Goal: Task Accomplishment & Management: Use online tool/utility

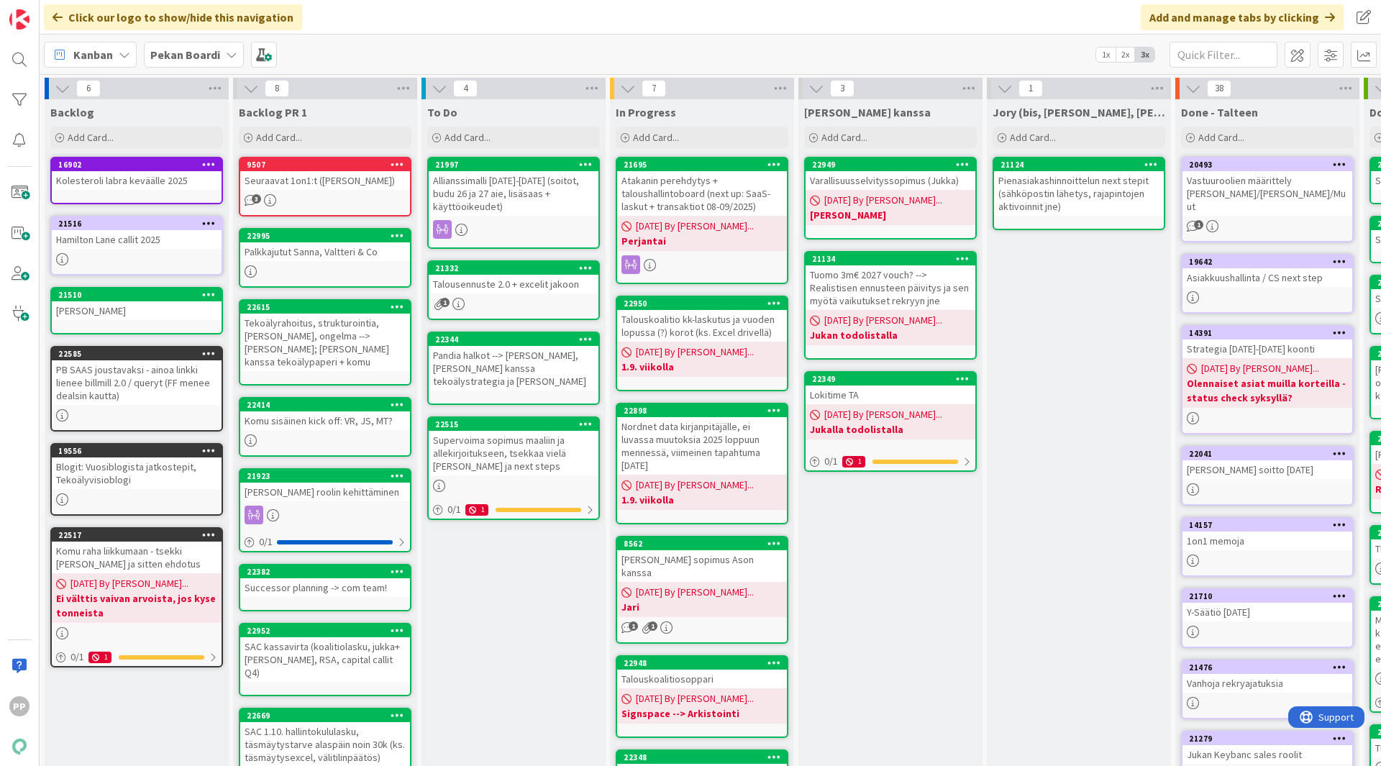
click at [219, 62] on div "Pekan Boardi" at bounding box center [194, 55] width 100 height 26
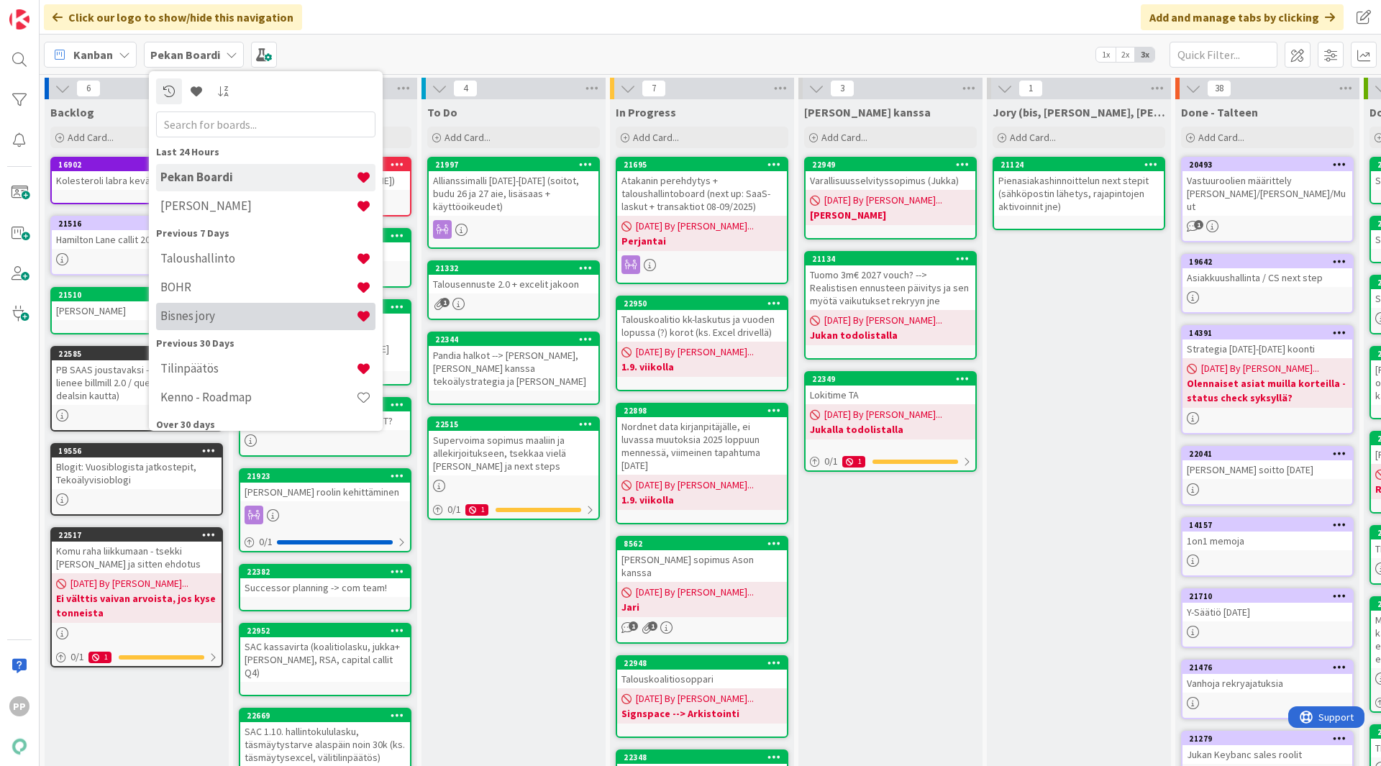
click at [234, 313] on h4 "Bisnes jory" at bounding box center [258, 316] width 196 height 14
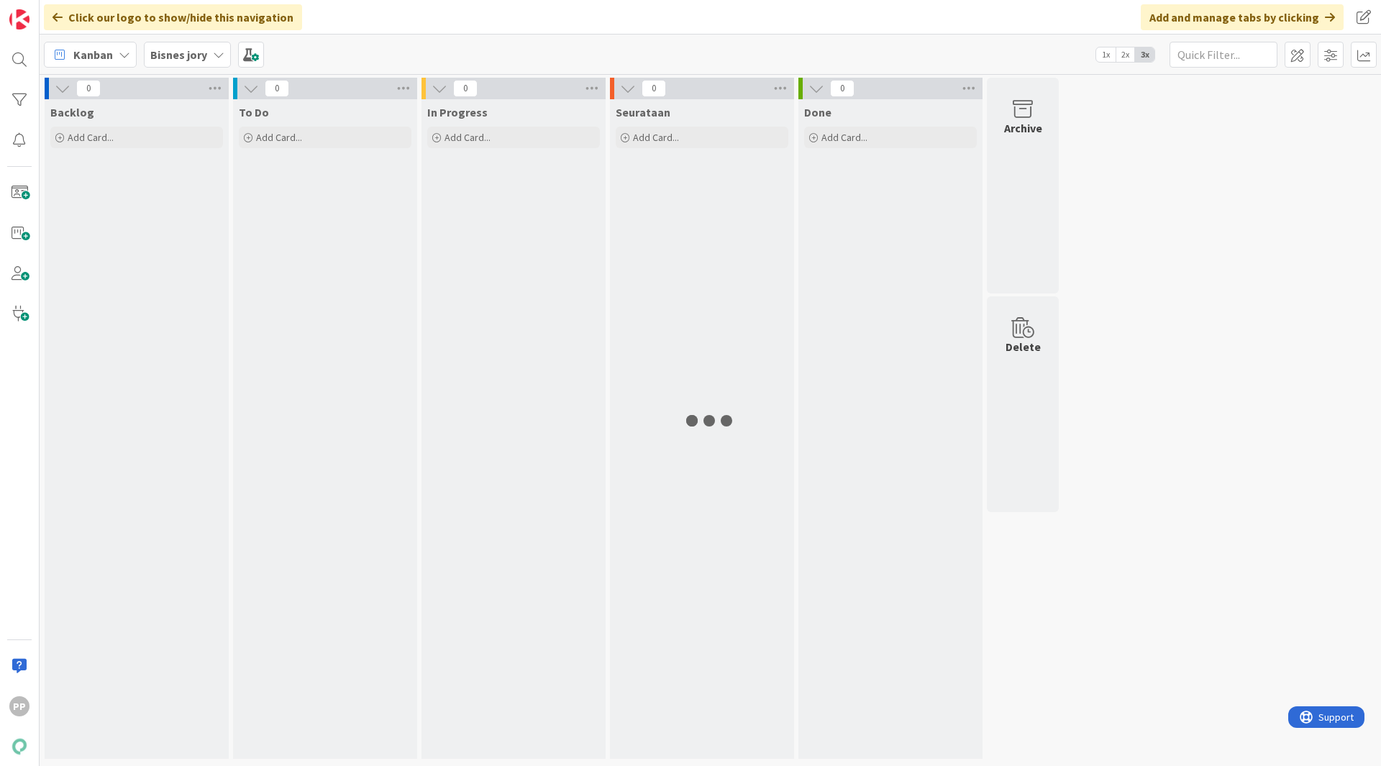
click at [234, 313] on div "0 Backlog Add Card... 0 To Do Add Card... 0 In Progress Add Card... 0 Seurataan…" at bounding box center [711, 420] width 1342 height 692
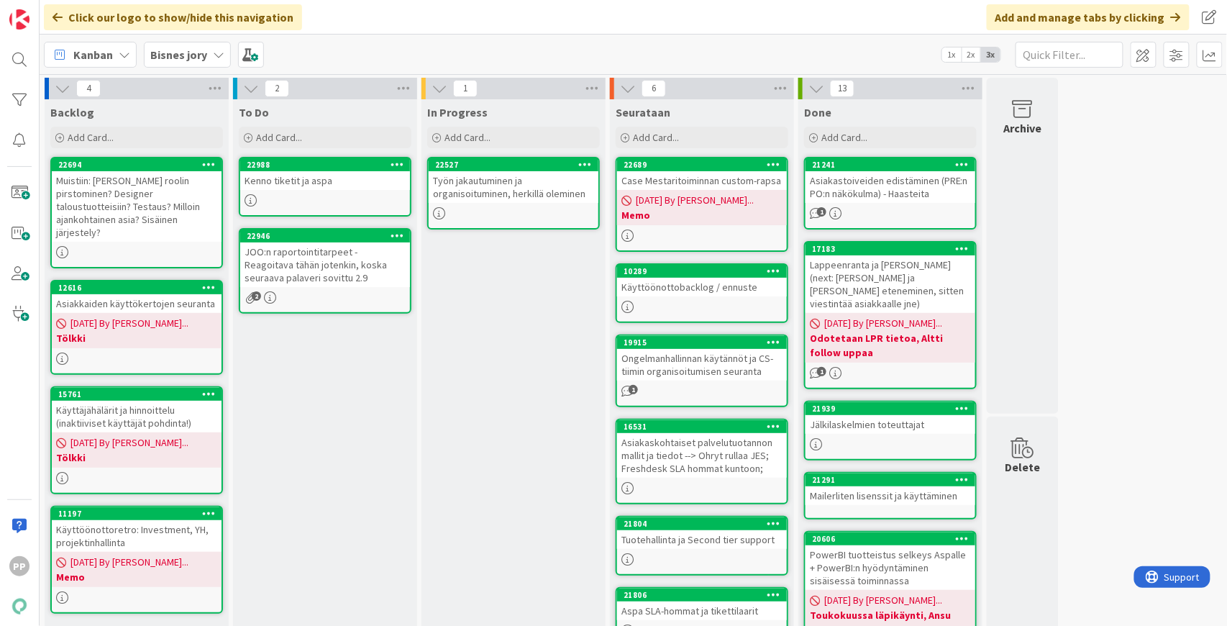
click at [498, 455] on div "In Progress Add Card... 22527 Työn jakautuminen ja organisoituminen, herkillä o…" at bounding box center [514, 614] width 184 height 1031
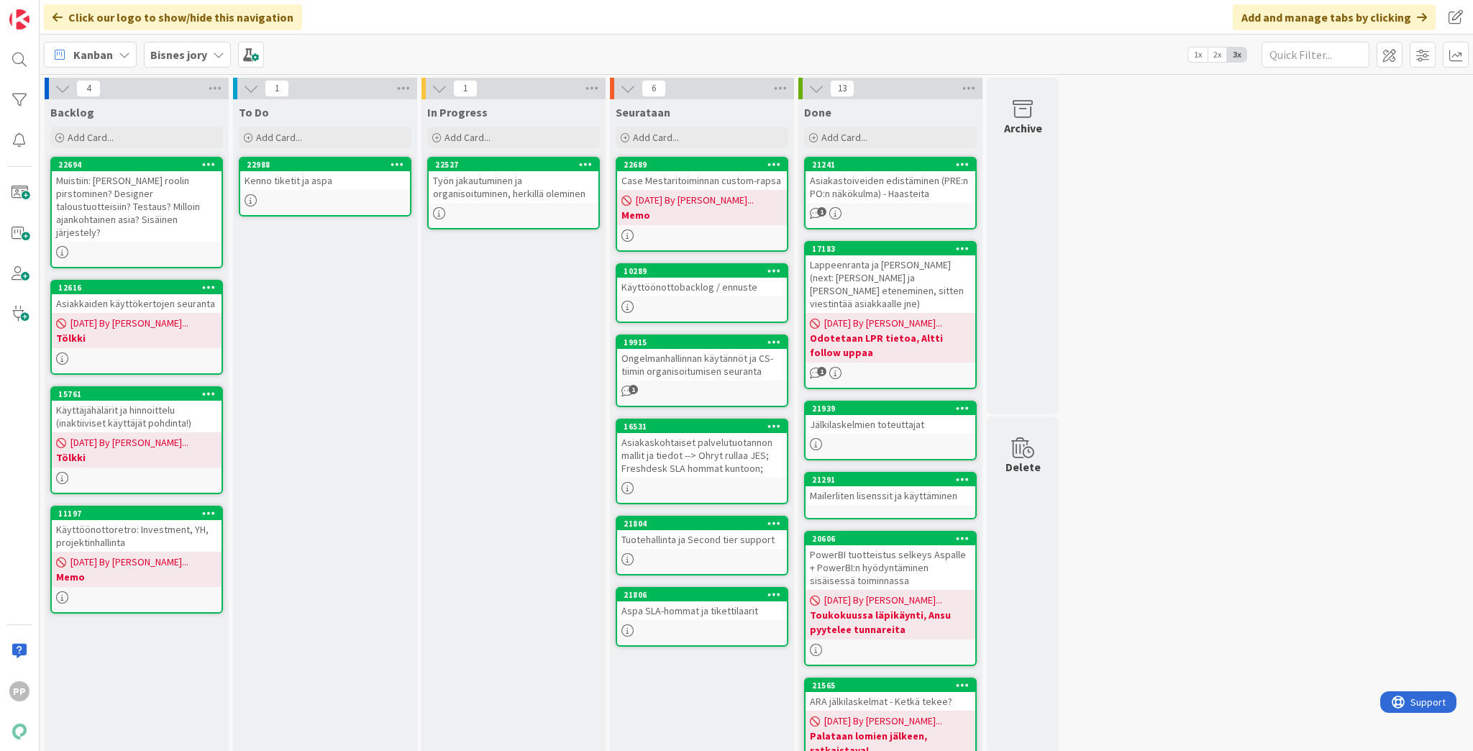
click at [367, 183] on div "Kenno tiketit ja aspa" at bounding box center [325, 180] width 170 height 19
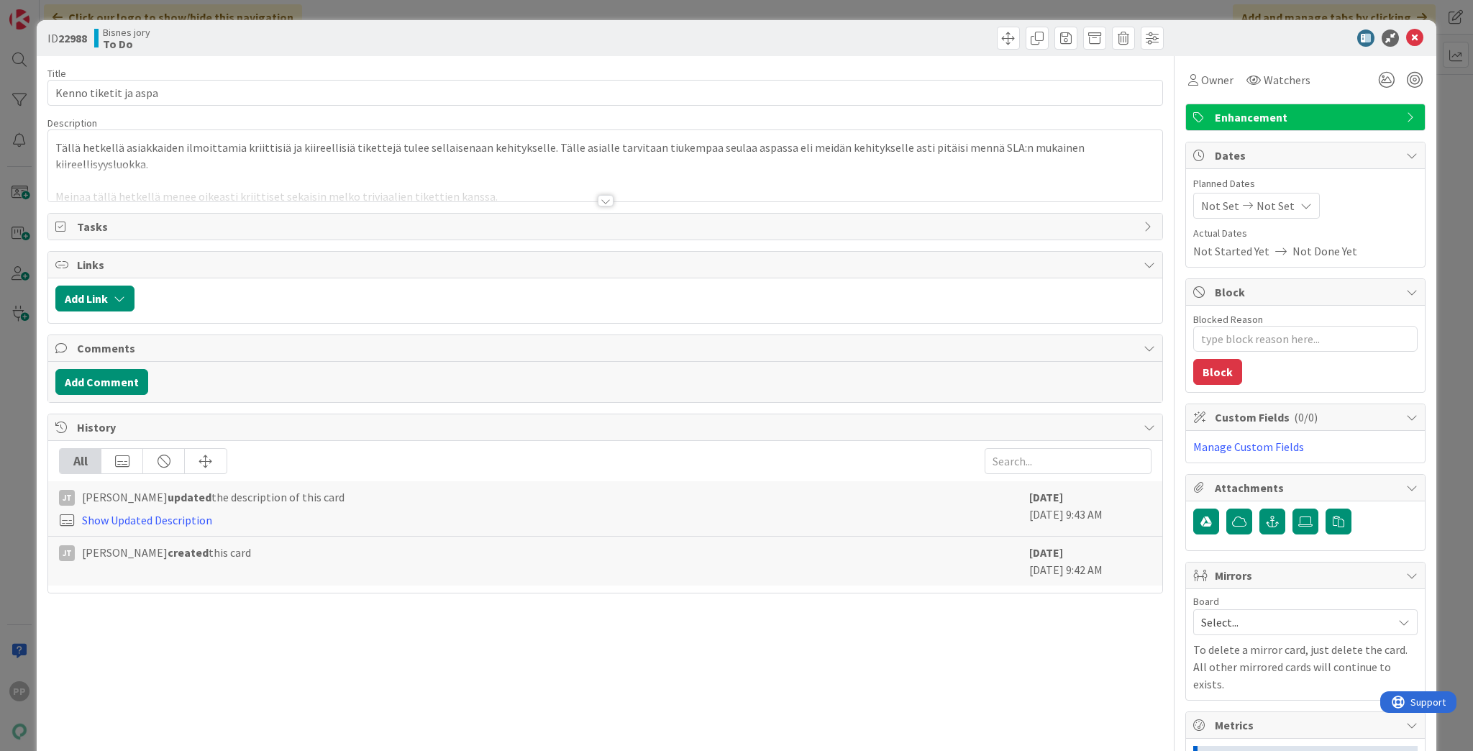
click at [366, 183] on div at bounding box center [605, 183] width 1114 height 37
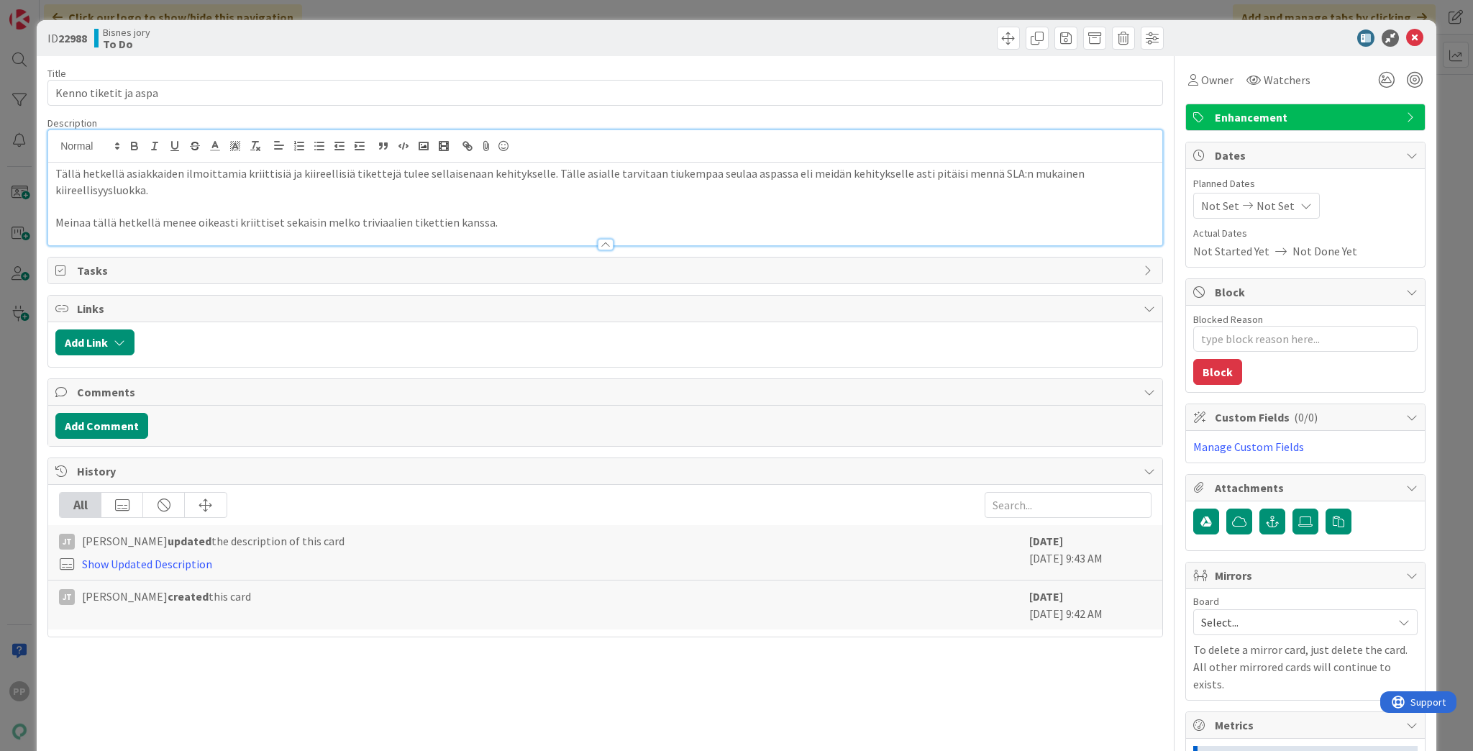
click at [363, 198] on p at bounding box center [605, 206] width 1100 height 17
click at [276, 32] on div "Bisnes jory To Do" at bounding box center [348, 38] width 508 height 23
click at [288, 9] on div "ID 22988 Bisnes jory To Do Title 21 / 128 Kenno tiketit ja aspa Description PP …" at bounding box center [736, 375] width 1473 height 751
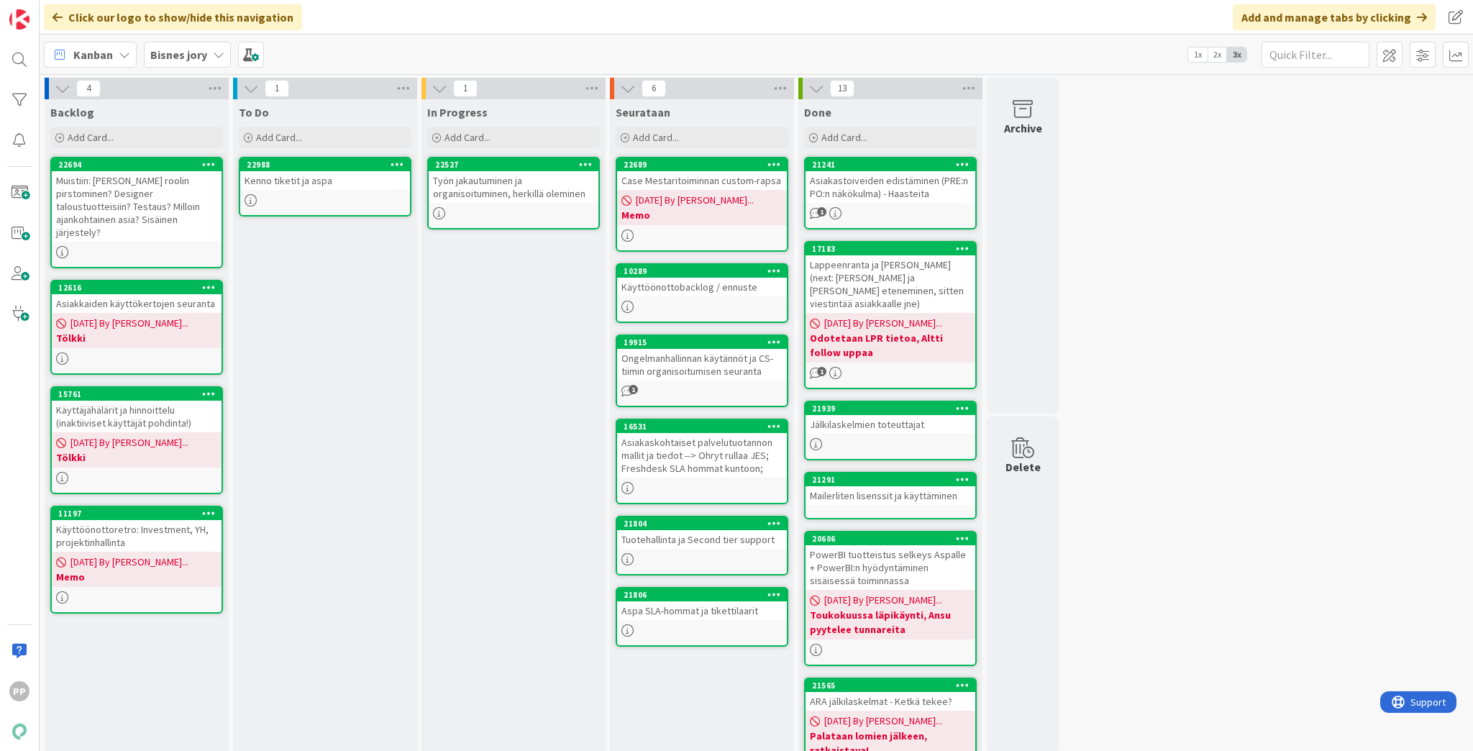
click at [329, 371] on div "To Do Add Card... 22988 Kenno tiketit ja aspa" at bounding box center [325, 614] width 184 height 1031
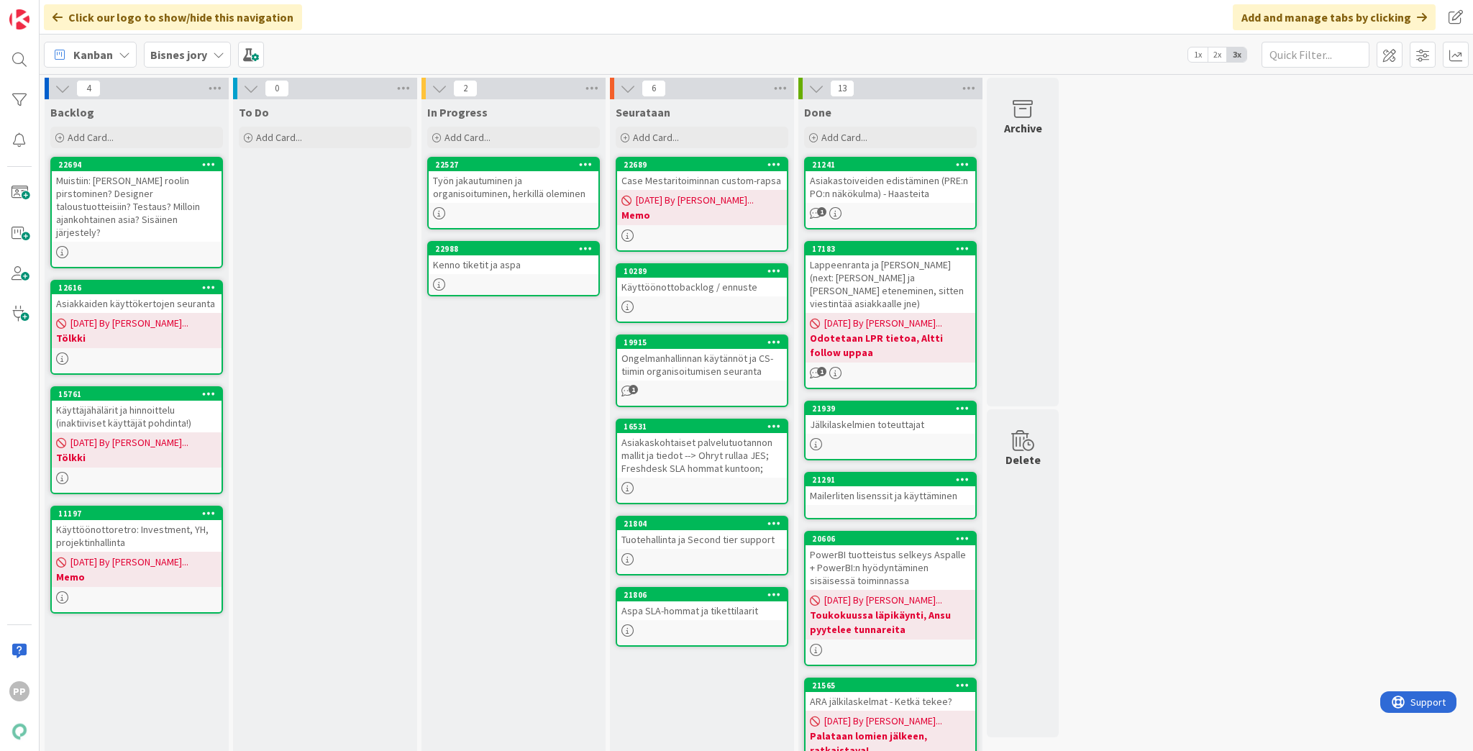
click at [419, 328] on div "2 In Progress Add Card... 22527 Työn jakautuminen ja organisoituminen, herkillä…" at bounding box center [513, 608] width 188 height 1060
click at [521, 197] on div "Työn jakautuminen ja organisoituminen, herkillä oleminen" at bounding box center [514, 187] width 170 height 32
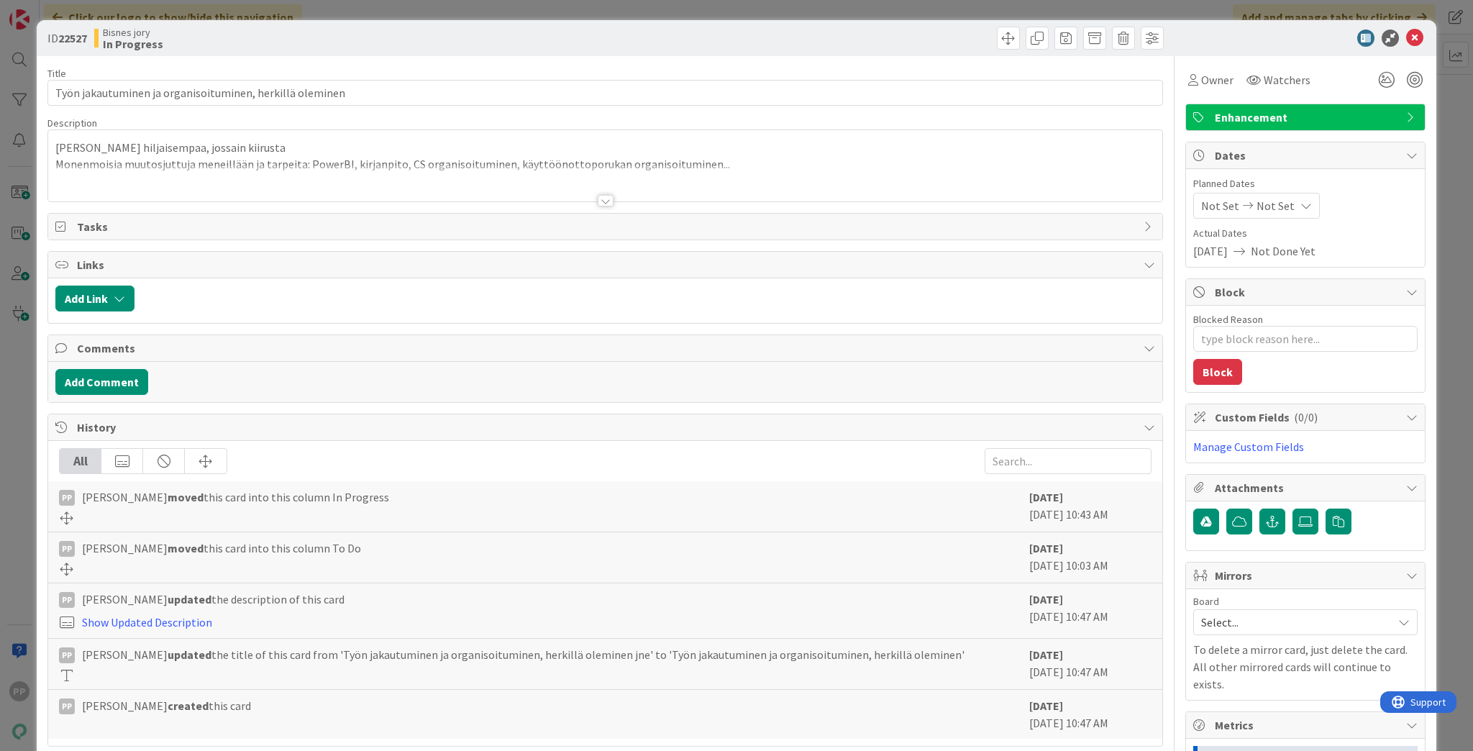
click at [476, 178] on div at bounding box center [605, 183] width 1114 height 37
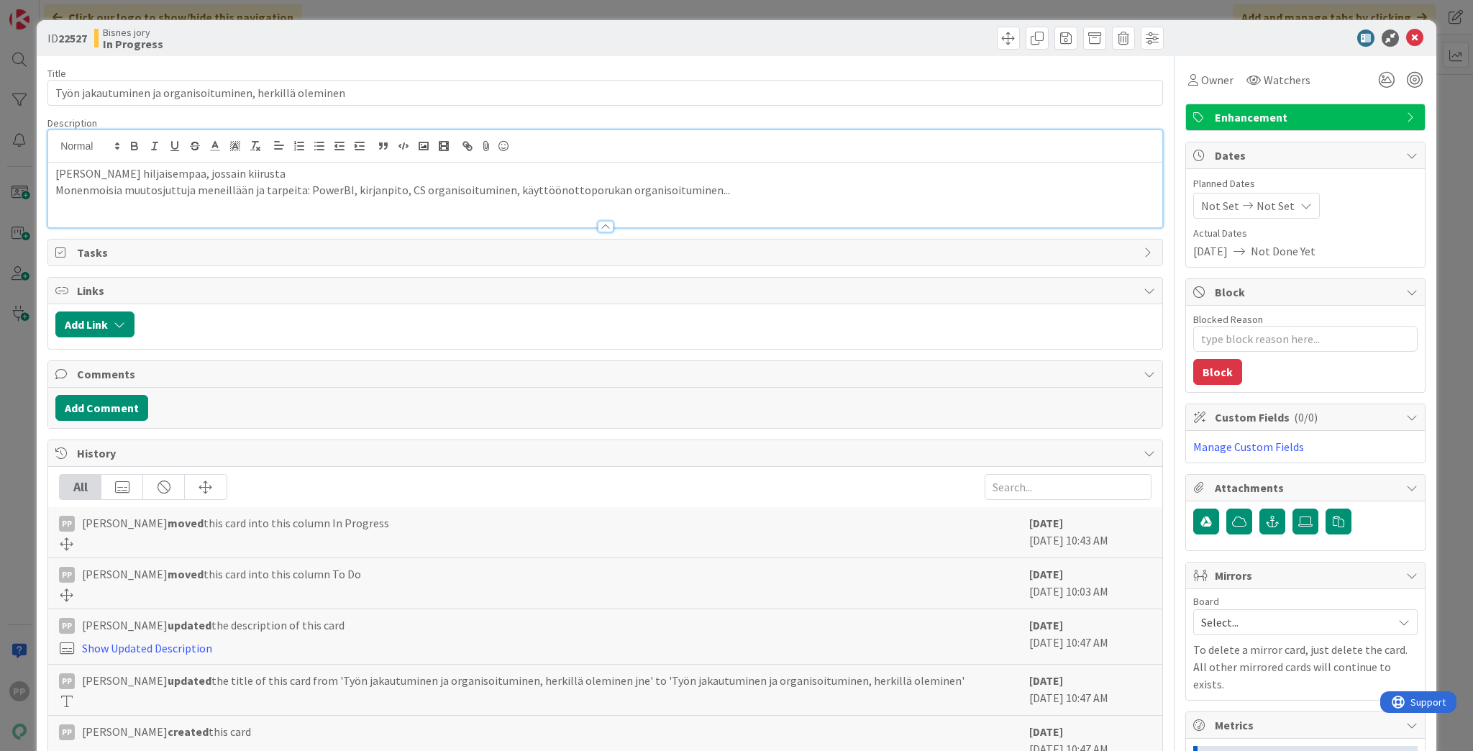
click at [481, 201] on div "[PERSON_NAME] hiljaisempaa, jossain kiirusta Monenmoisia muutosjuttuja meneillä…" at bounding box center [605, 195] width 1114 height 65
click at [409, 209] on div "[PERSON_NAME] hiljaisempaa, jossain kiirusta Monenmoisia muutosjuttuja meneillä…" at bounding box center [605, 195] width 1114 height 65
click at [306, 188] on p "Monenmoisia muutosjuttuja meneillään ja tarpeita: PowerBI, kirjanpito, CS organ…" at bounding box center [605, 190] width 1100 height 17
click at [732, 197] on div "[PERSON_NAME] hiljaisempaa, jossain kiirusta Monenmoisia muutosjuttuja meneillä…" at bounding box center [605, 195] width 1114 height 65
type textarea "x"
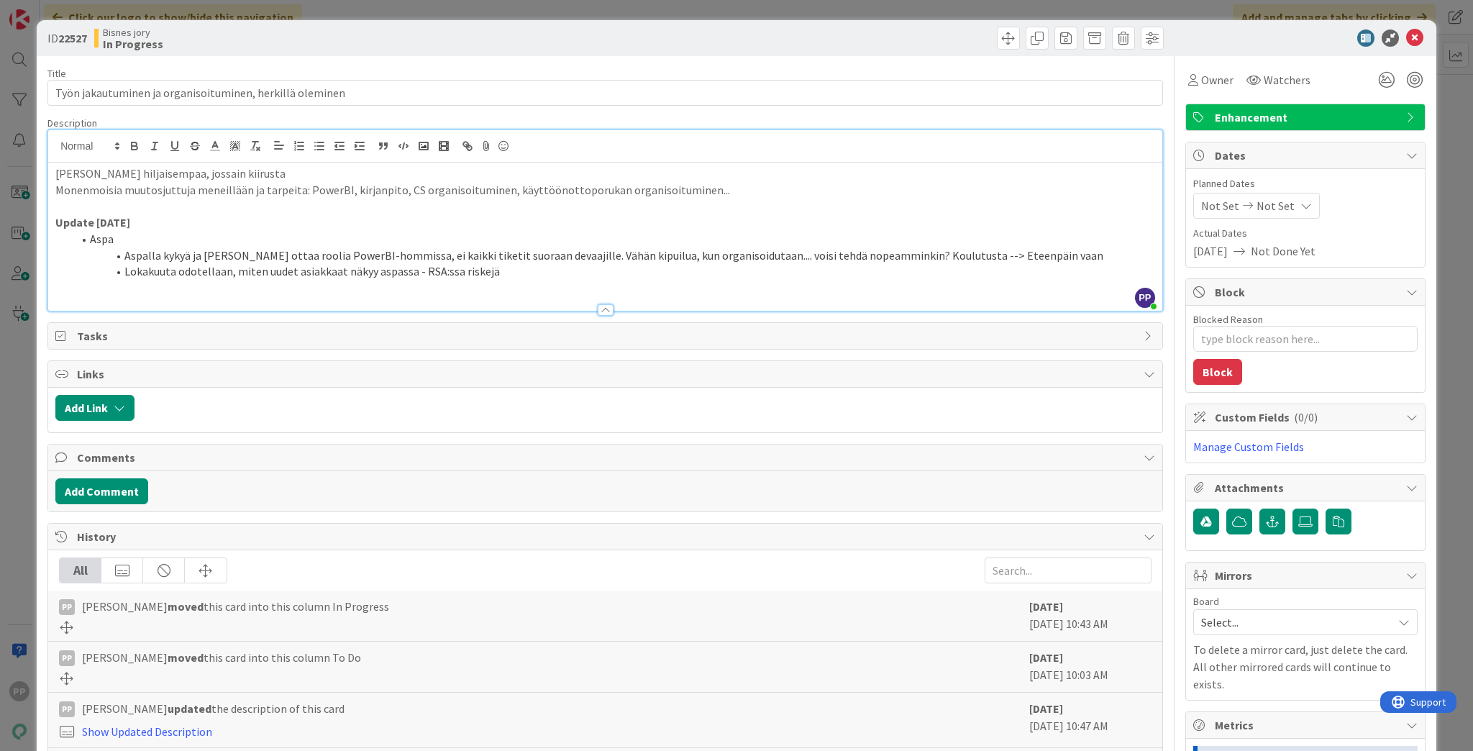
click at [581, 282] on p at bounding box center [605, 288] width 1100 height 17
click at [19, 265] on div "ID 22527 Bisnes jory In Progress Title 56 / 128 Työn jakautuminen ja organisoit…" at bounding box center [736, 375] width 1473 height 751
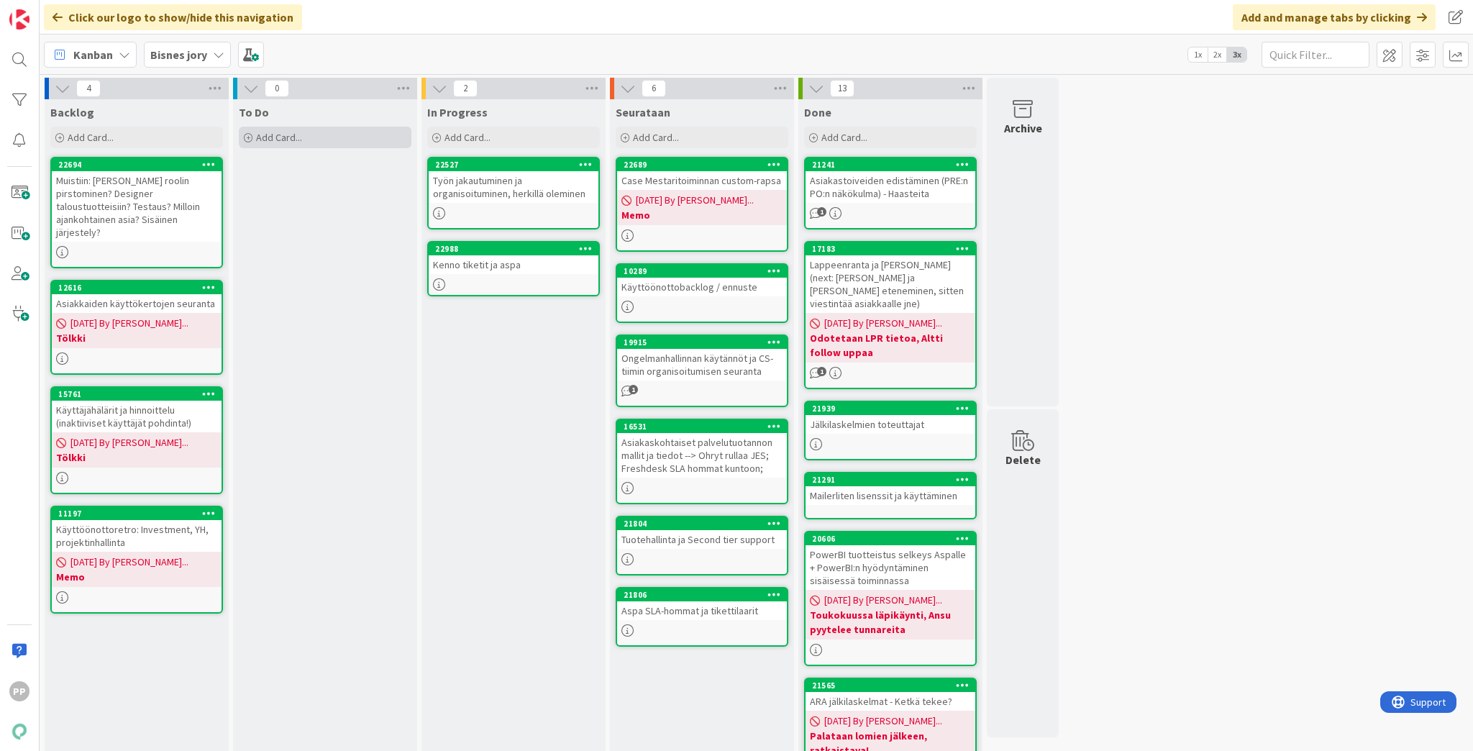
click at [350, 140] on div "Add Card..." at bounding box center [325, 138] width 173 height 22
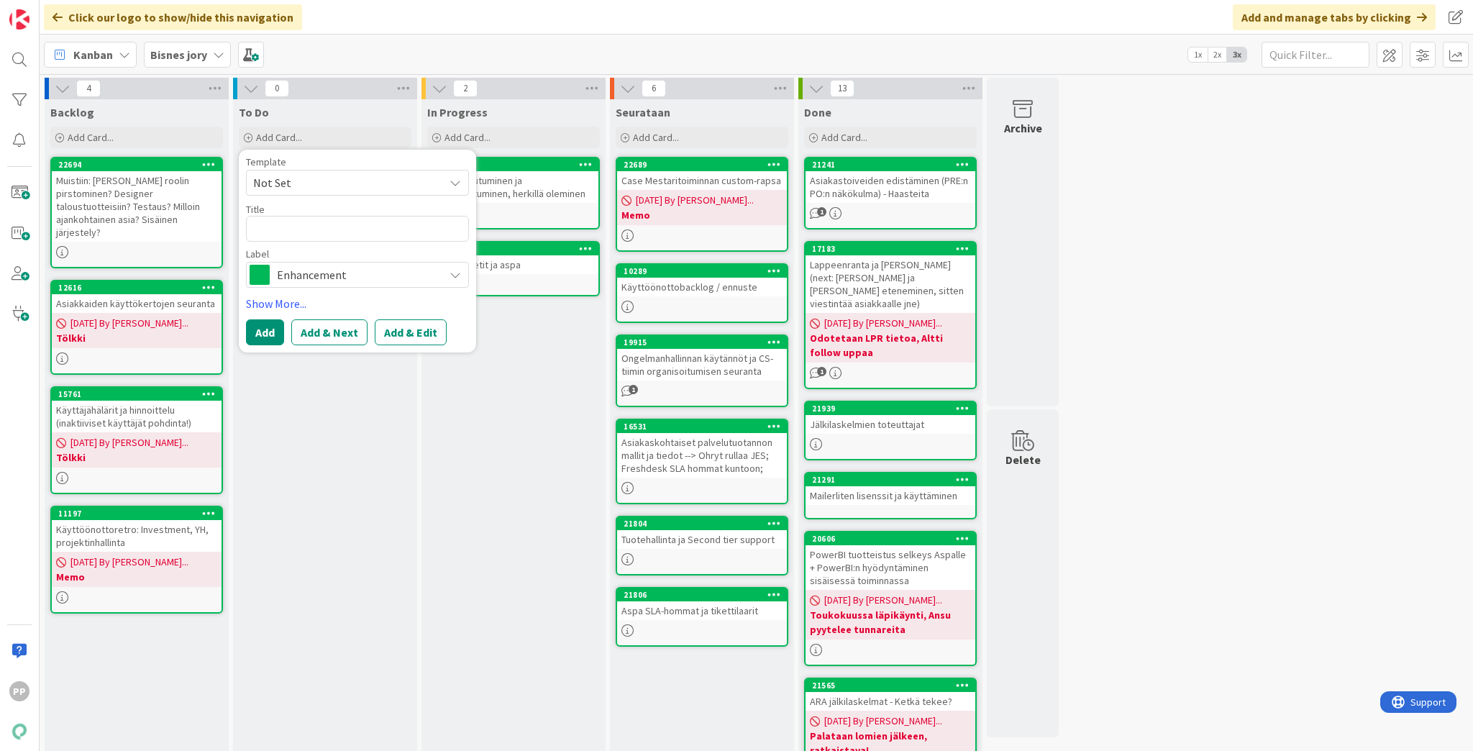
type textarea "x"
type textarea "Vi"
type textarea "x"
type textarea "Vie"
type textarea "x"
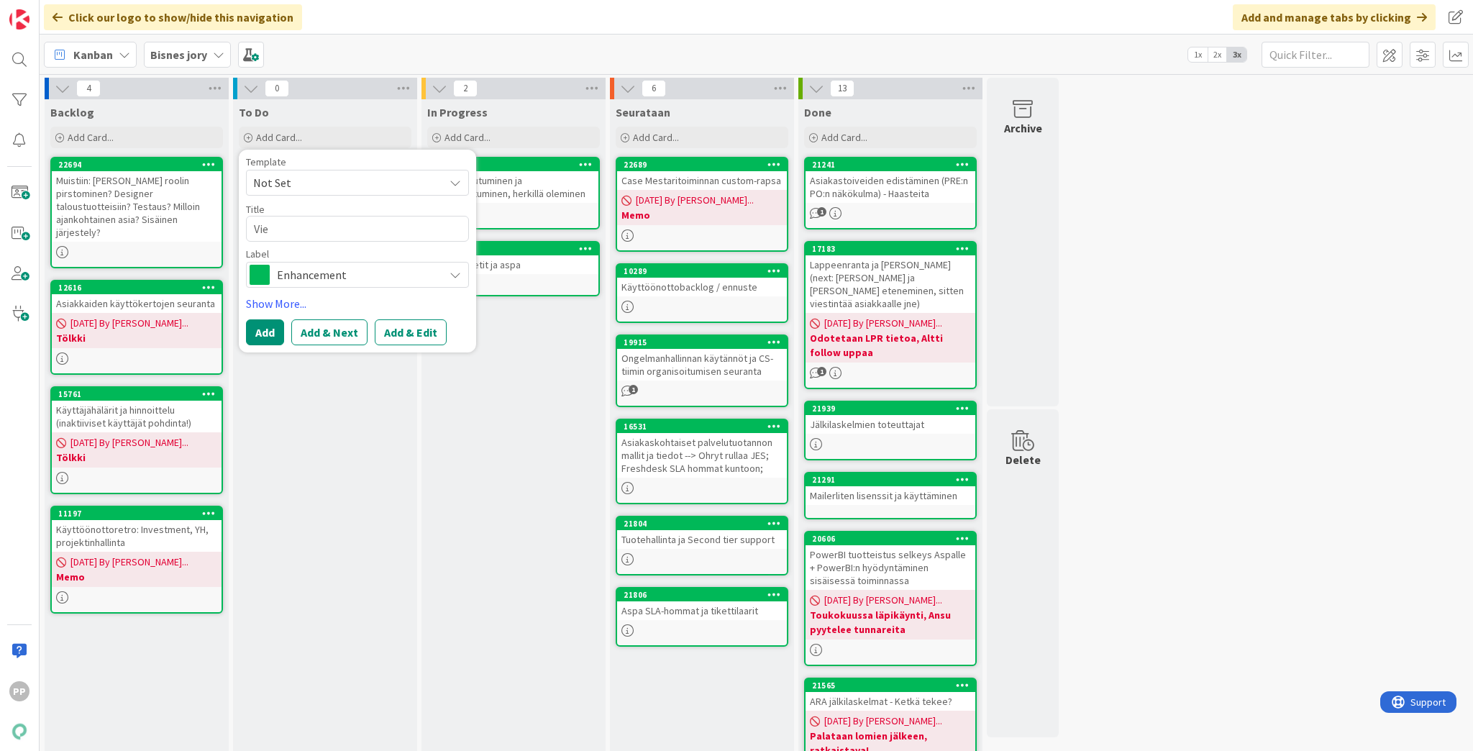
type textarea "Vies"
type textarea "x"
type textarea "Viest"
type textarea "x"
type textarea "Viestin"
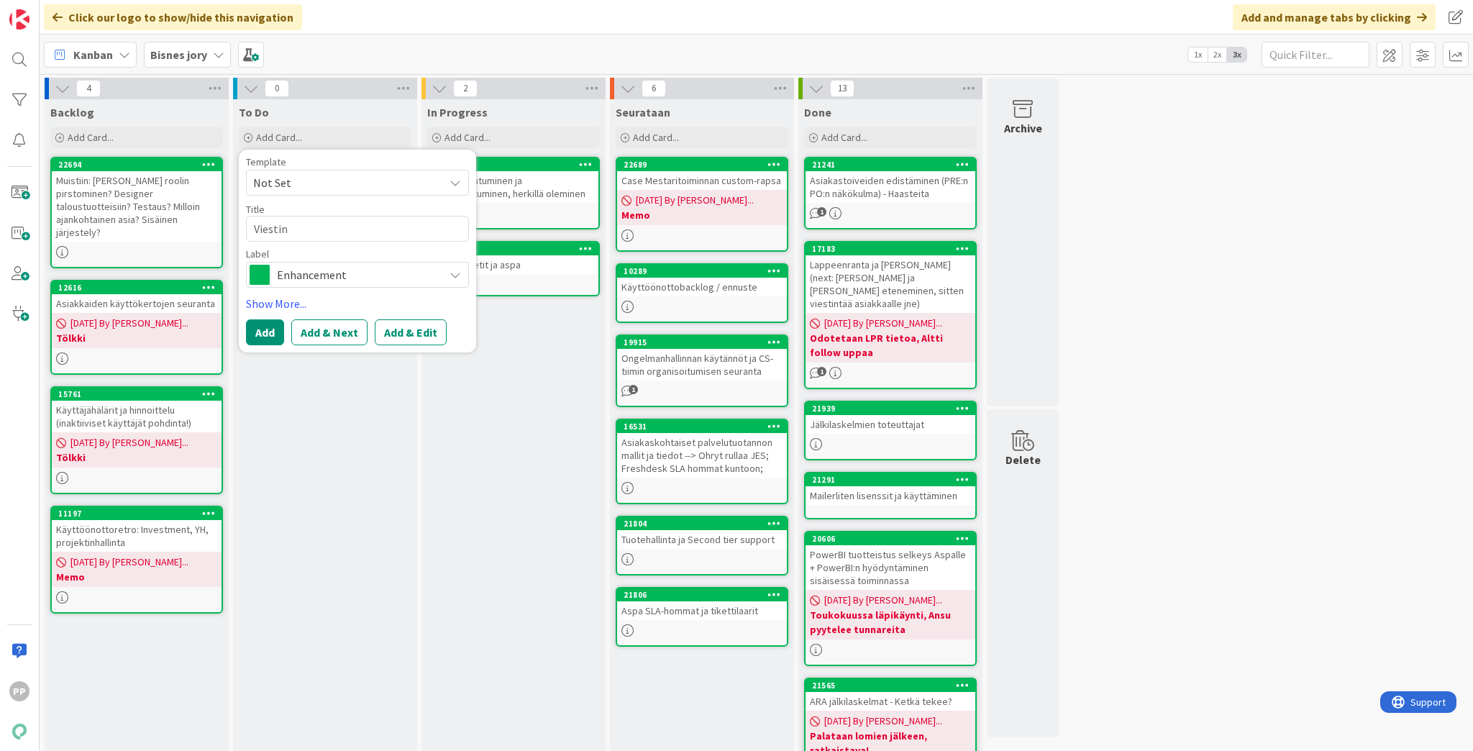
type textarea "x"
type textarea "Viestint"
type textarea "x"
type textarea "Viestintä"
type textarea "x"
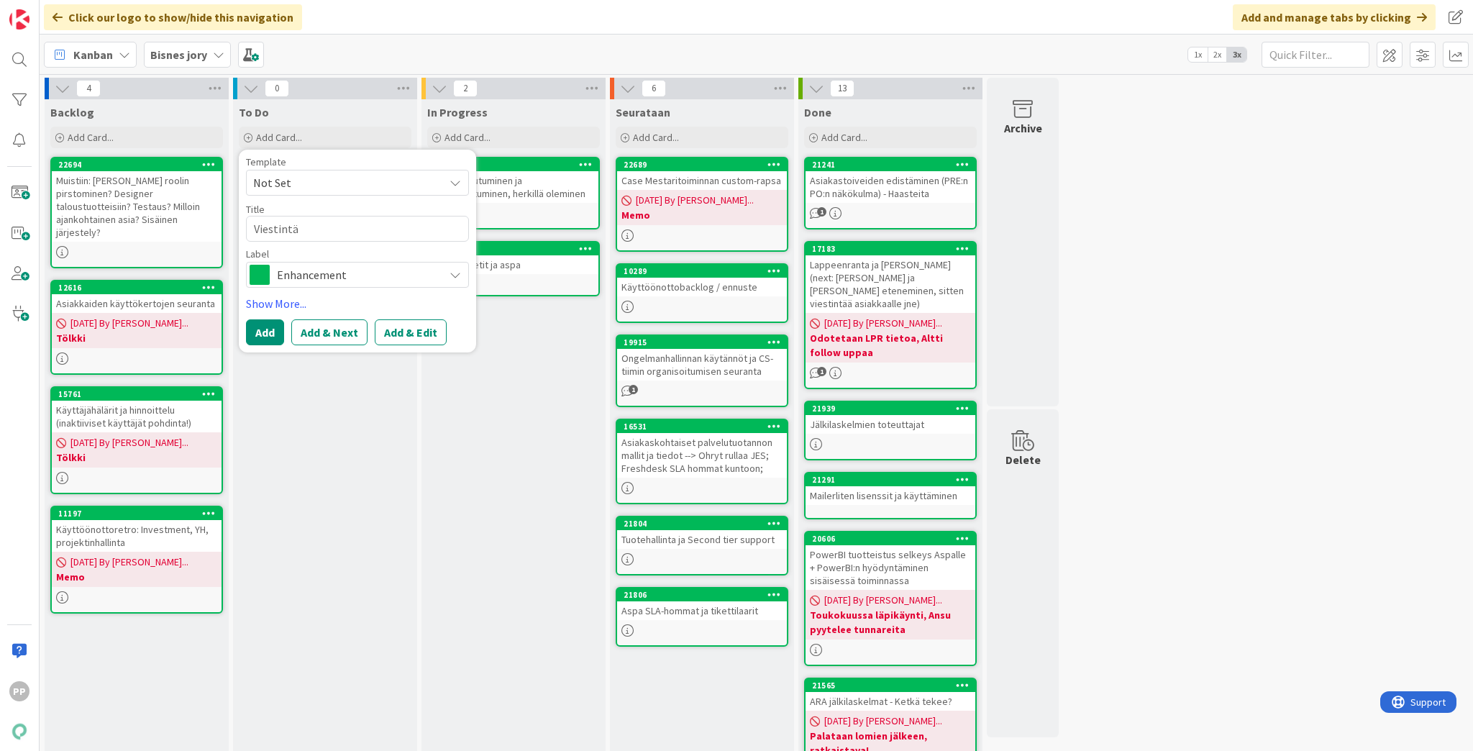
type textarea "Viestintät"
type textarea "x"
type textarea "Viestintäta"
type textarea "x"
type textarea "Viestintätarp"
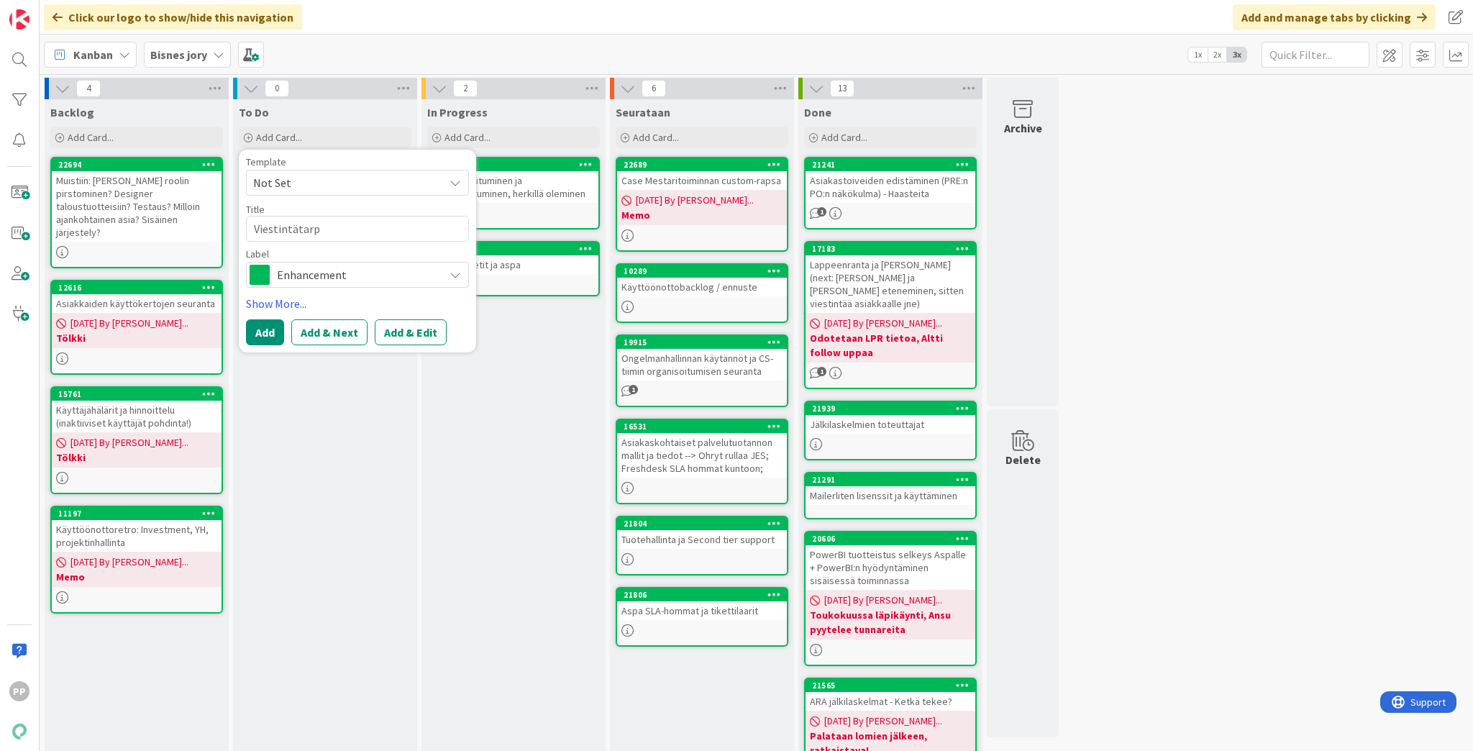
type textarea "x"
type textarea "Viestintätarpe"
type textarea "x"
type textarea "Viestintätarpee"
type textarea "x"
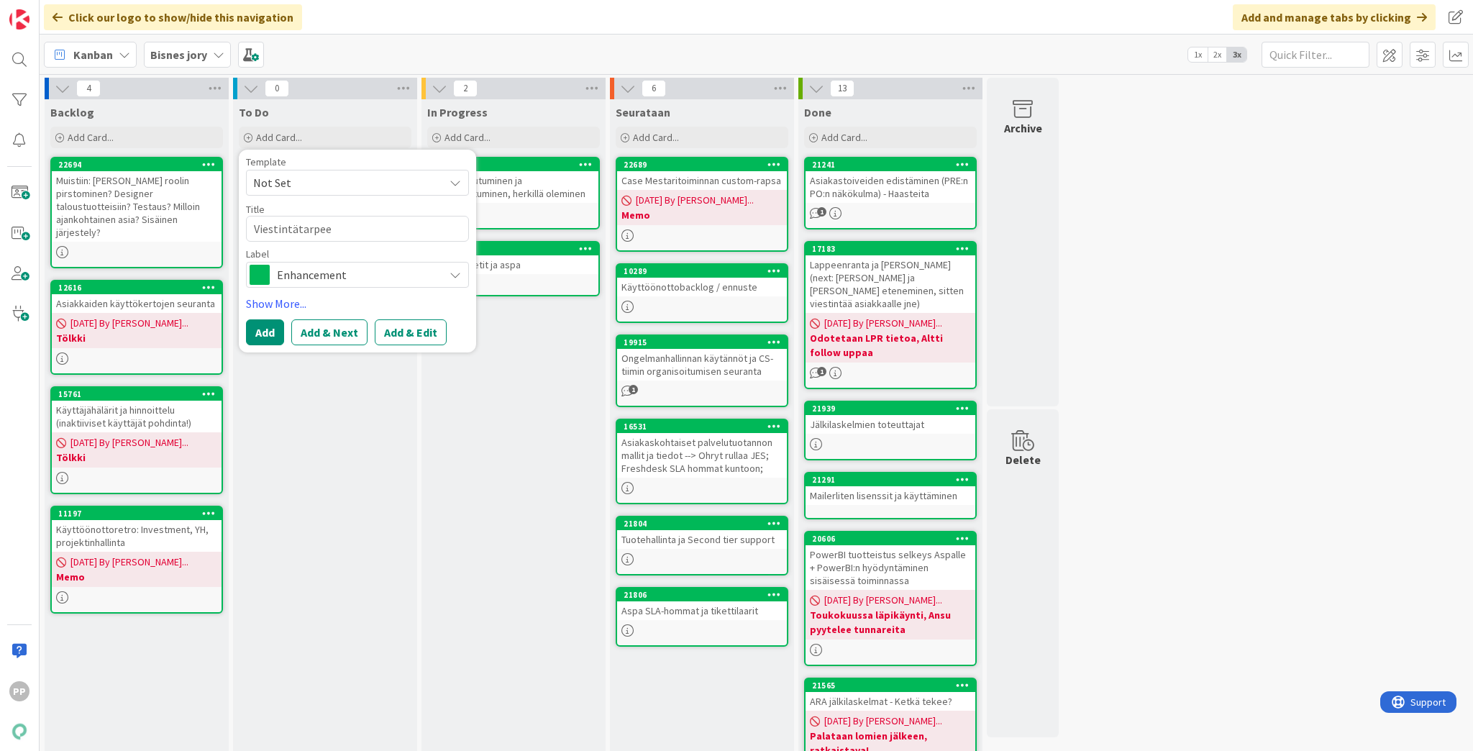
type textarea "Viestintätarpeet"
type textarea "x"
type textarea "Viestintätarpeet"
type textarea "x"
type textarea "Viestintätarpeet P"
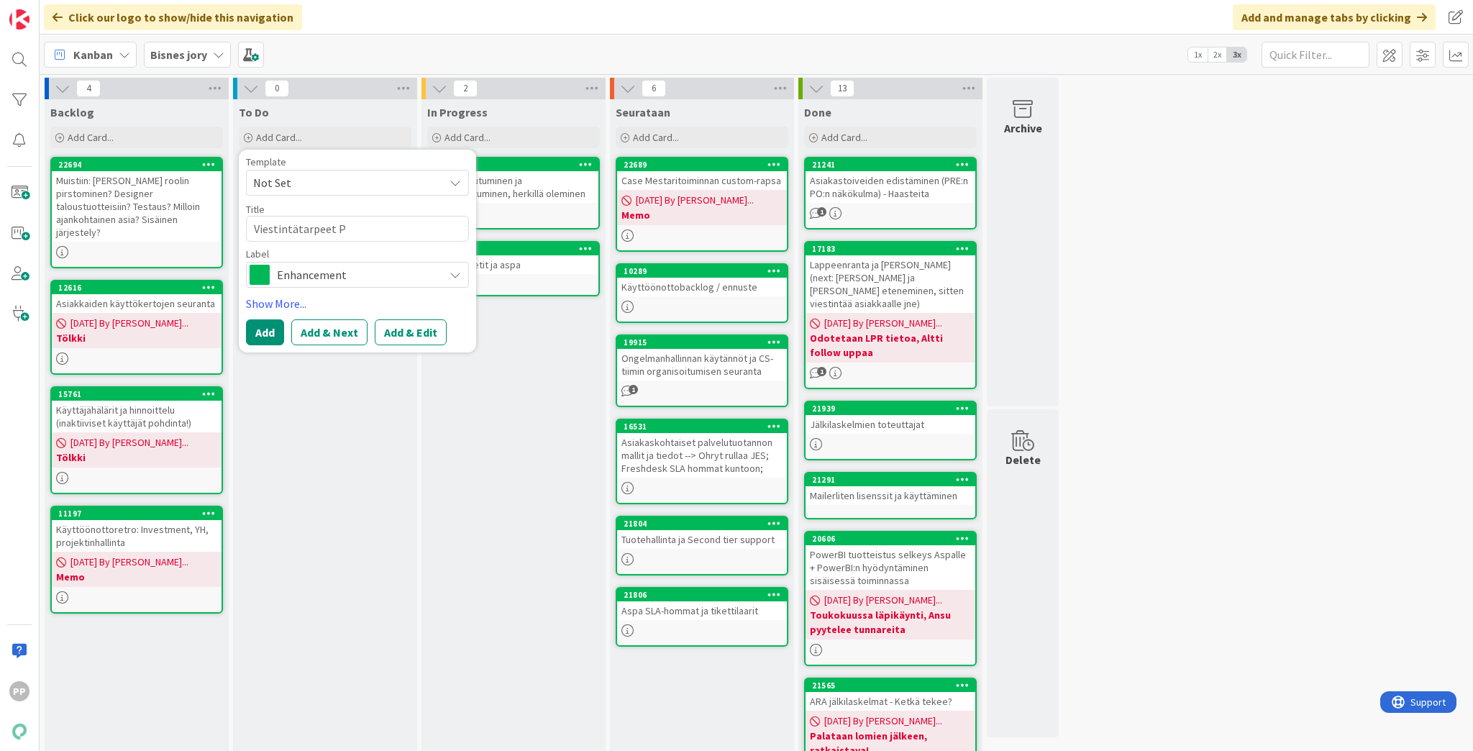
type textarea "x"
type textarea "Viestintätarpeet Po"
type textarea "x"
type textarea "Viestintätarpeet Pow"
type textarea "x"
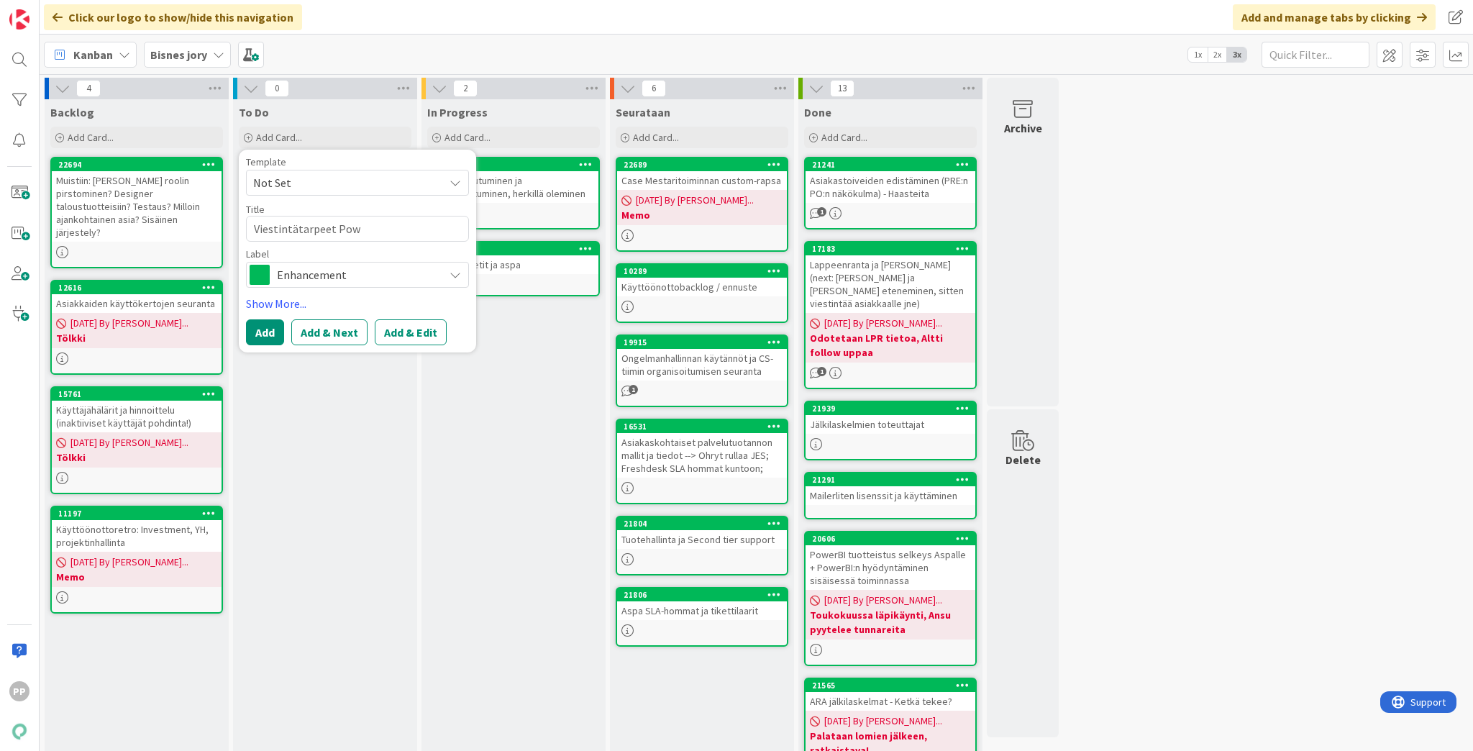
type textarea "Viestintätarpeet Powe"
type textarea "x"
type textarea "Viestintätarpeet Power"
type textarea "x"
type textarea "Viestintätarpeet PowerBI"
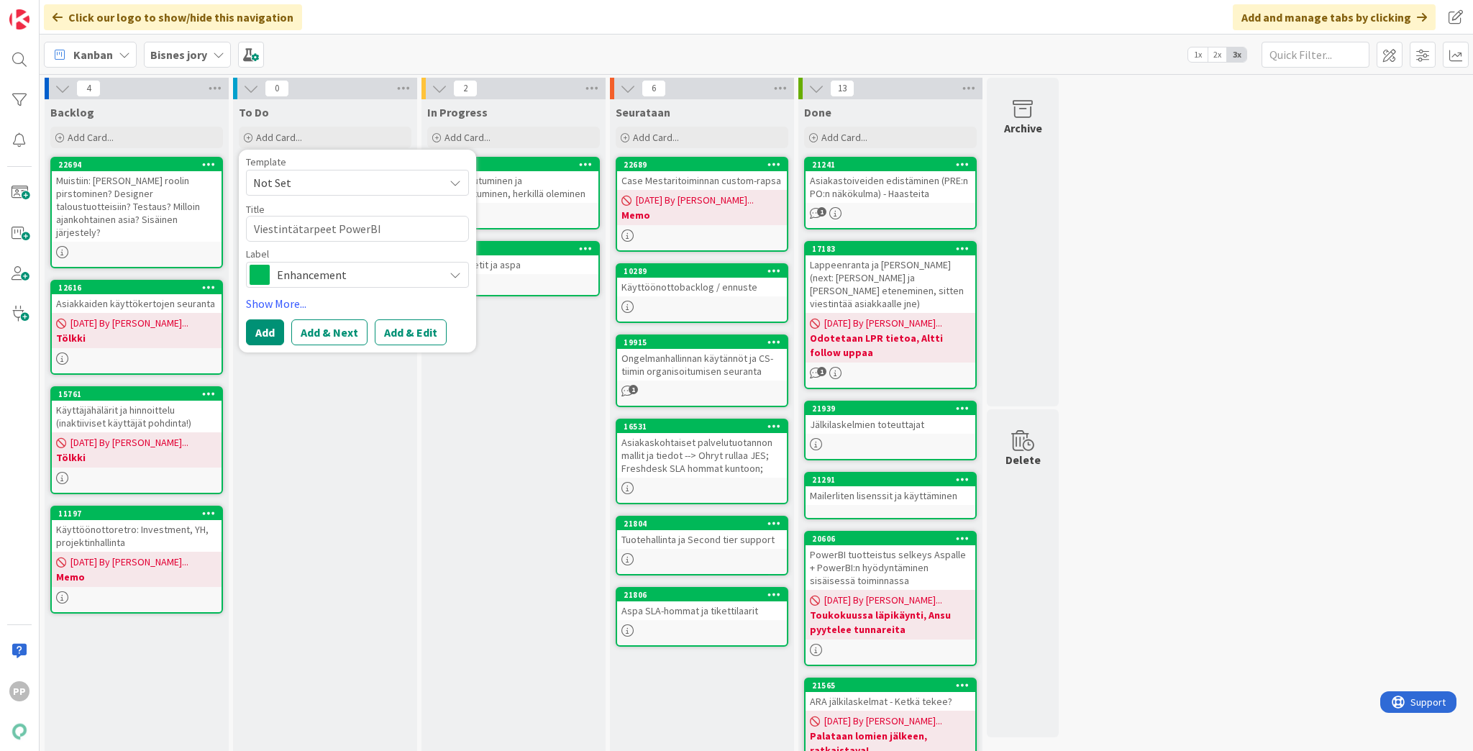
type textarea "x"
type textarea "Viestintätarpeet PowerBI/"
type textarea "x"
type textarea "Viestintätarpeet PowerBI/R"
type textarea "x"
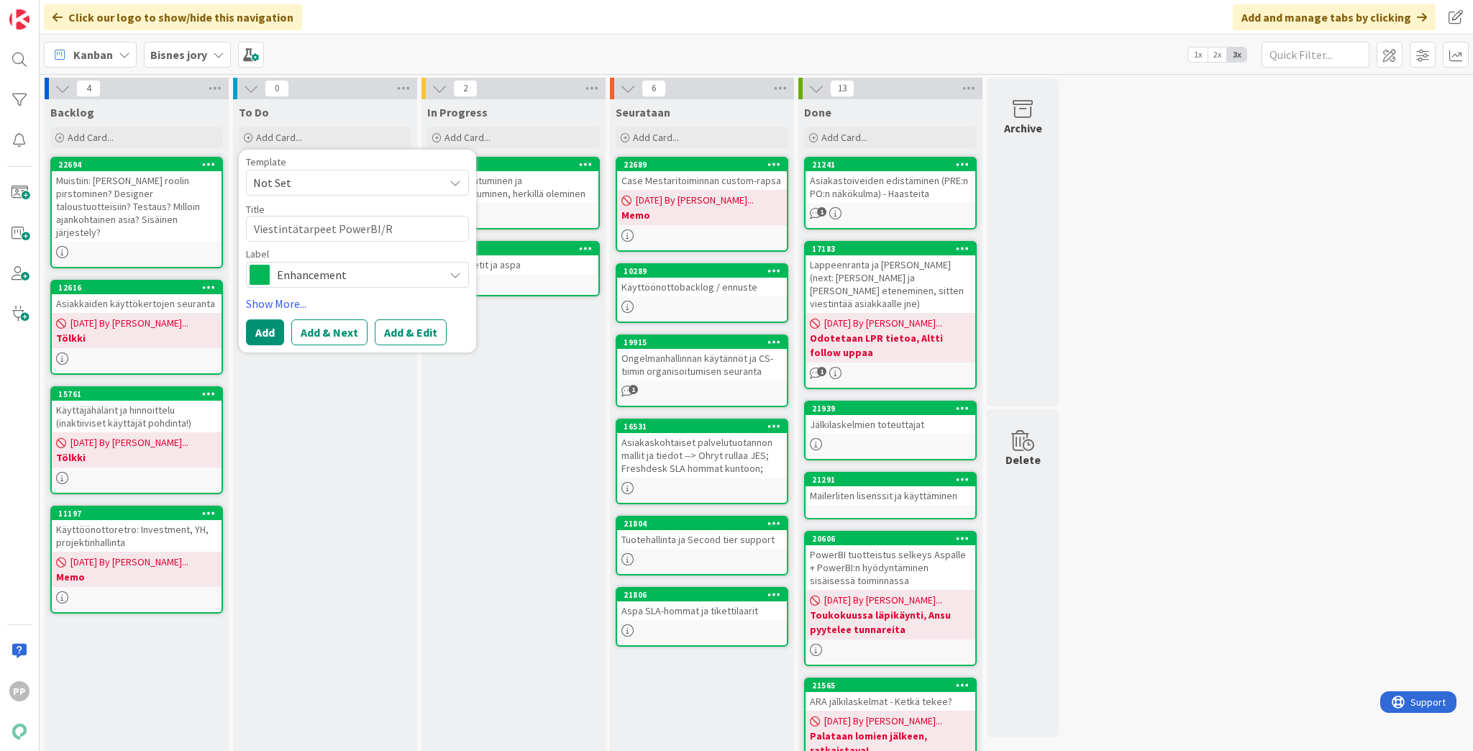
type textarea "Viestintätarpeet PowerBI/Ra"
type textarea "x"
type textarea "Viestintätarpeet PowerBI/Rapo"
type textarea "x"
type textarea "Viestintätarpeet PowerBI/Rapor"
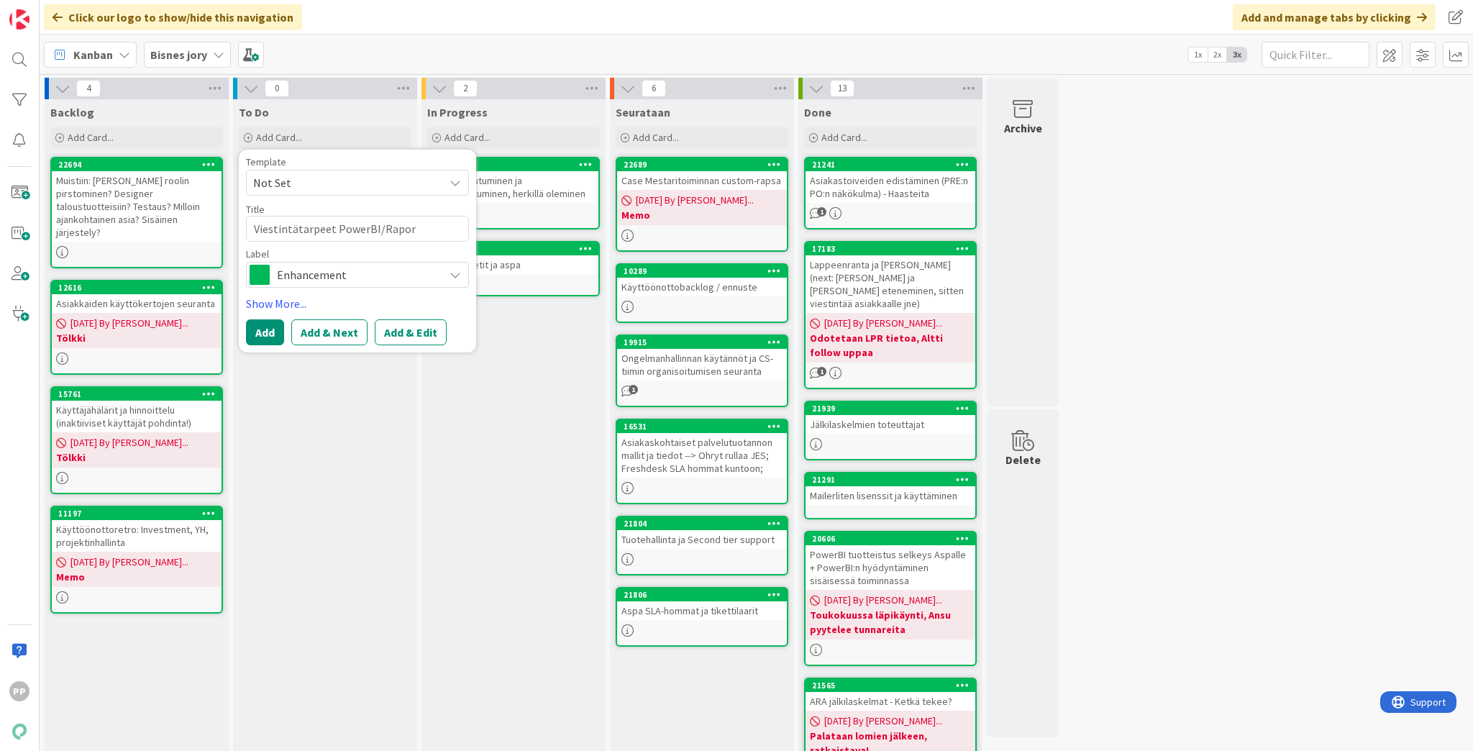
type textarea "x"
type textarea "Viestintätarpeet PowerBI/Raport"
type textarea "x"
type textarea "Viestintätarpeet PowerBI/[GEOGRAPHIC_DATA]"
type textarea "x"
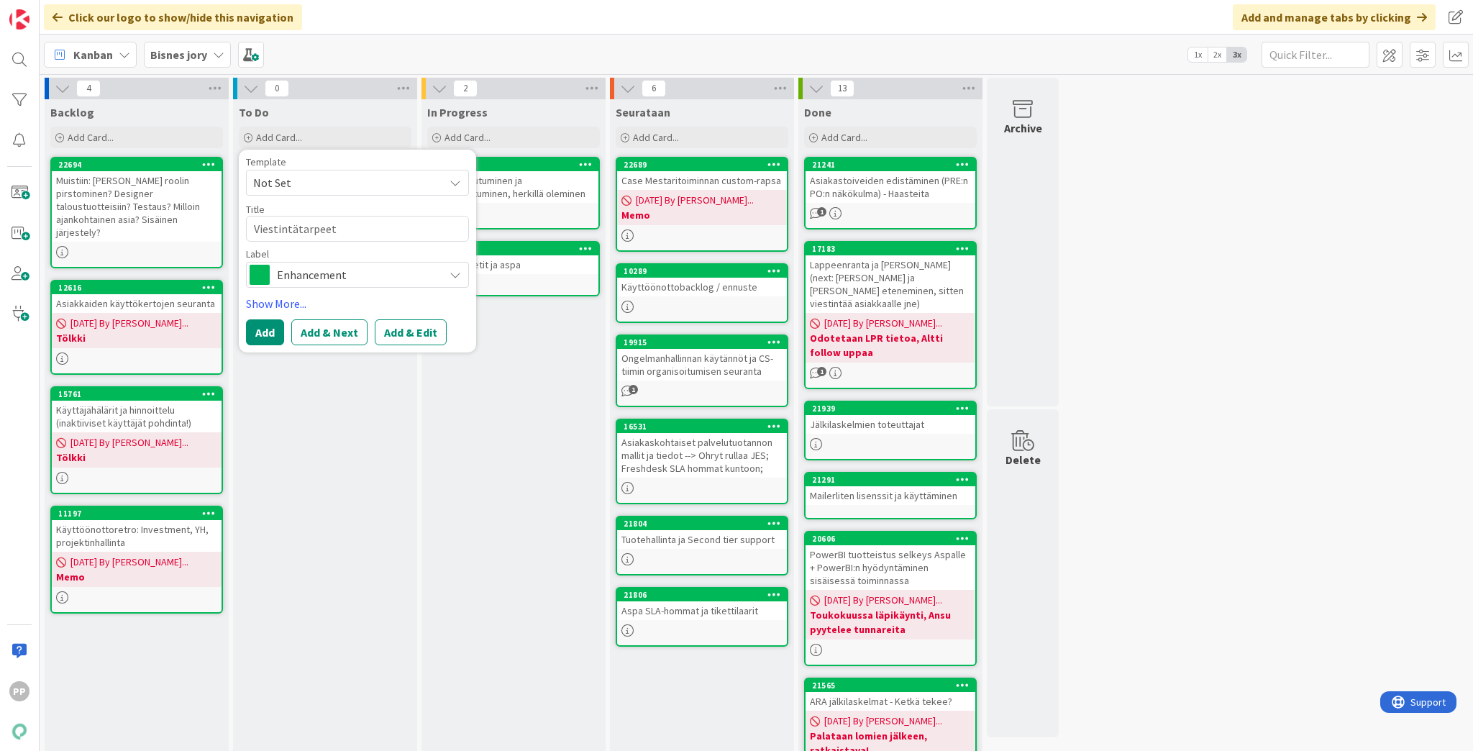
type textarea "Viestintätarpeet PowerBI/[GEOGRAPHIC_DATA]"
type textarea "x"
type textarea "Viestintätarpeet PowerBI/[GEOGRAPHIC_DATA]"
type textarea "x"
type textarea "Viestintätarpeet PowerBI/Raportoinni"
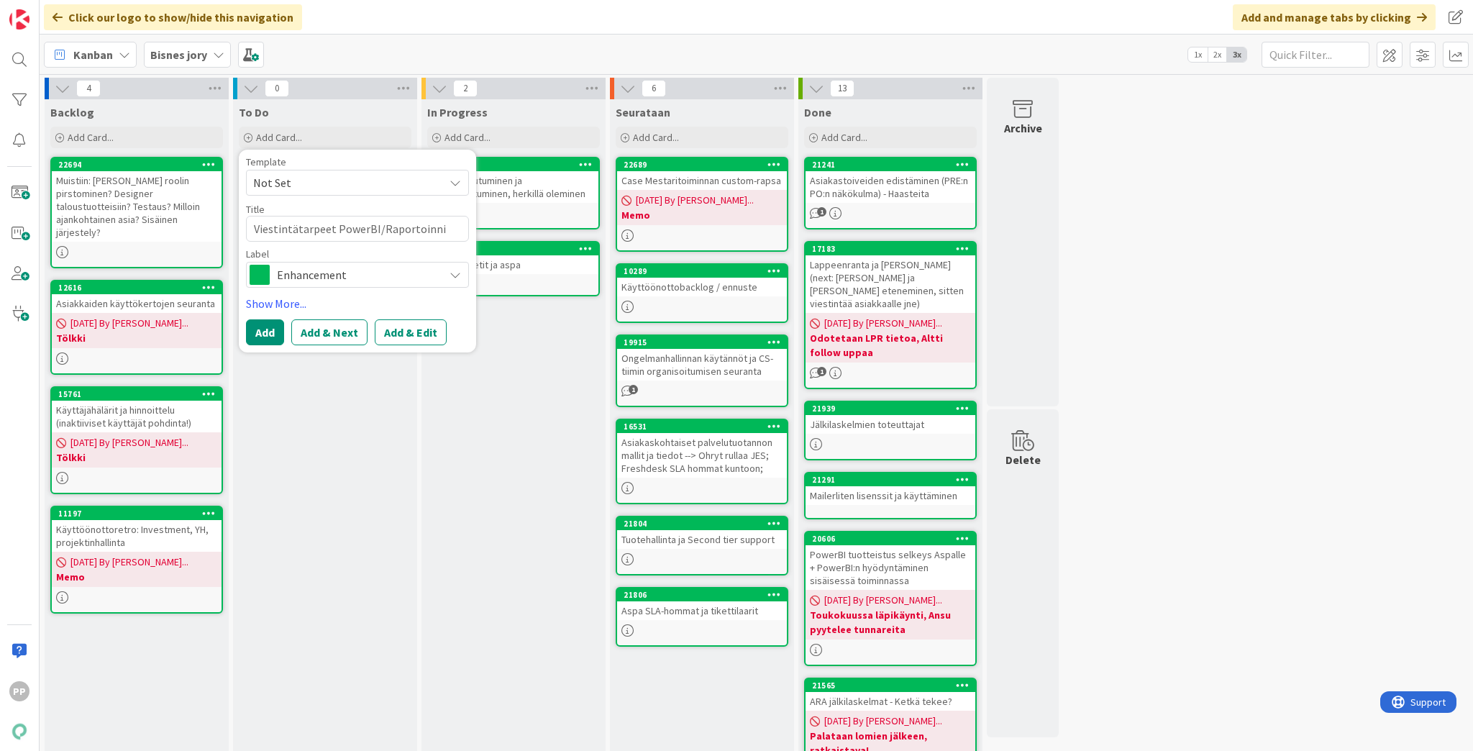
type textarea "x"
type textarea "Viestintätarpeet PowerBI/Raportoinnin"
type textarea "x"
type textarea "Viestintätarpeet PowerBI/Raportoinnin t"
type textarea "x"
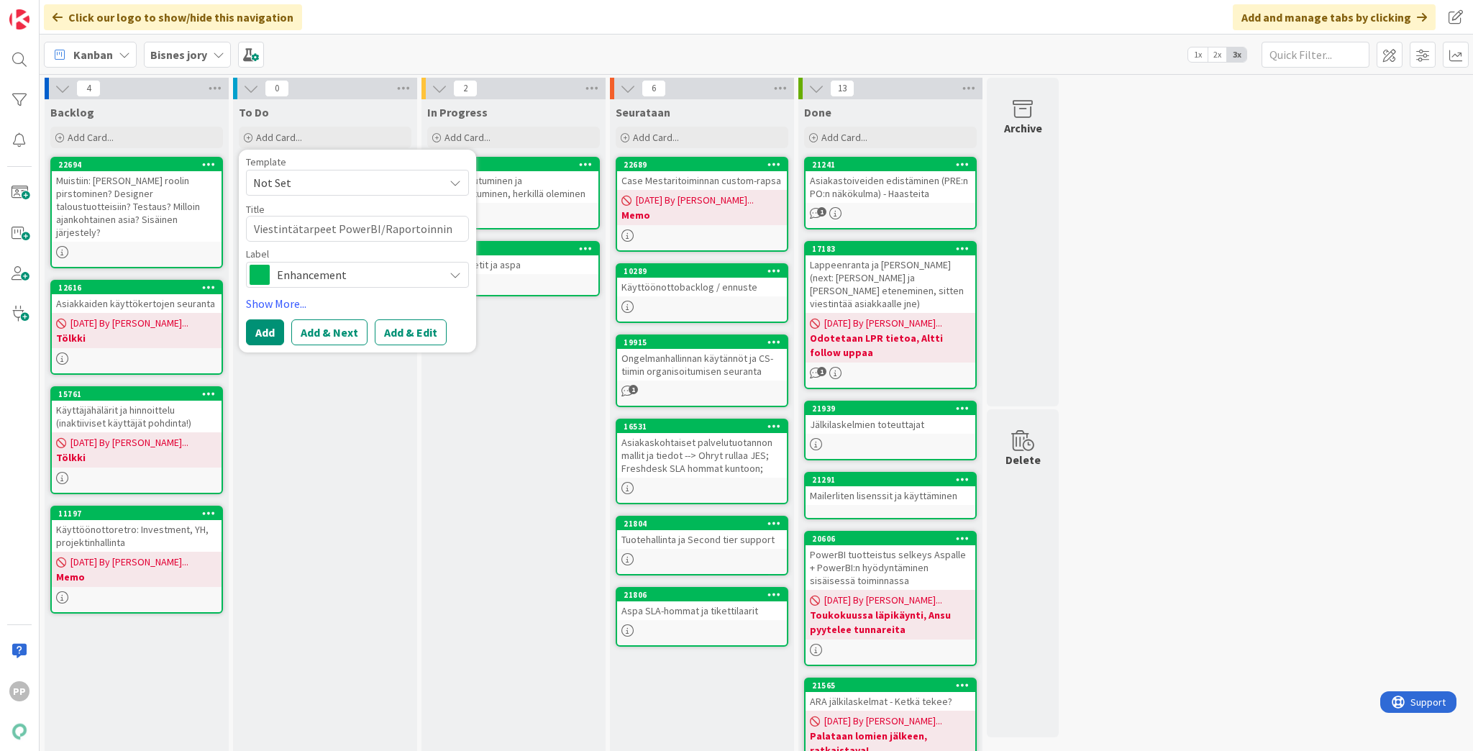
type textarea "Viestintätarpeet PowerBI/Raportoinnin til"
type textarea "x"
type textarea "Viestintätarpeet PowerBI/Raportoinnin tila,"
type textarea "x"
type textarea "Viestintätarpeet PowerBI/Raportoinnin tila,"
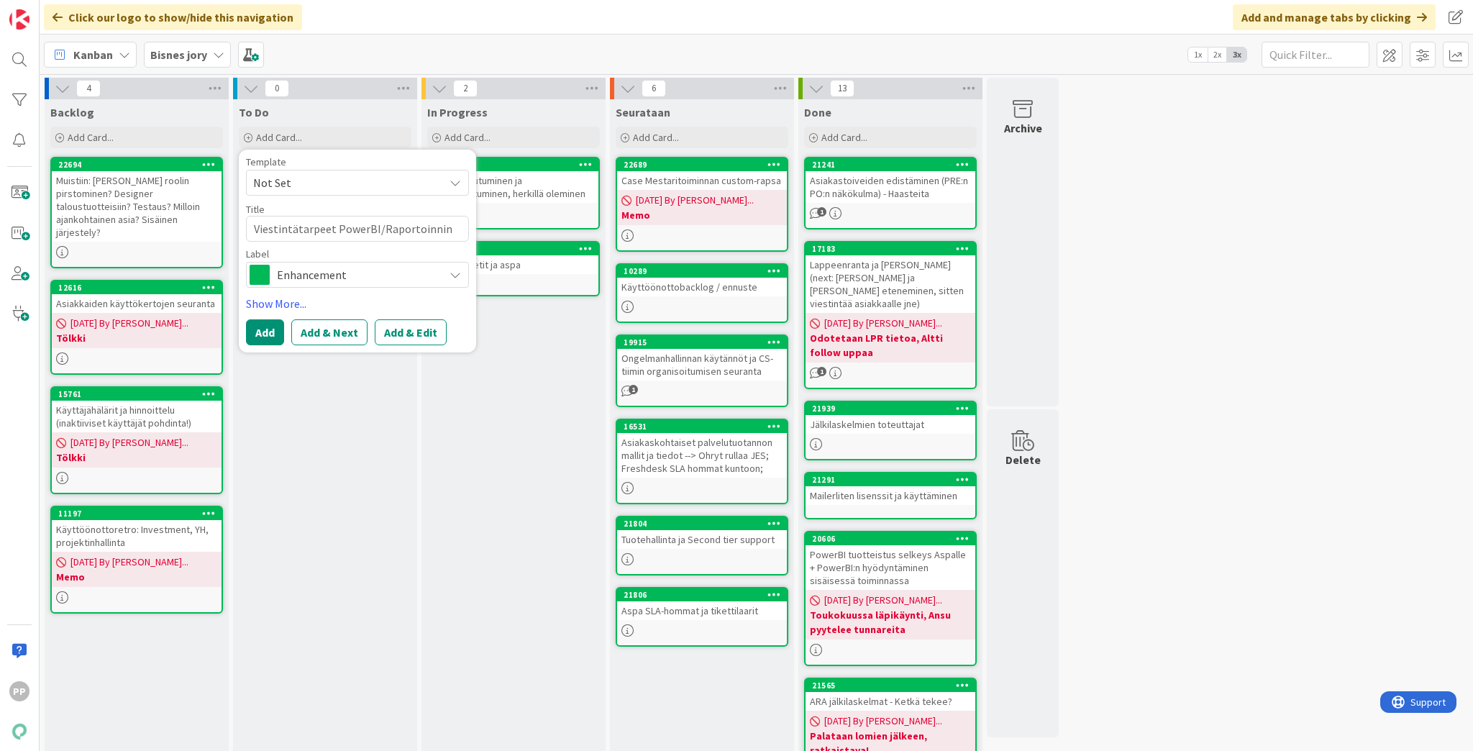
type textarea "x"
type textarea "Viestintätarpeet PowerBI/Raportoinnin tila, e"
type textarea "x"
type textarea "Viestintätarpeet PowerBI/Raportoinnin tila, er"
type textarea "x"
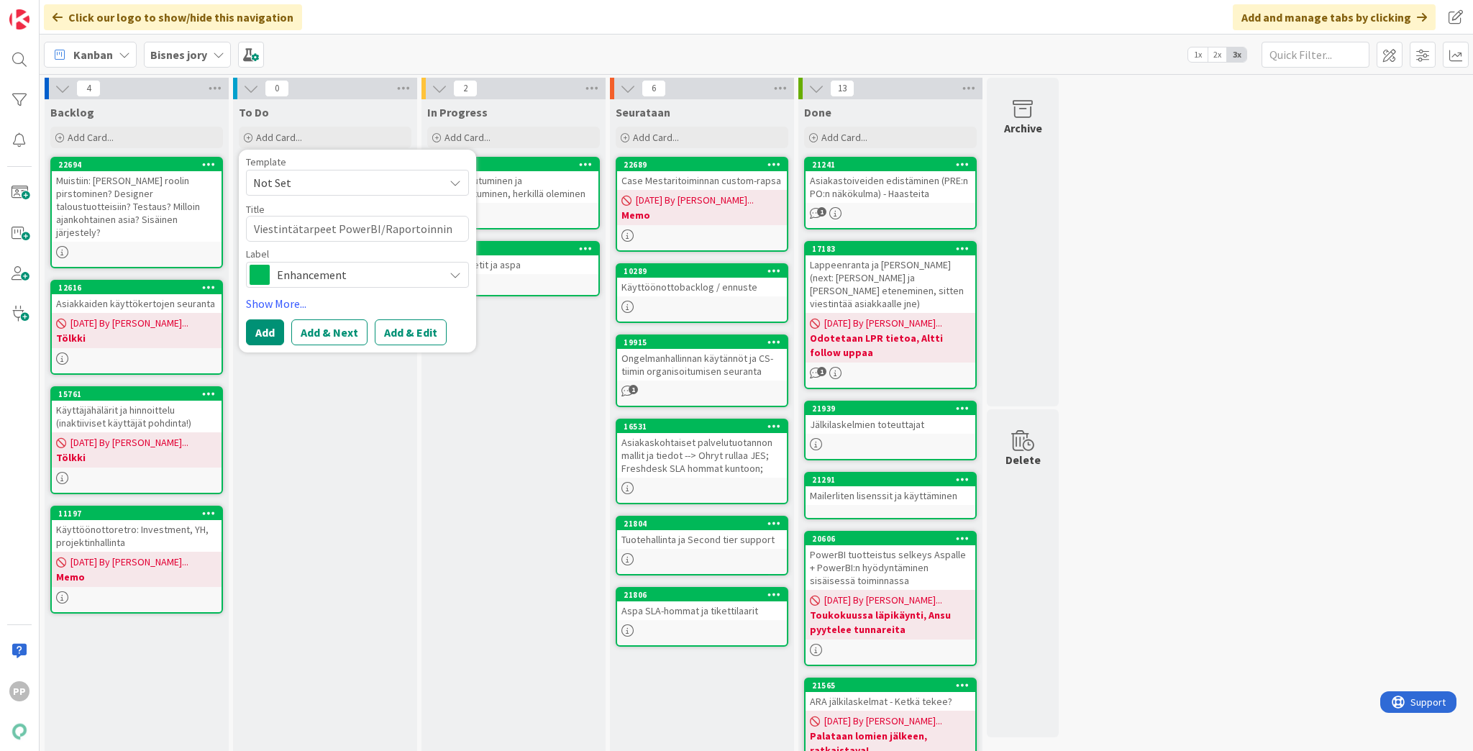
type textarea "Viestintätarpeet PowerBI/Raportoinnin tila, eri"
type textarea "x"
type textarea "Viestintätarpeet PowerBI/Raportoinnin tila, erit"
type textarea "x"
type textarea "Viestintätarpeet PowerBI/Raportoinnin tila, erityi"
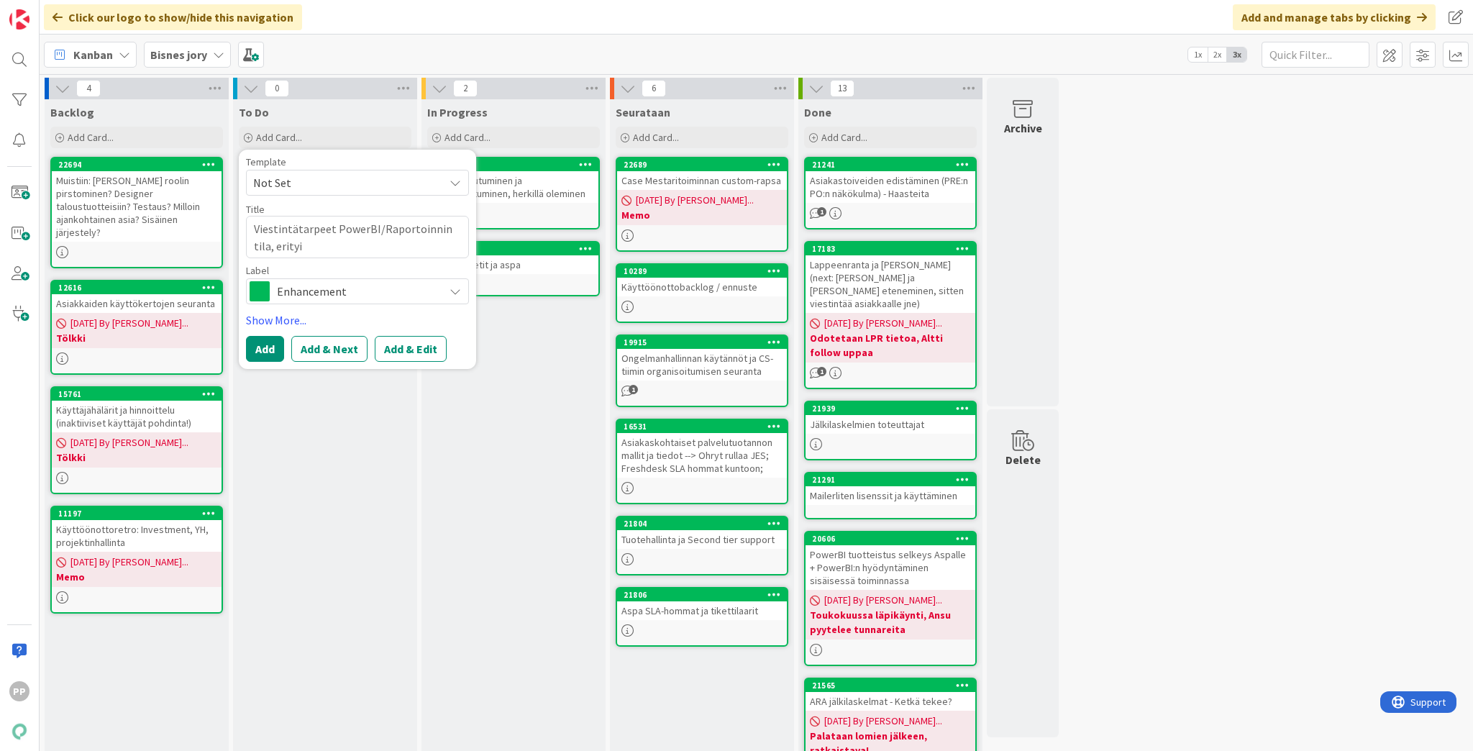
type textarea "x"
type textarea "Viestintätarpeet PowerBI/Raportoinnin tila, erityis"
type textarea "x"
type textarea "Viestintätarpeet PowerBI/Raportoinnin tila, erityise"
type textarea "x"
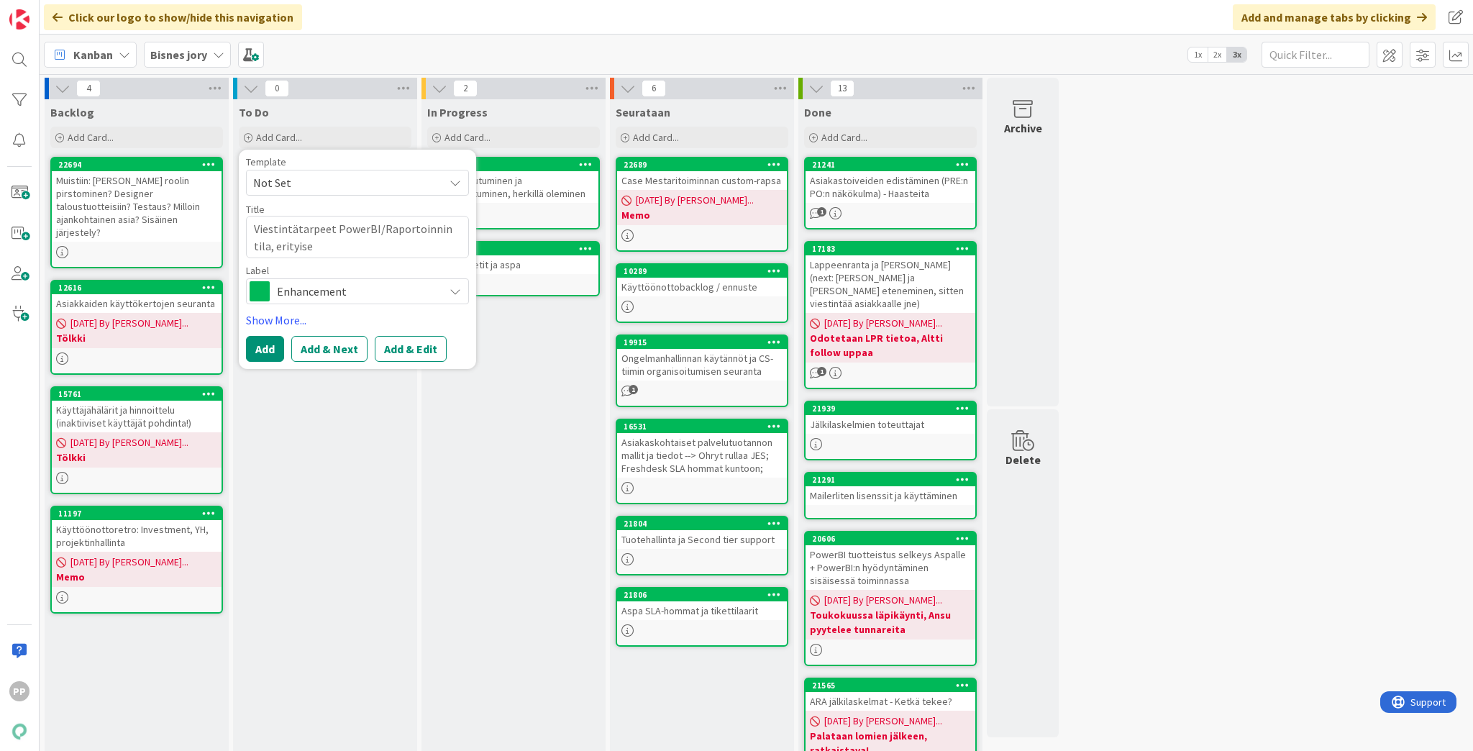
type textarea "Viestintätarpeet PowerBI/Raportoinnin tila, erityises"
type textarea "x"
type textarea "Viestintätarpeet PowerBI/Raportoinnin tila, erityisest"
type textarea "x"
type textarea "Viestintätarpeet PowerBI/Raportoinnin tila, erityisesti"
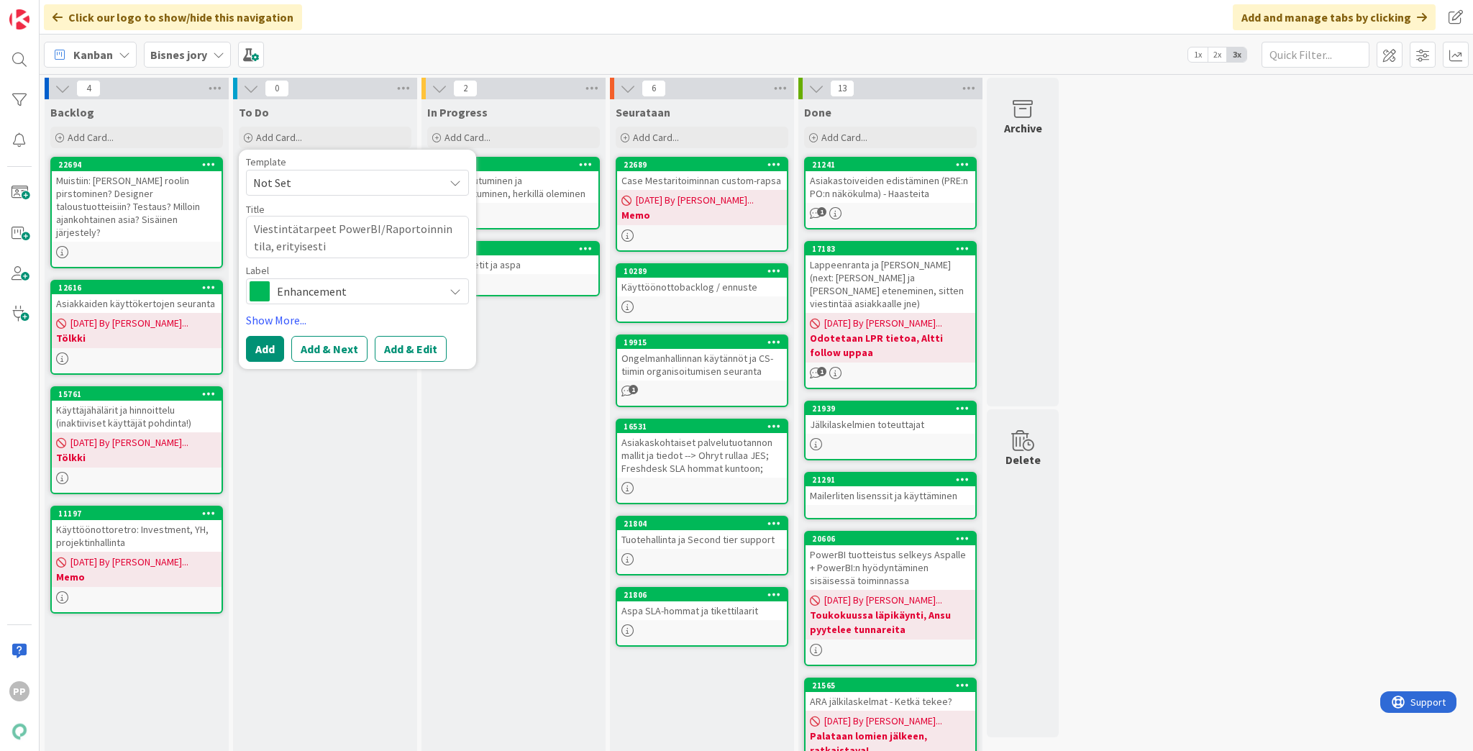
type textarea "x"
type textarea "Viestintätarpeet PowerBI/Raportoinnin tila, erityisesti"
type textarea "x"
type textarea "Viestintätarpeet PowerBI/Raportoinnin tila, erityisesti u"
type textarea "x"
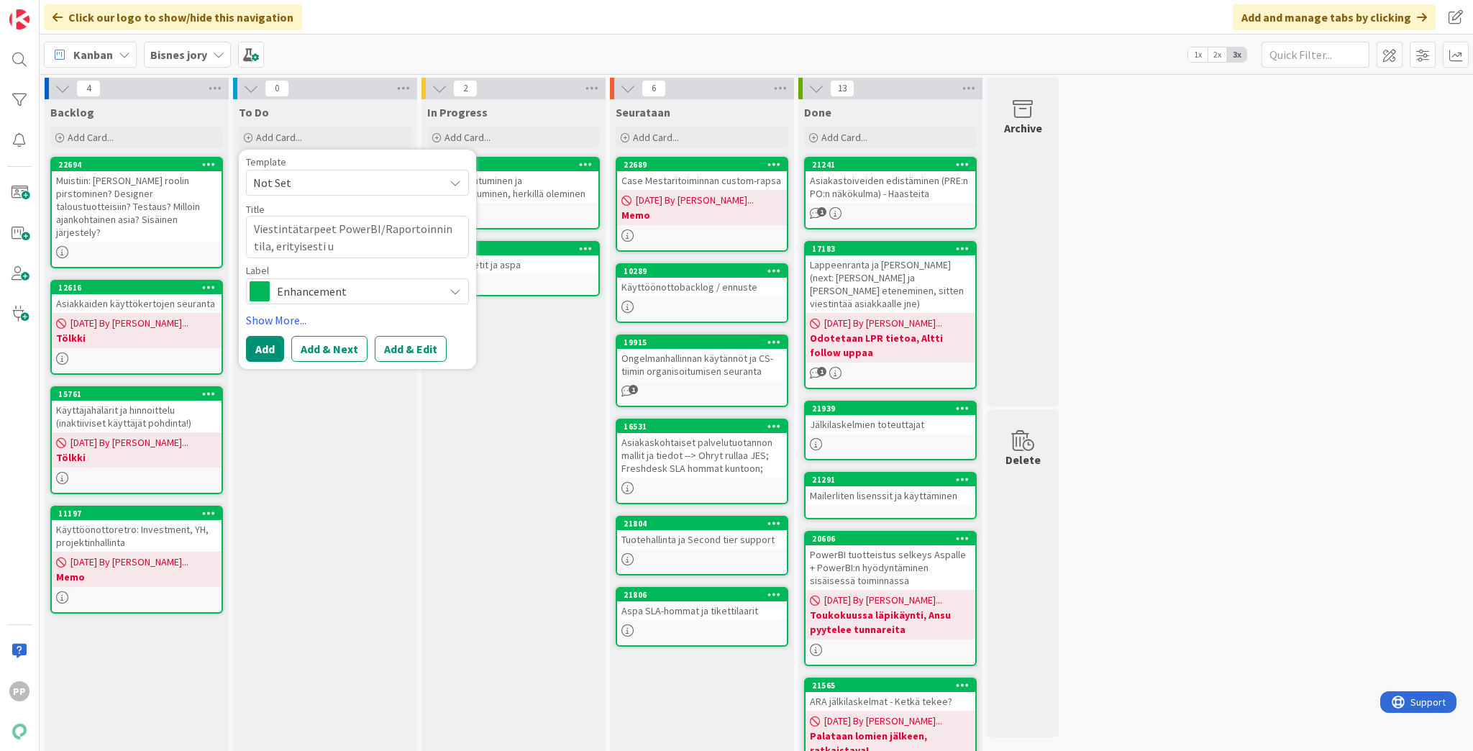
type textarea "Viestintätarpeet PowerBI/Raportoinnin tila, erityisesti [GEOGRAPHIC_DATA]"
type textarea "x"
type textarea "Viestintätarpeet PowerBI/Raportoinnin tila, erityisesti uud"
type textarea "x"
type textarea "Viestintätarpeet PowerBI/Raportoinnin tila, erityisesti uude"
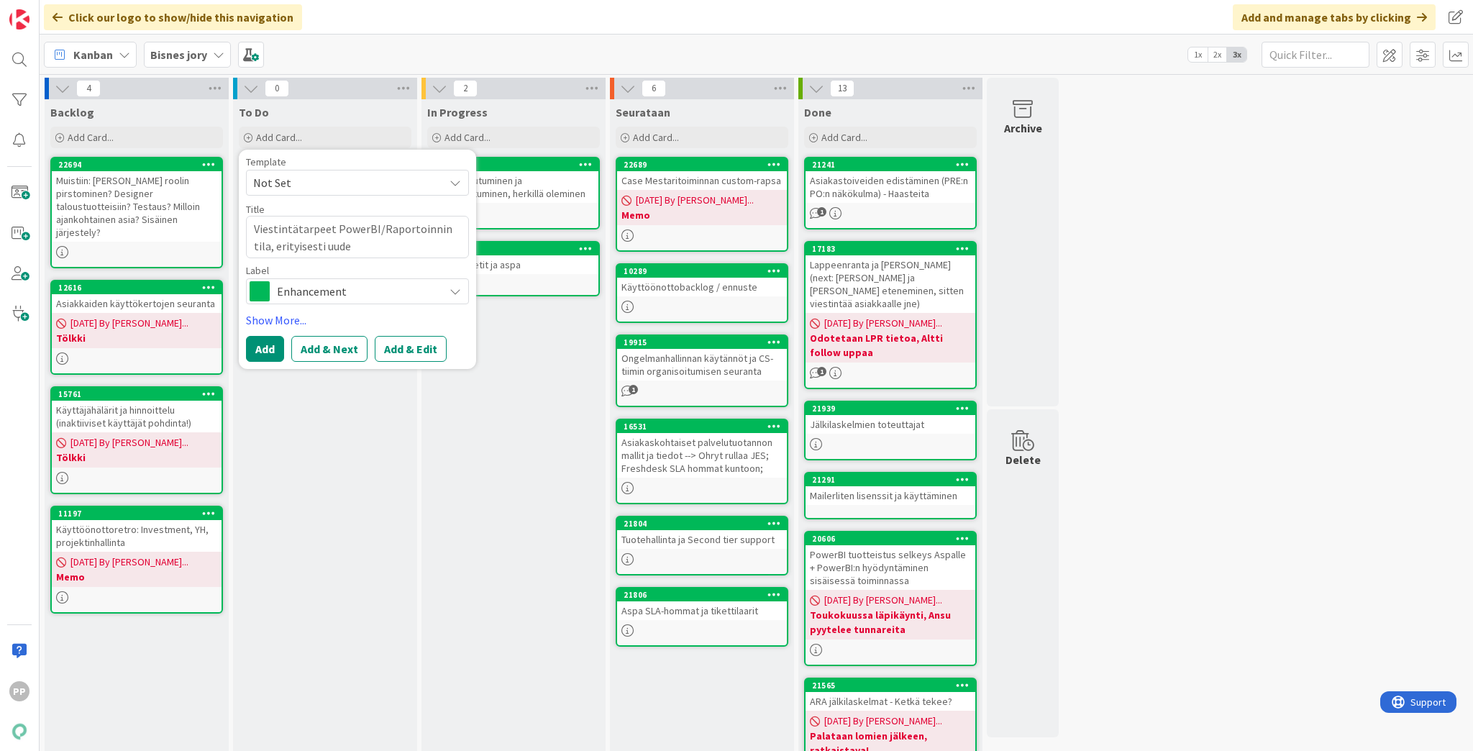
type textarea "x"
type textarea "Viestintätarpeet PowerBI/Raportoinnin tila, erityisesti uudet"
type textarea "x"
type textarea "Viestintätarpeet PowerBI/Raportoinnin tila, erityisesti uudet"
type textarea "x"
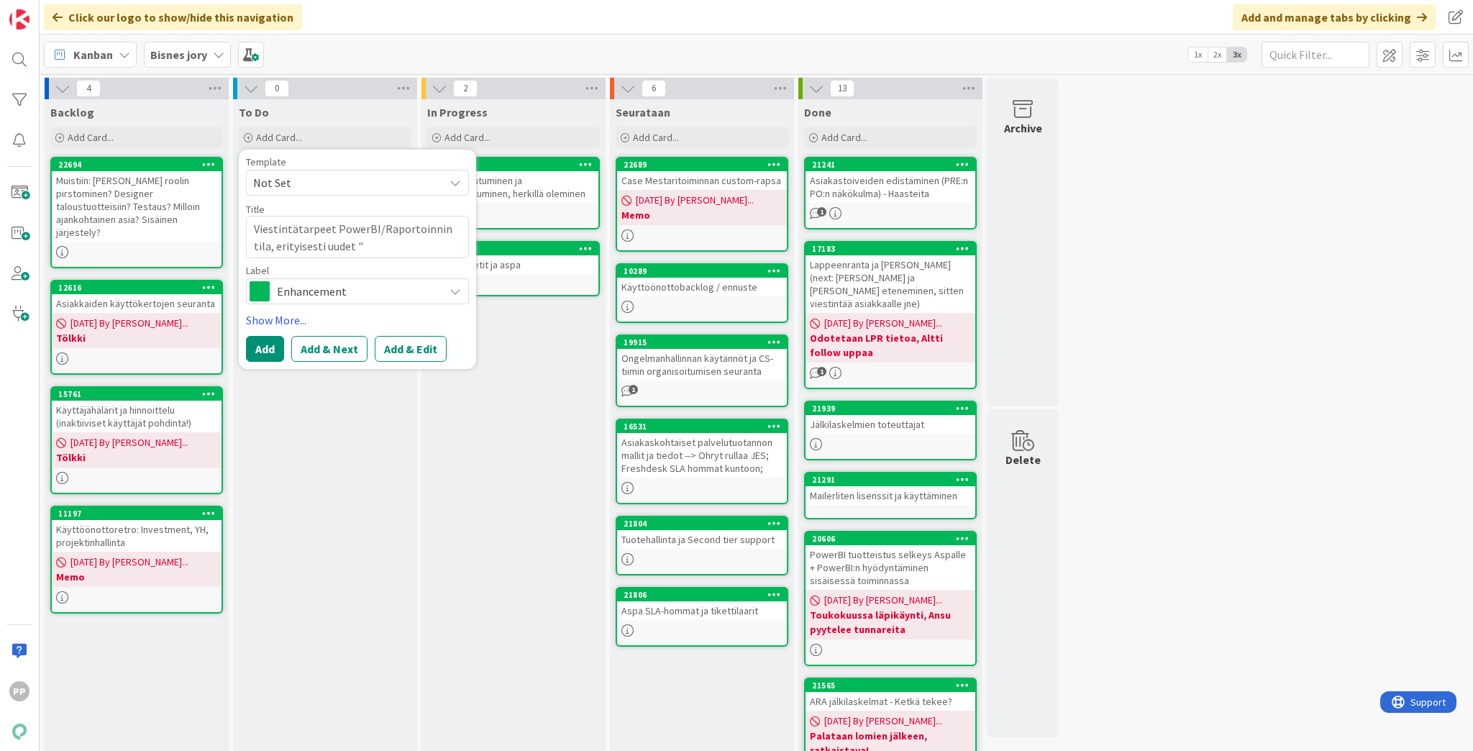
type textarea "Viestintätarpeet PowerBI/Raportoinnin tila, erityisesti uudet "k"
type textarea "x"
type textarea "Viestintätarpeet PowerBI/Raportoinnin tila, erityisesti uudet "ka"
type textarea "x"
type textarea "Viestintätarpeet PowerBI/Raportoinnin tila, erityisesti uudet "kaup"
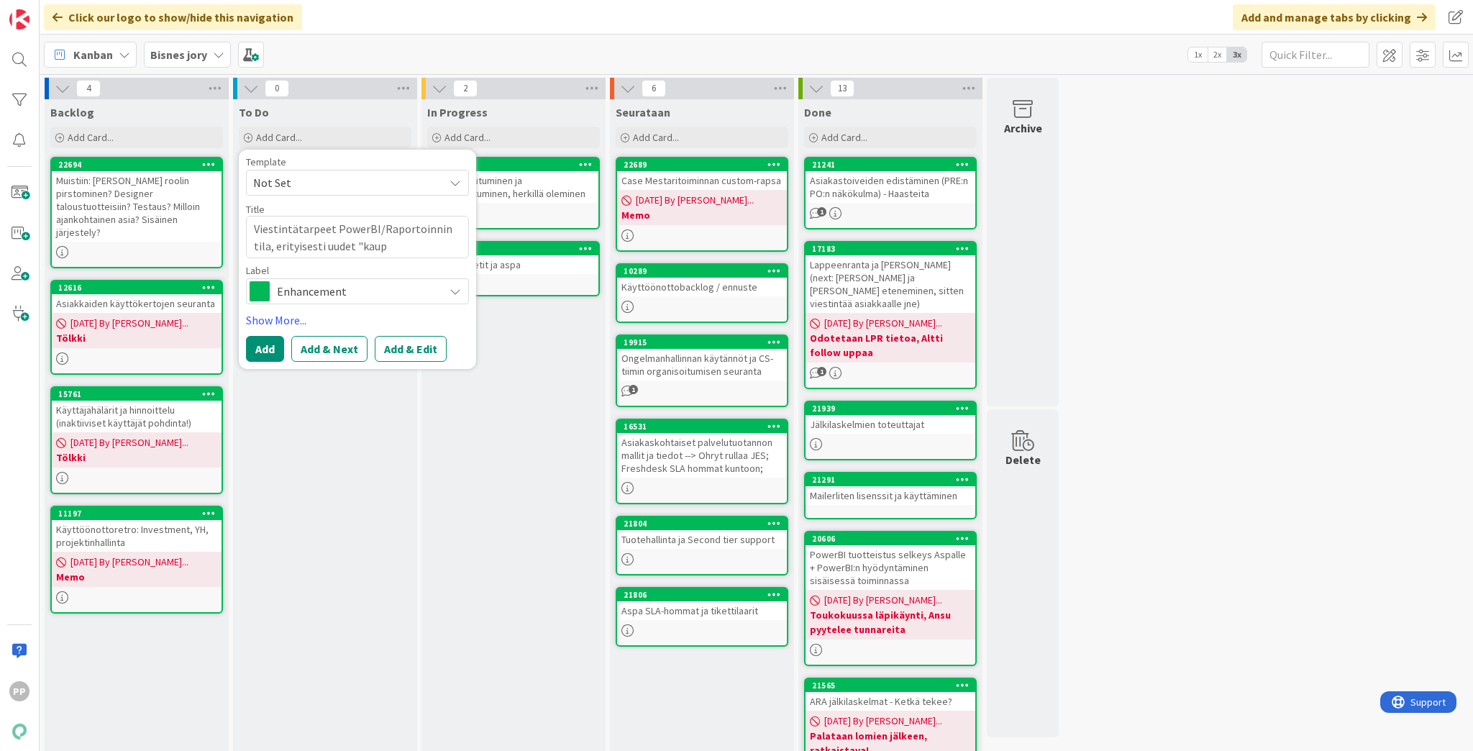
type textarea "x"
type textarea "Viestintätarpeet PowerBI/Raportoinnin tila, erityisesti uudet "kaupa"
type textarea "x"
type textarea "Viestintätarpeet PowerBI/Raportoinnin tila, erityisesti uudet "kaupal"
type textarea "x"
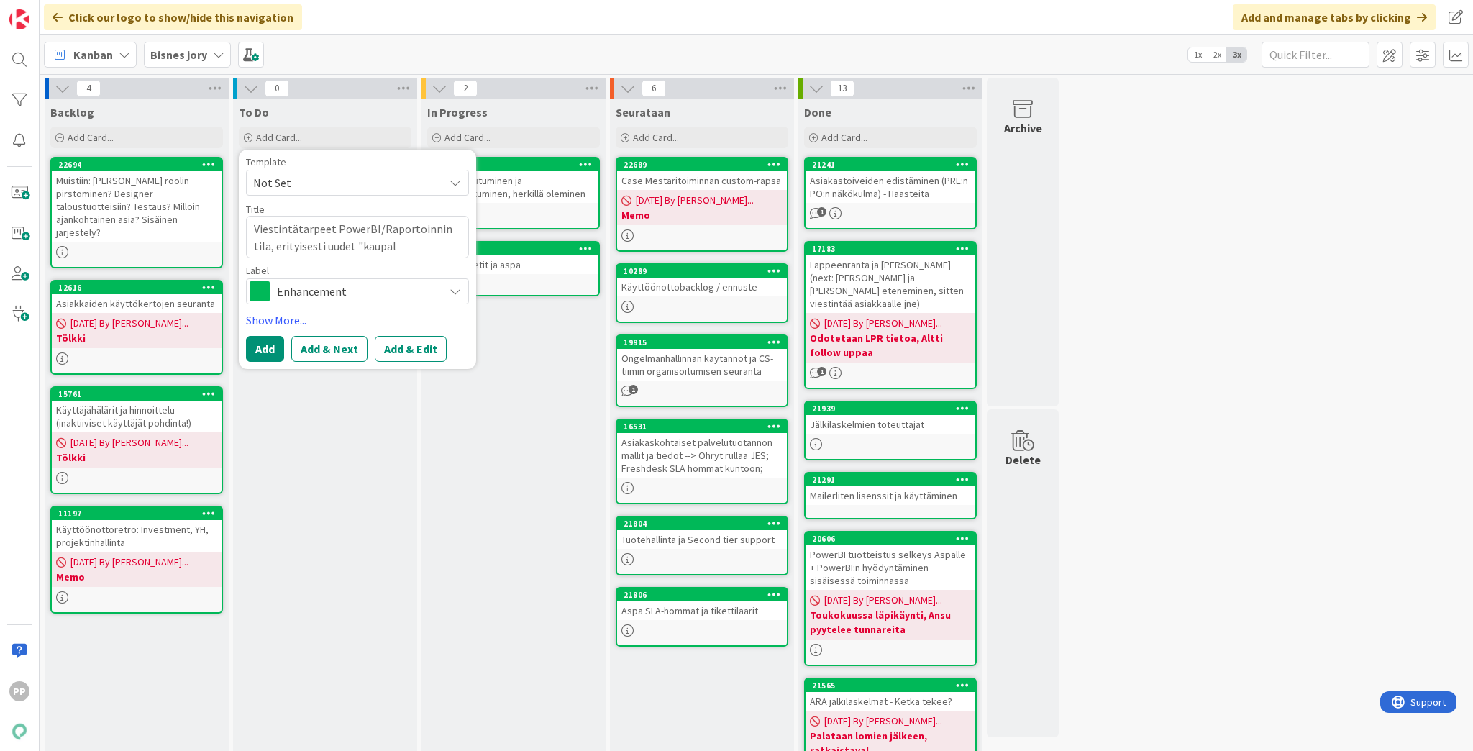
type textarea "Viestintätarpeet PowerBI/Raportoinnin tila, erityisesti uudet "kaupall"
type textarea "x"
type textarea "Viestintätarpeet PowerBI/Raportoinnin tila, erityisesti uudet "kaupalli"
type textarea "x"
type textarea "Viestintätarpeet PowerBI/Raportoinnin tila, erityisesti uudet "kaupallise"
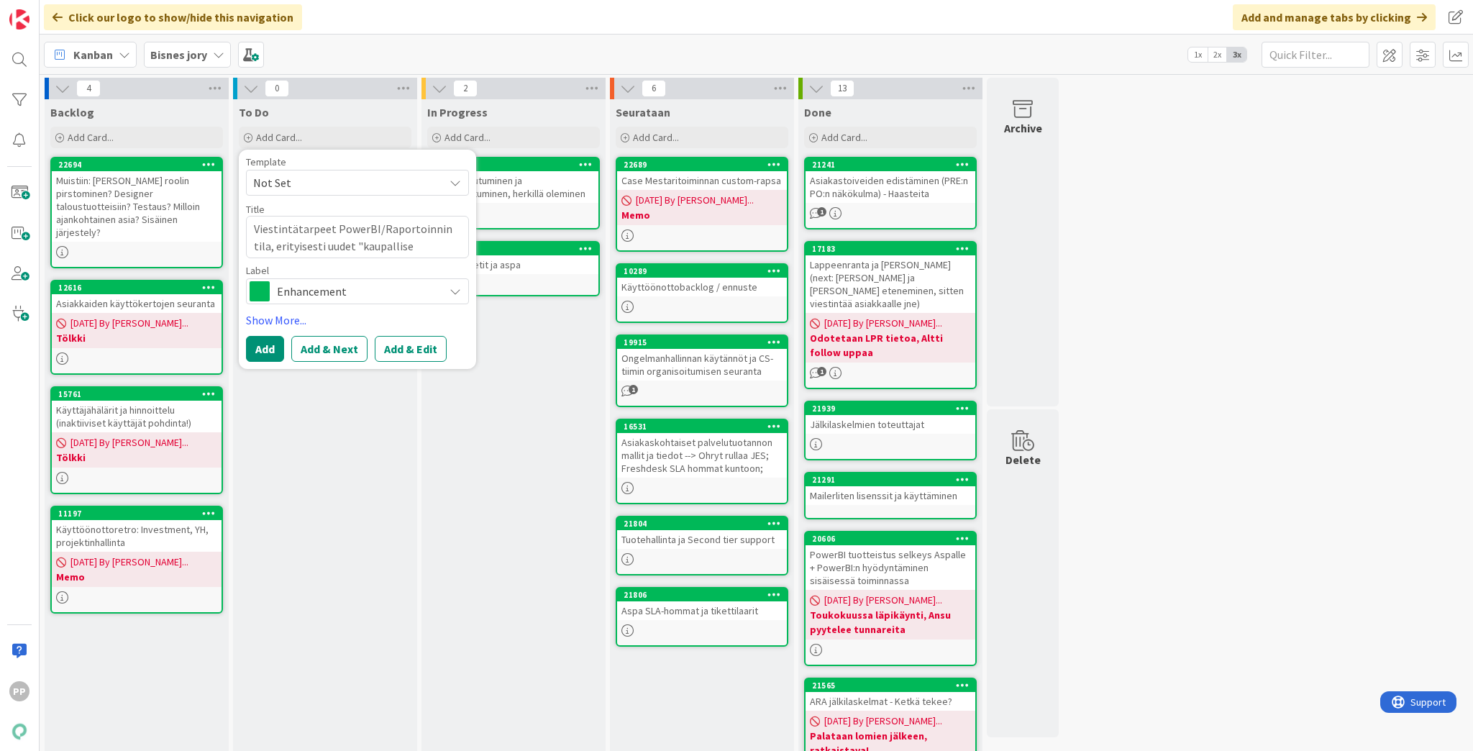
type textarea "x"
type textarea "Viestintätarpeet PowerBI/Raportoinnin tila, erityisesti uudet "kaupalliset"
type textarea "x"
type textarea "Viestintätarpeet PowerBI/Raportoinnin tila, erityisesti uudet "kaupalliset"
type textarea "x"
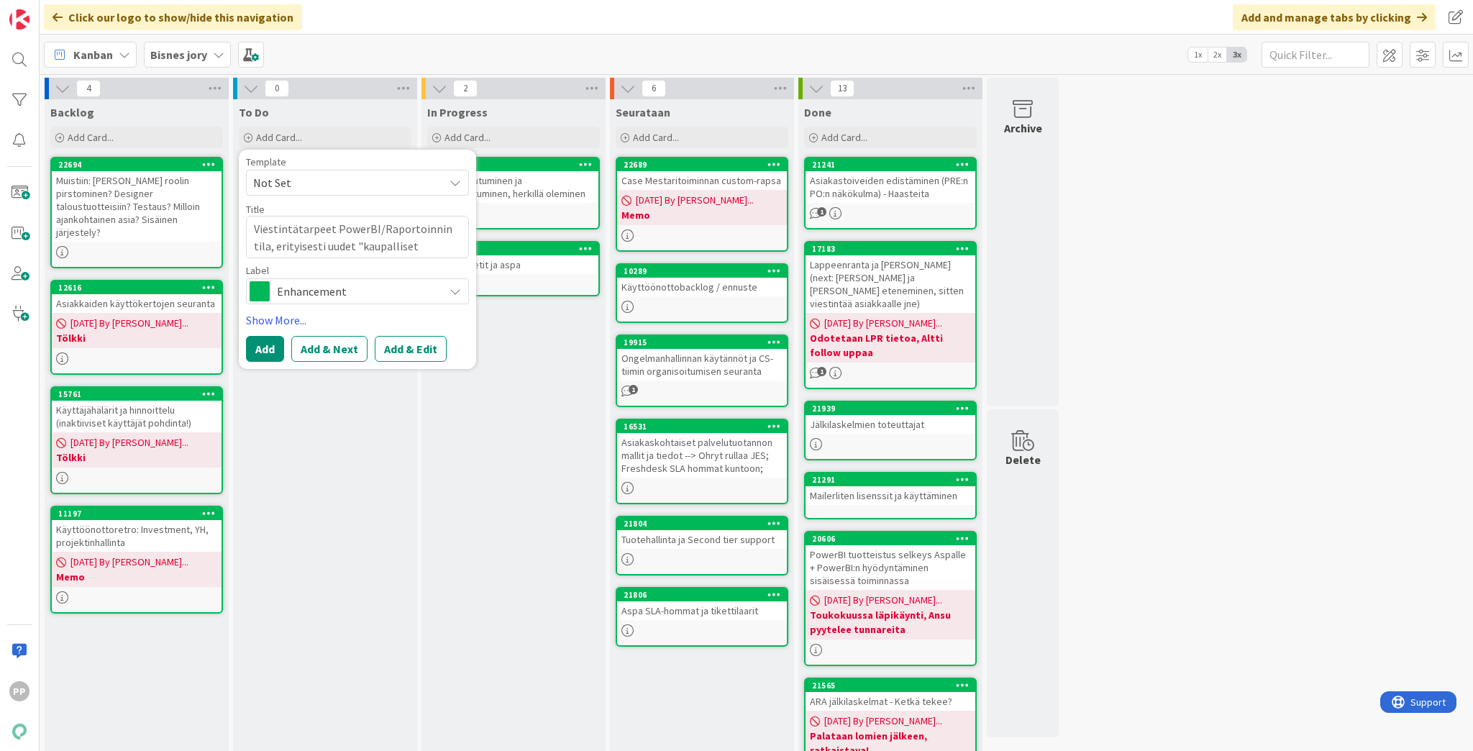
type textarea "Viestintätarpeet PowerBI/Raportoinnin tila, erityisesti uudet "kaupalliset a"
type textarea "x"
type textarea "Viestintätarpeet PowerBI/Raportoinnin tila, erityisesti uudet "kaupalliset as"
type textarea "x"
type textarea "Viestintätarpeet PowerBI/Raportoinnin tila, erityisesti uudet "kaupalliset asi"
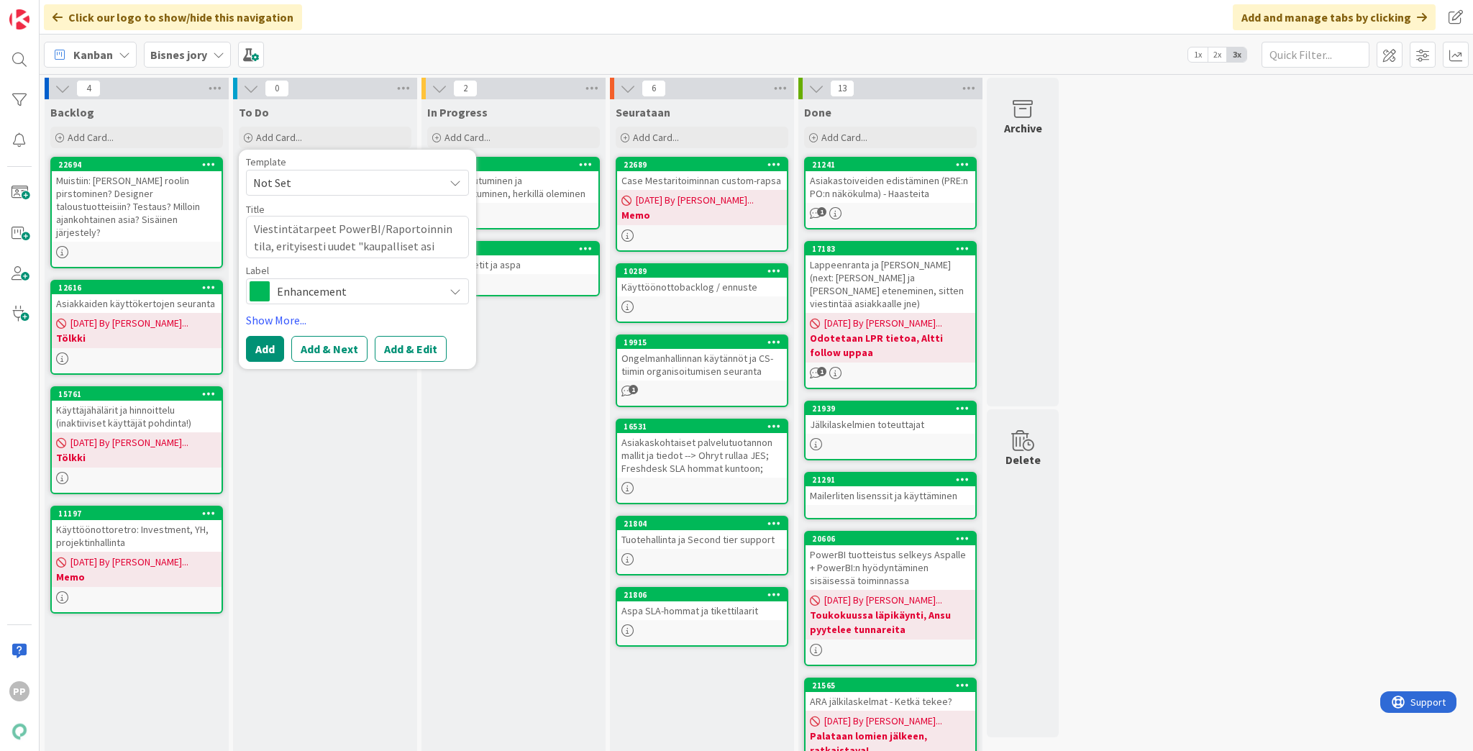
type textarea "x"
type textarea "Viestintätarpeet PowerBI/Raportoinnin tila, erityisesti uudet "kaupalliset asia"
type textarea "x"
type textarea "Viestintätarpeet PowerBI/Raportoinnin tila, erityisesti uudet "kaupalliset asiak"
type textarea "x"
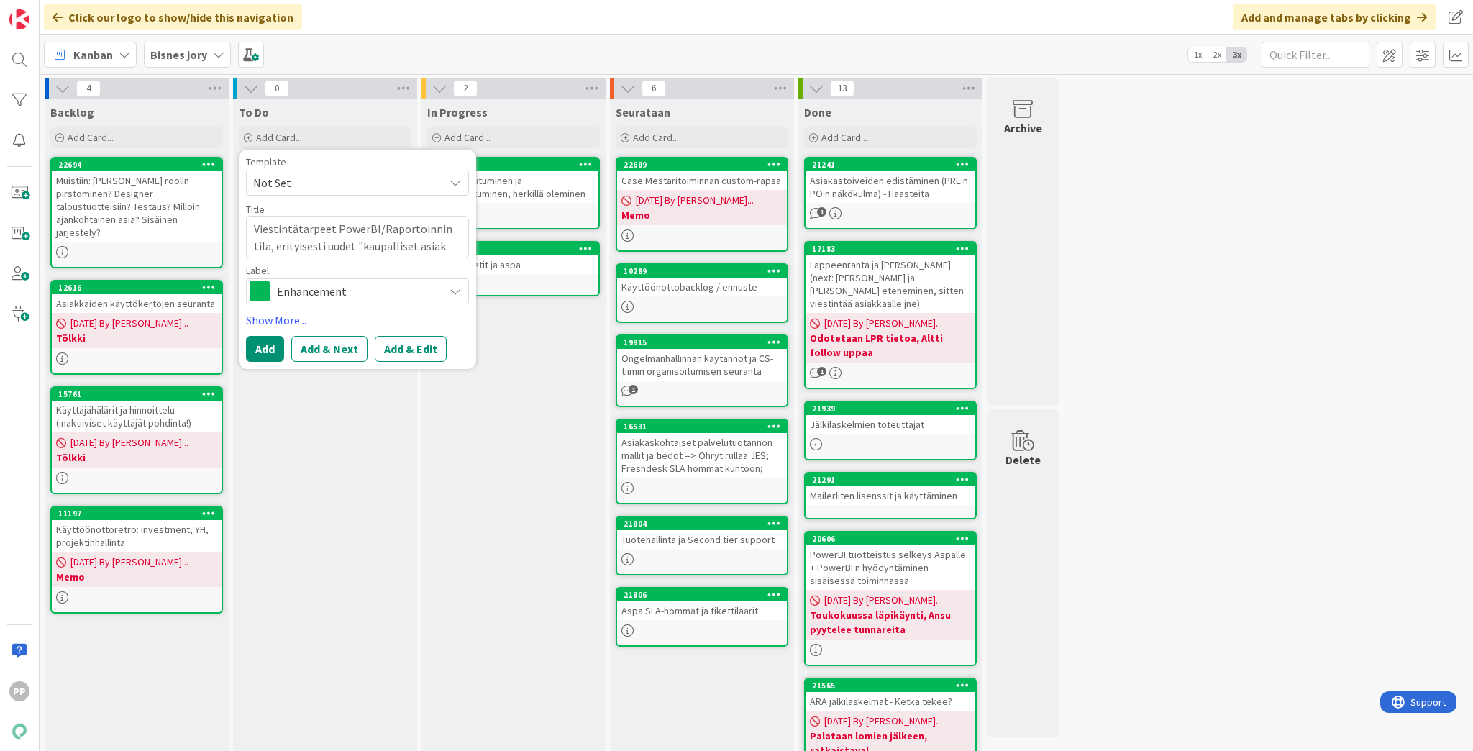
type textarea "Viestintätarpeet PowerBI/Raportoinnin tila, erityisesti uudet "kaupalliset asia…"
type textarea "x"
type textarea "Viestintätarpeet PowerBI/Raportoinnin tila, erityisesti uudet "kaupalliset asia…"
type textarea "x"
type textarea "Viestintätarpeet PowerBI/Raportoinnin tila, erityisesti uudet "kaupalliset asia…"
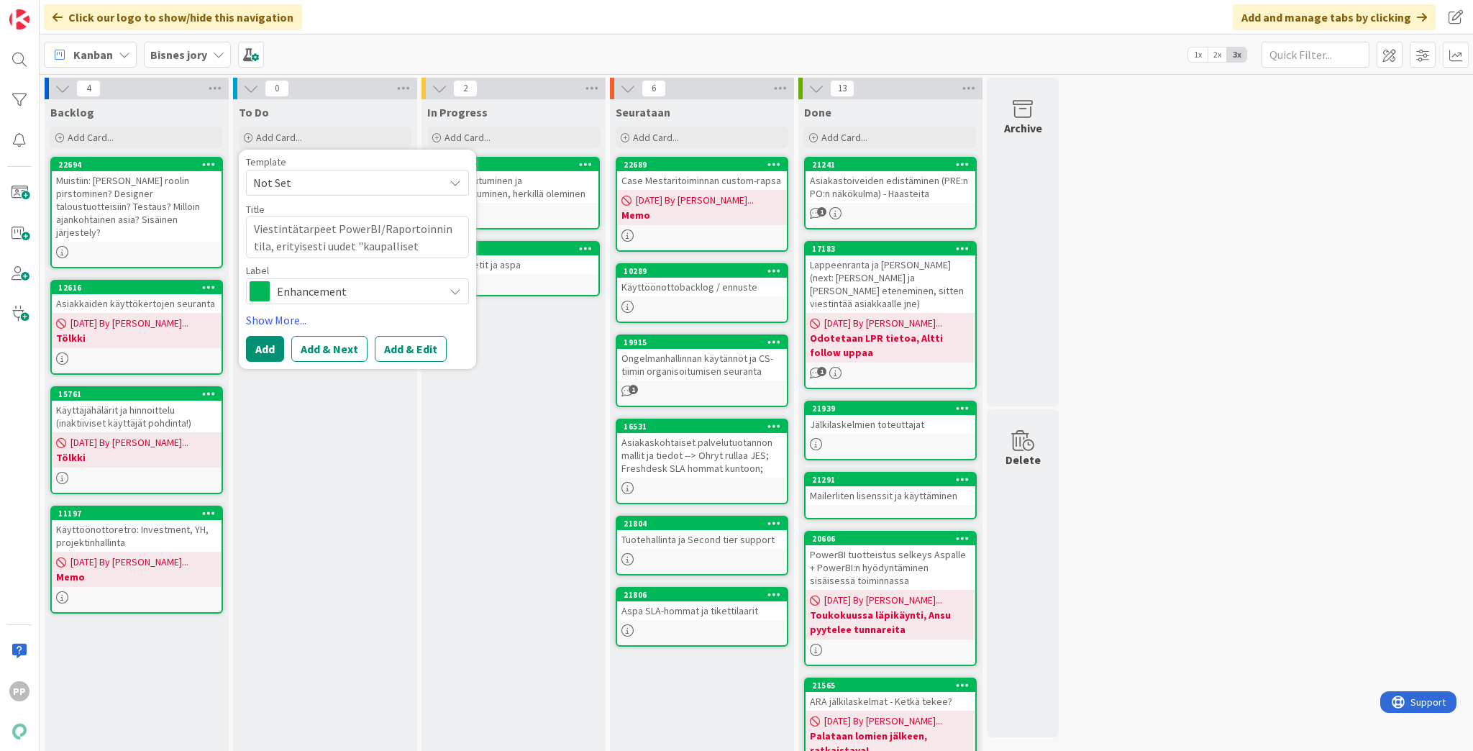
type textarea "x"
type textarea "Viestintätarpeet PowerBI/Raportoinnin tila, erityisesti uudet "kaupalliset asia…"
type textarea "x"
type textarea "Viestintätarpeet PowerBI/Raportoinnin tila, erityisesti uudet "kaupalliset asia…"
type textarea "x"
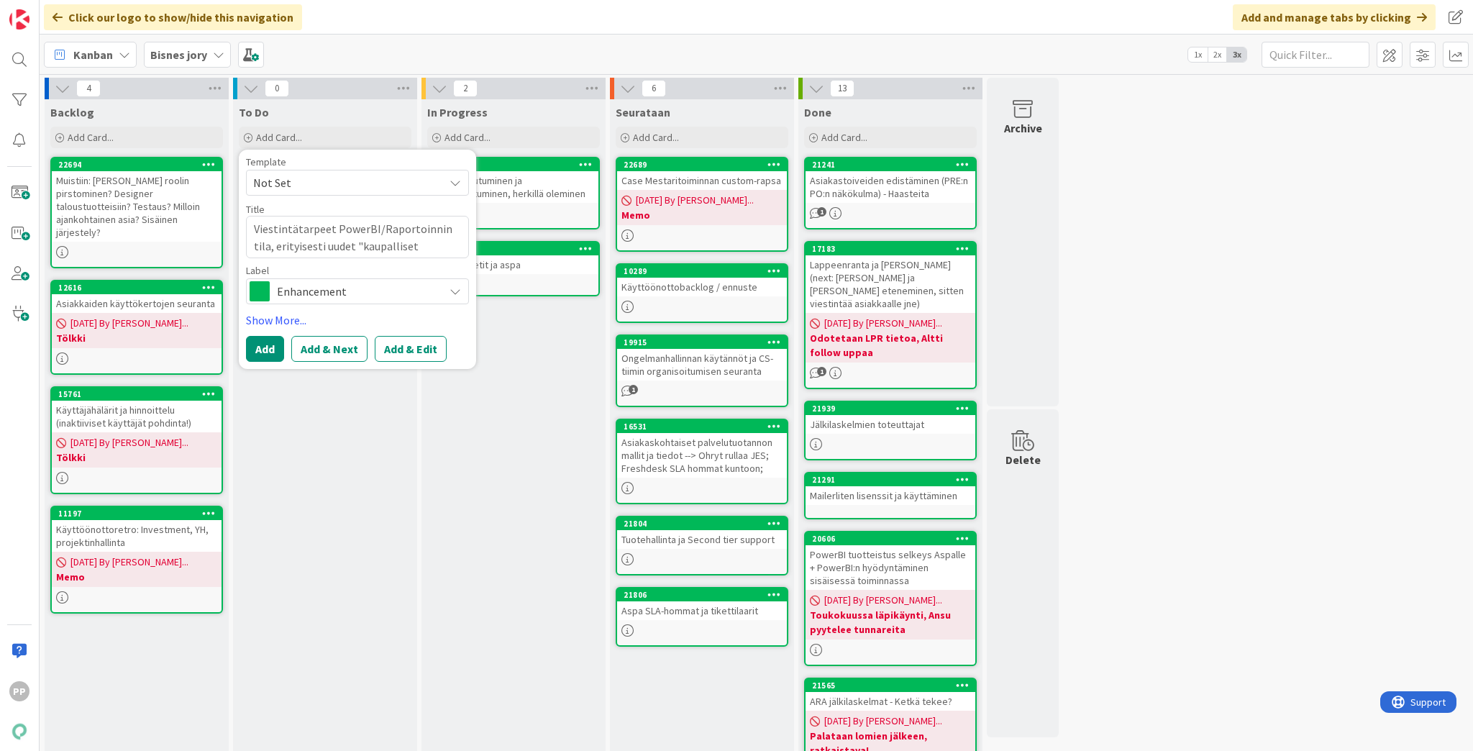
type textarea "Viestintätarpeet PowerBI/Raportoinnin tila, erityisesti uudet "kaupalliset asia…"
type textarea "x"
type textarea "Viestintätarpeet PowerBI/Raportoinnin tila, erityisesti uudet "kaupalliset asia…"
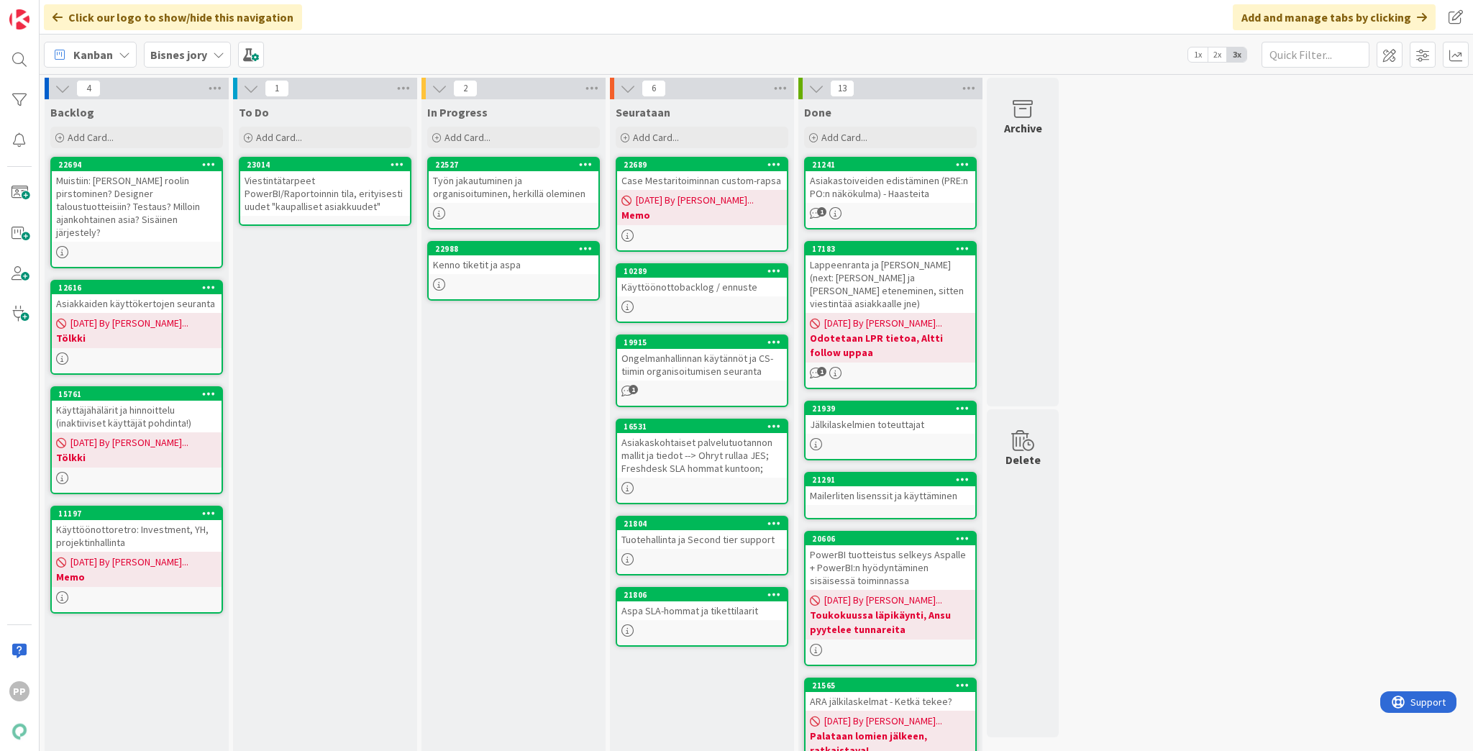
click at [347, 209] on div "Viestintätarpeet PowerBI/Raportoinnin tila, erityisesti uudet "kaupalliset asia…" at bounding box center [325, 193] width 170 height 45
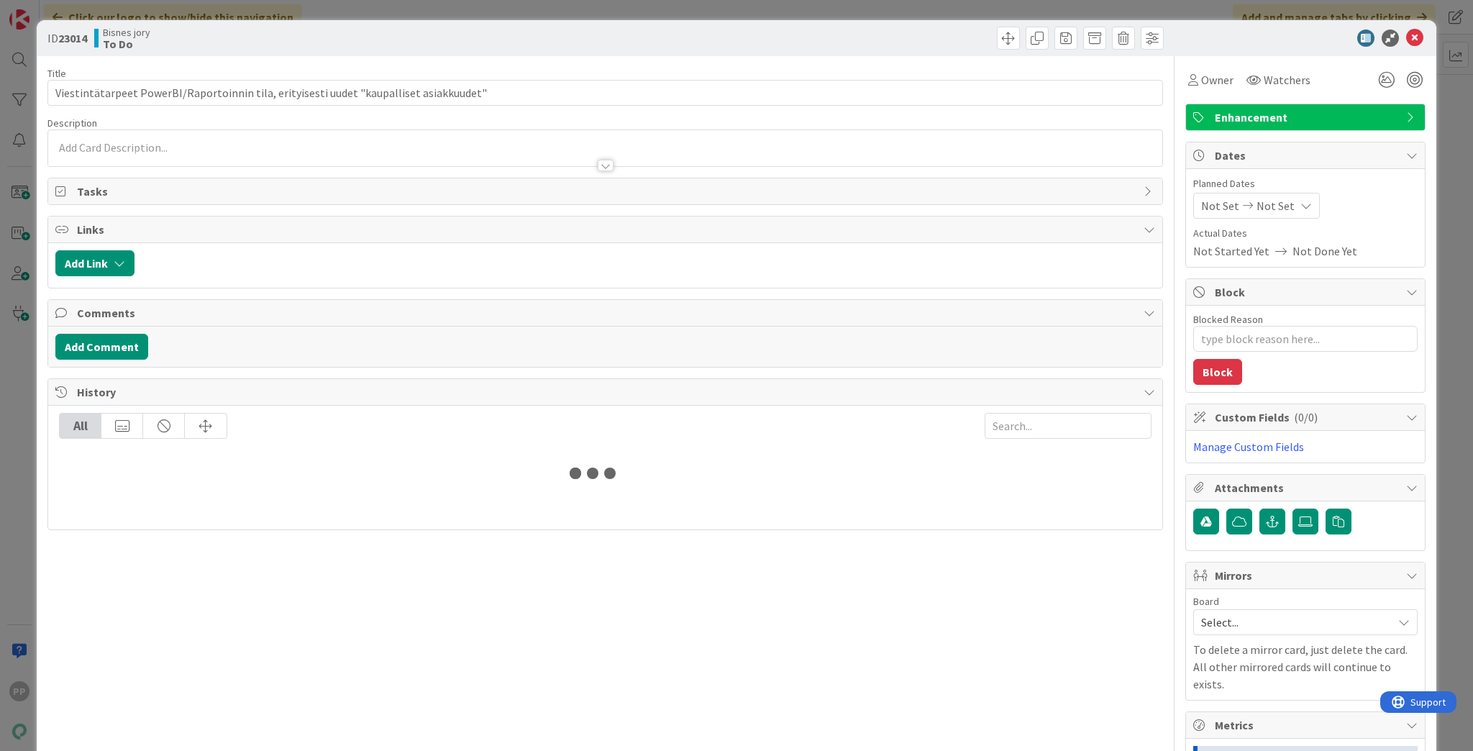
type textarea "x"
click at [282, 157] on div at bounding box center [605, 158] width 1114 height 15
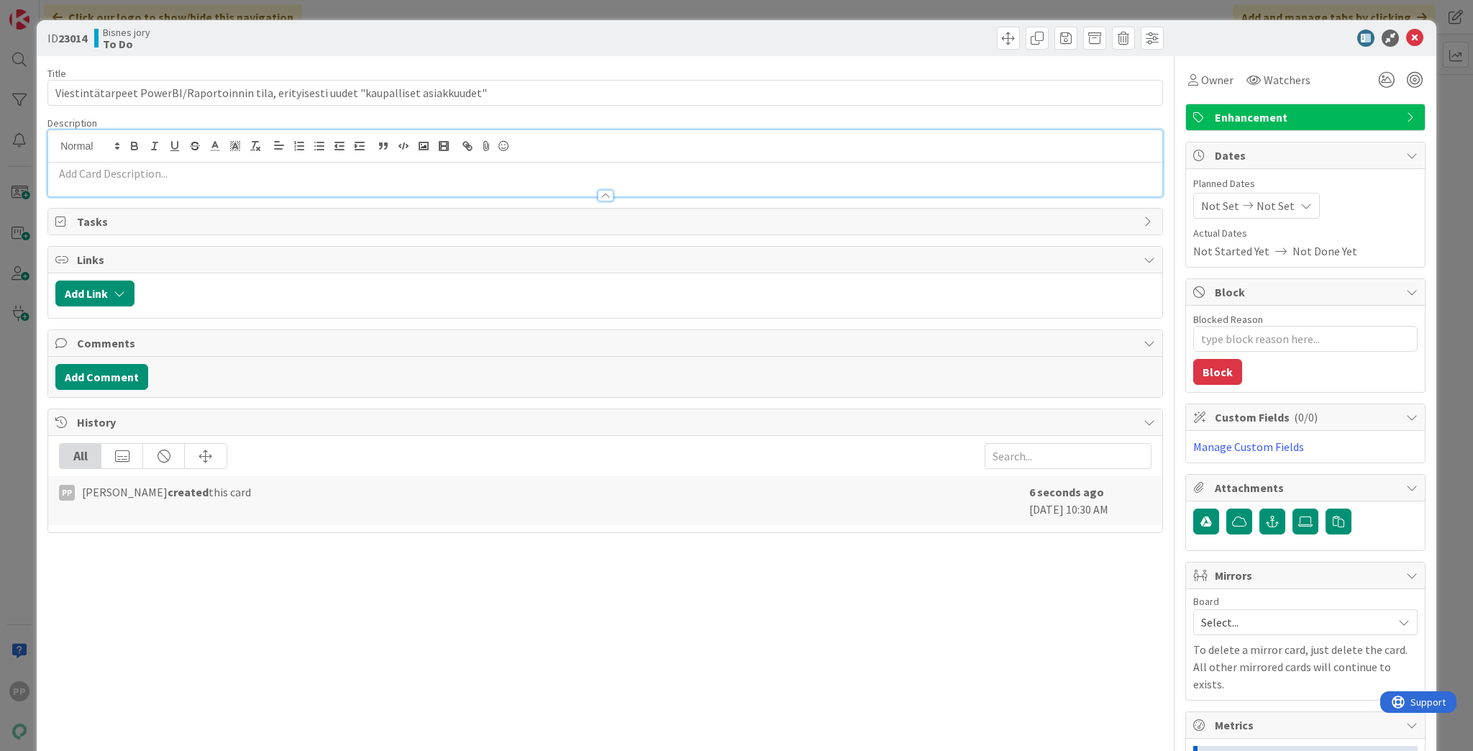
click at [257, 171] on p at bounding box center [605, 173] width 1100 height 17
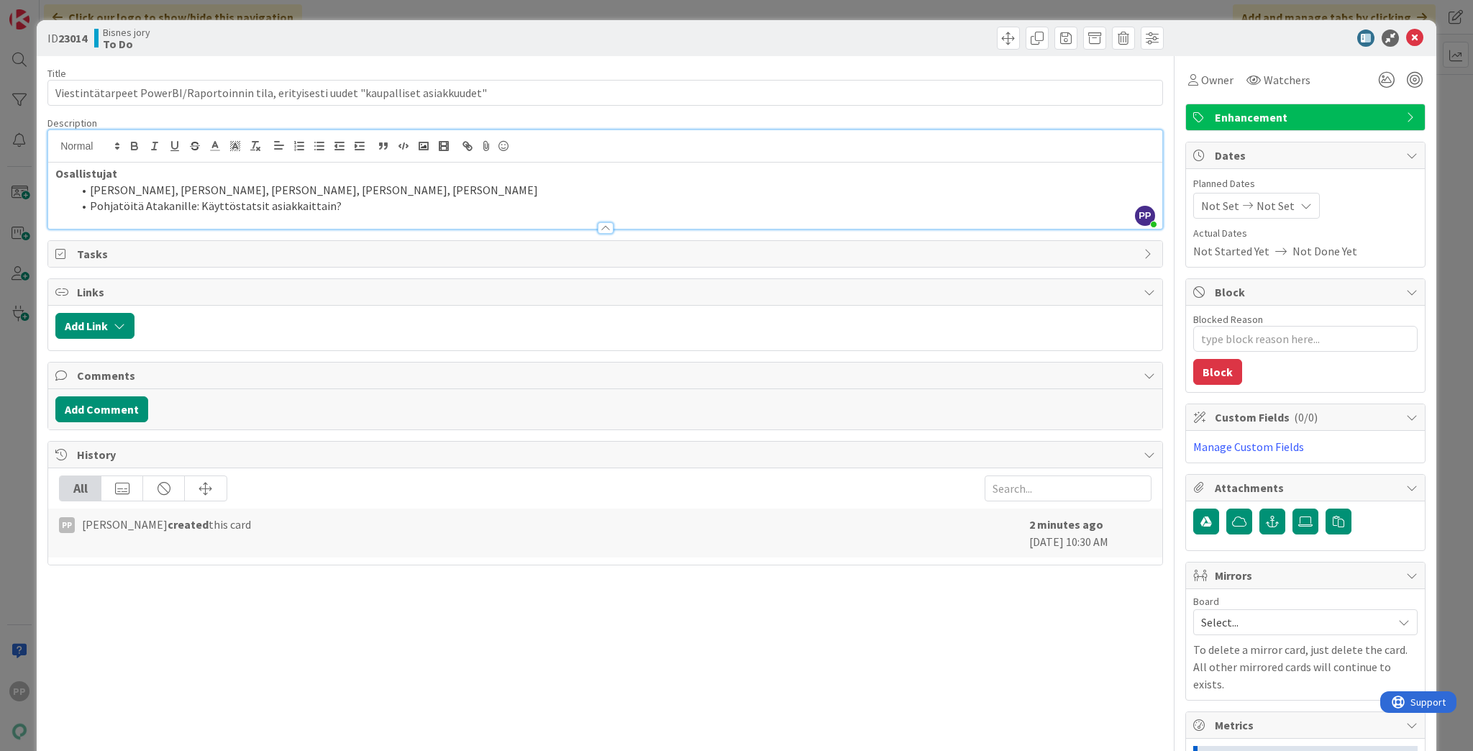
click at [194, 40] on div "Bisnes jory To Do" at bounding box center [348, 38] width 508 height 23
click at [214, 14] on div "ID 23014 Bisnes jory To Do Title 87 / 128 Viestintätarpeet PowerBI/Raportoinnin…" at bounding box center [736, 375] width 1473 height 751
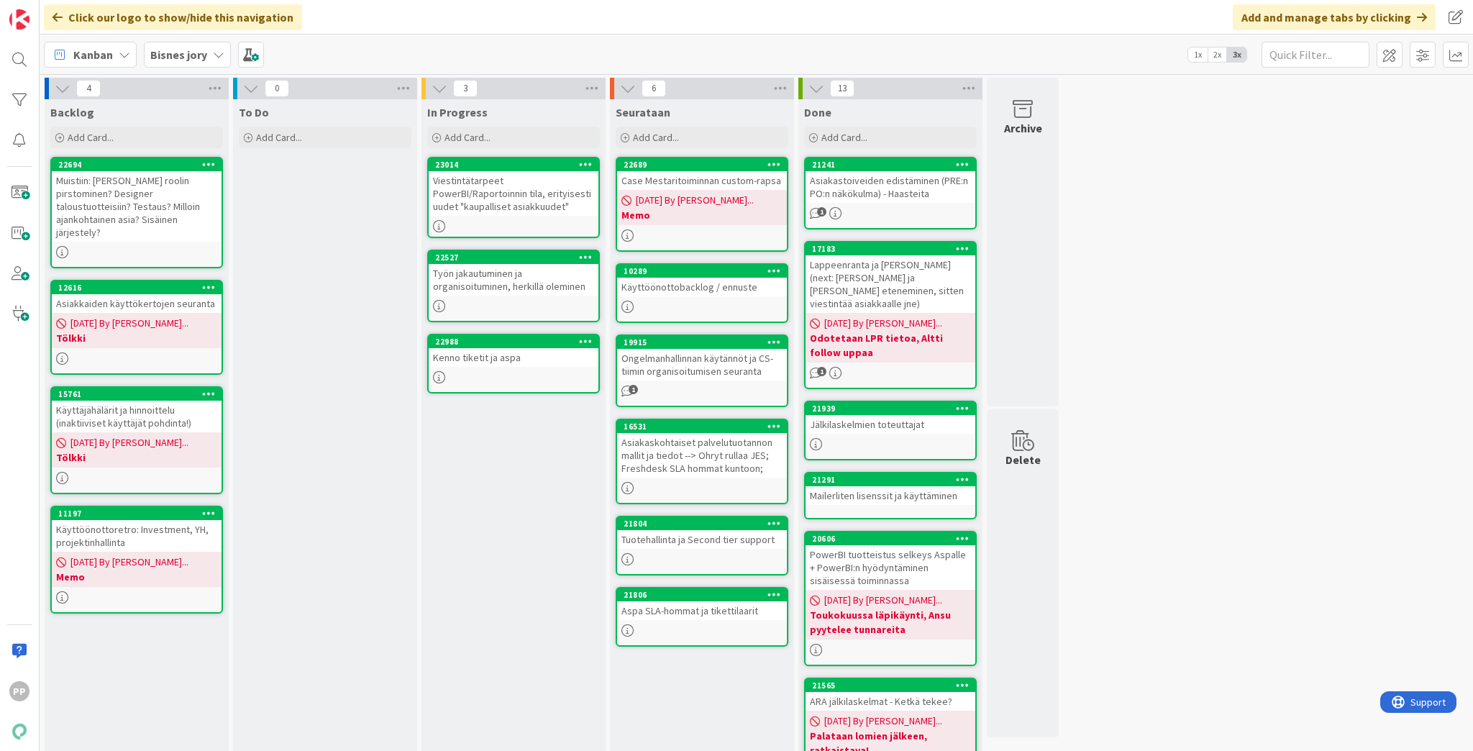
click at [513, 504] on div "In Progress Add Card... 23014 Viestintätarpeet PowerBI/Raportoinnin tila, erity…" at bounding box center [514, 614] width 184 height 1031
click at [350, 242] on div "To Do Add Card... Template Not Set Title 0 / 128 Label Enhancement Show More...…" at bounding box center [325, 614] width 184 height 1031
click at [482, 63] on div "Kanban Bisnes jory 1x 2x 3x" at bounding box center [757, 55] width 1434 height 40
click at [537, 203] on div "Viestintätarpeet PowerBI/Raportoinnin tila, erityisesti uudet "kaupalliset asia…" at bounding box center [514, 193] width 170 height 45
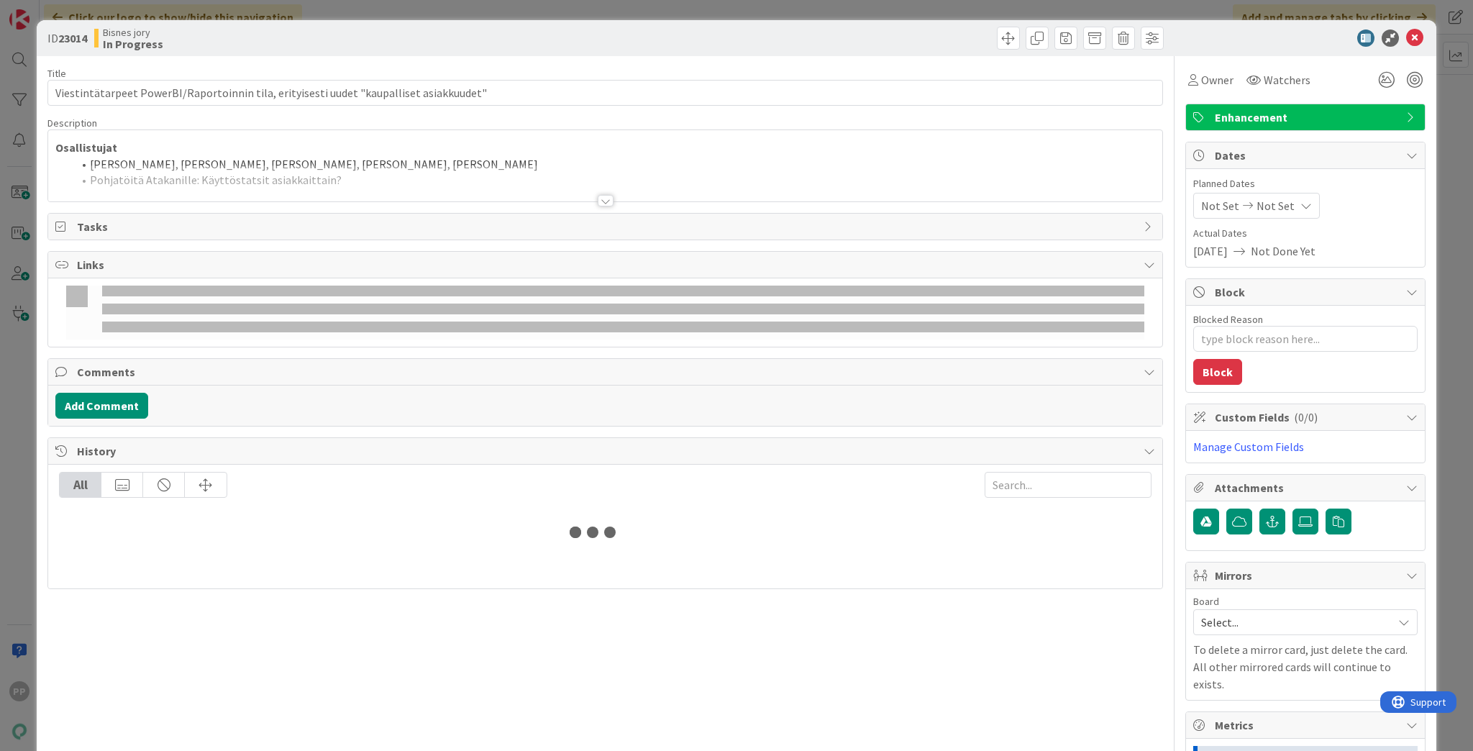
type textarea "x"
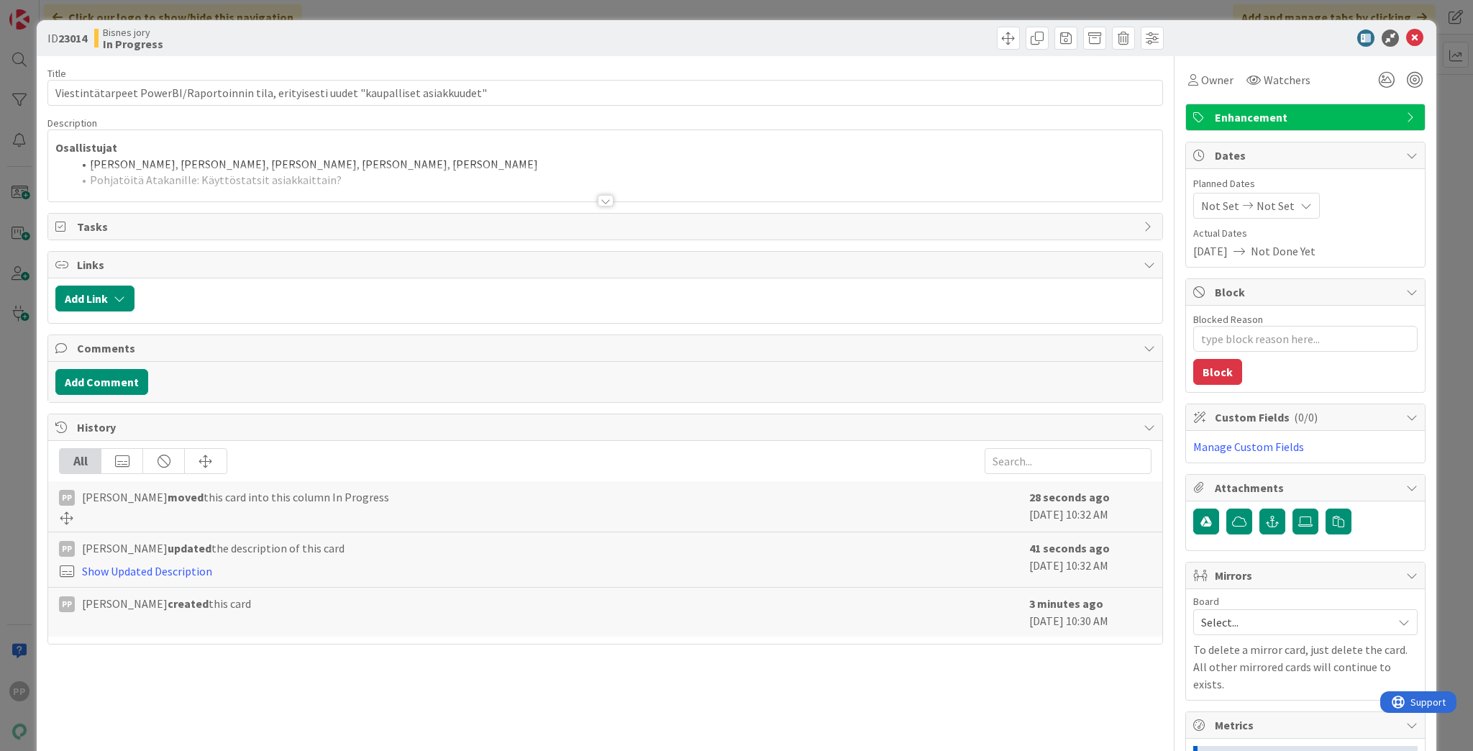
click at [391, 185] on div at bounding box center [605, 183] width 1114 height 37
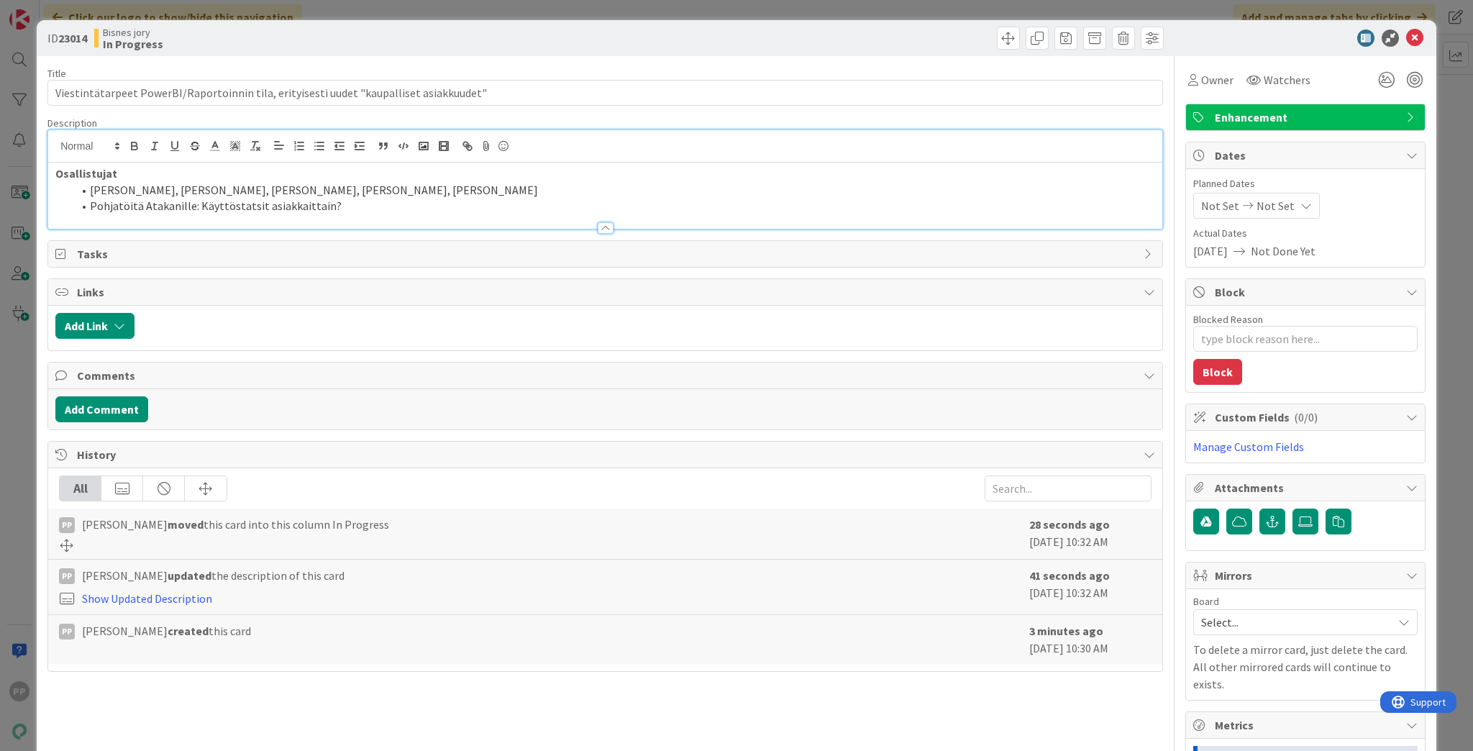
click at [406, 214] on div at bounding box center [605, 221] width 1114 height 15
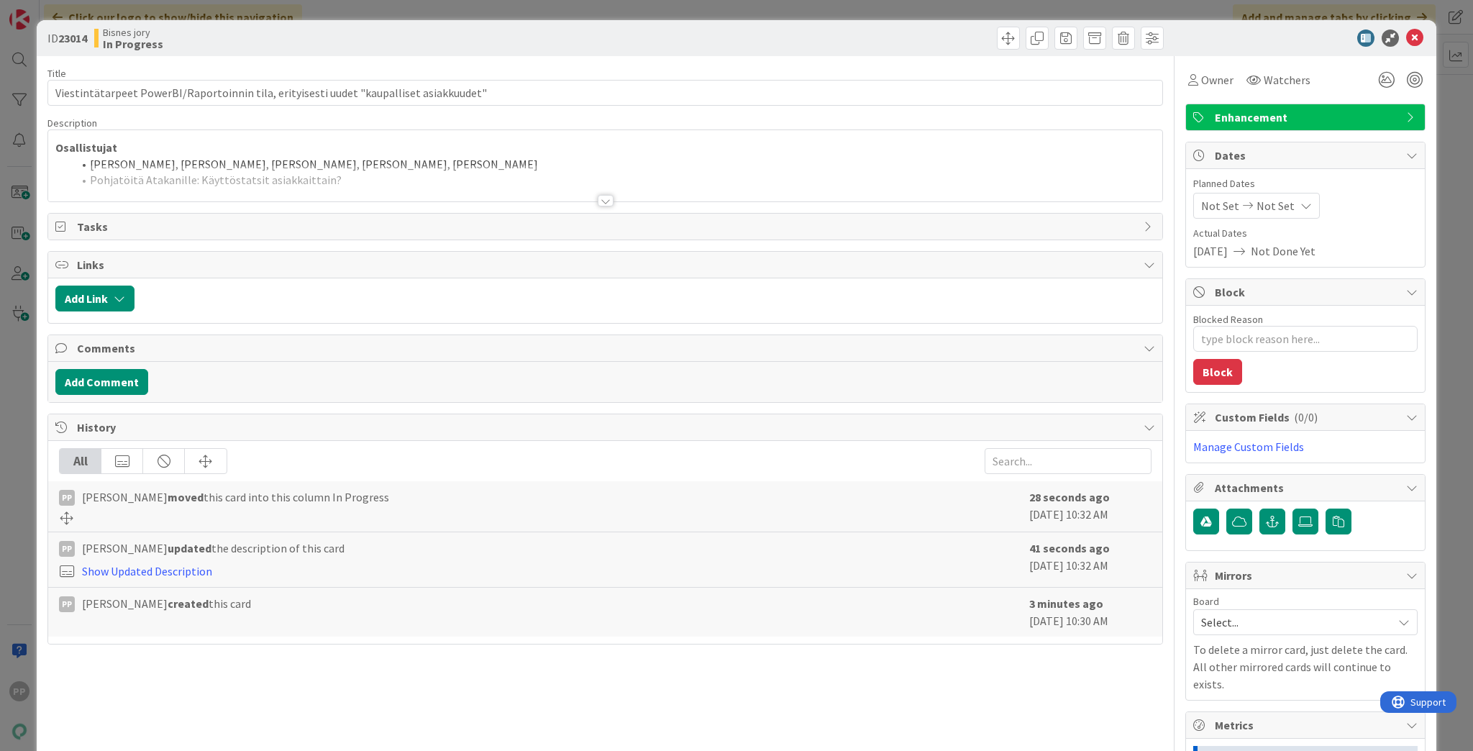
click at [436, 161] on li "[PERSON_NAME], [PERSON_NAME], [PERSON_NAME], [PERSON_NAME], [PERSON_NAME]" at bounding box center [614, 164] width 1083 height 17
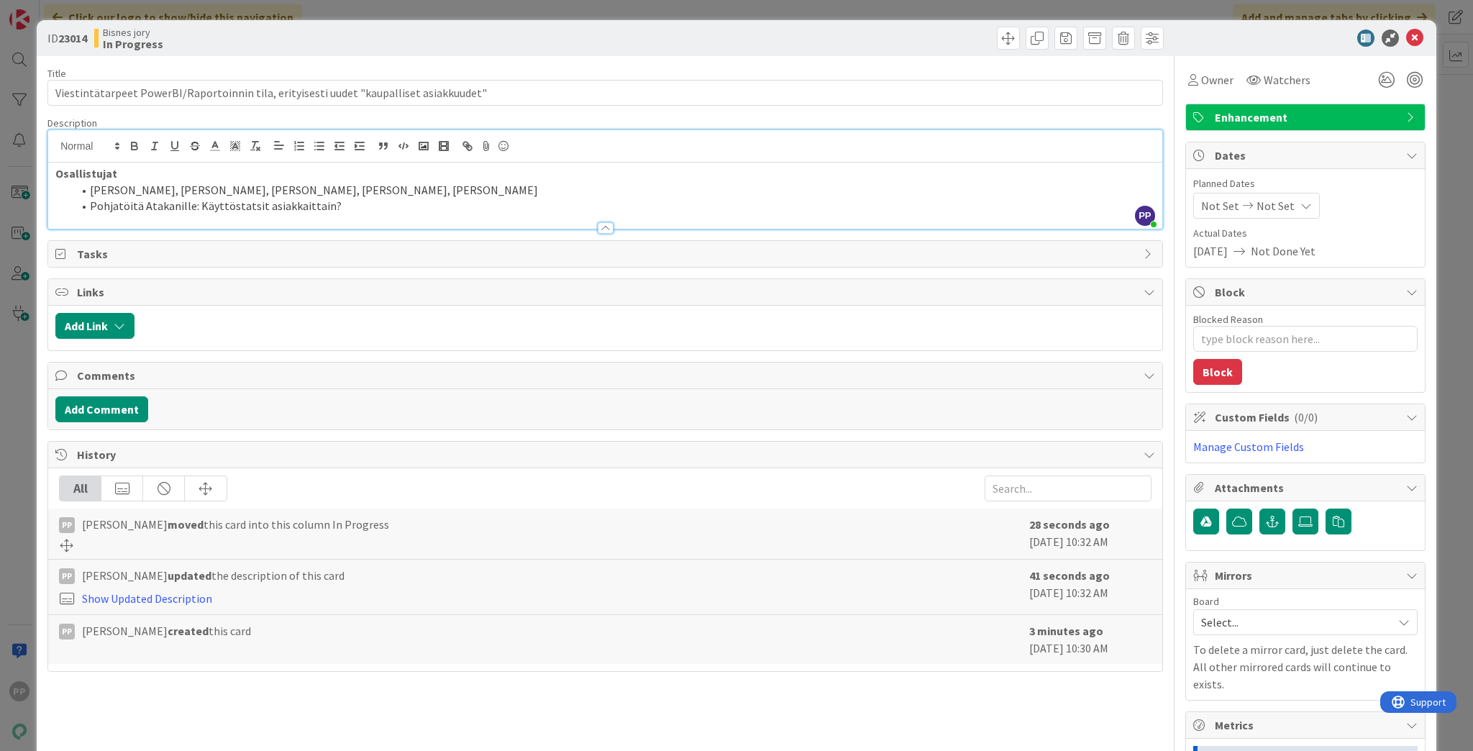
click at [423, 198] on li "Pohjatöitä Atakanille: Käyttöstatsit asiakkaittain?" at bounding box center [614, 206] width 1083 height 17
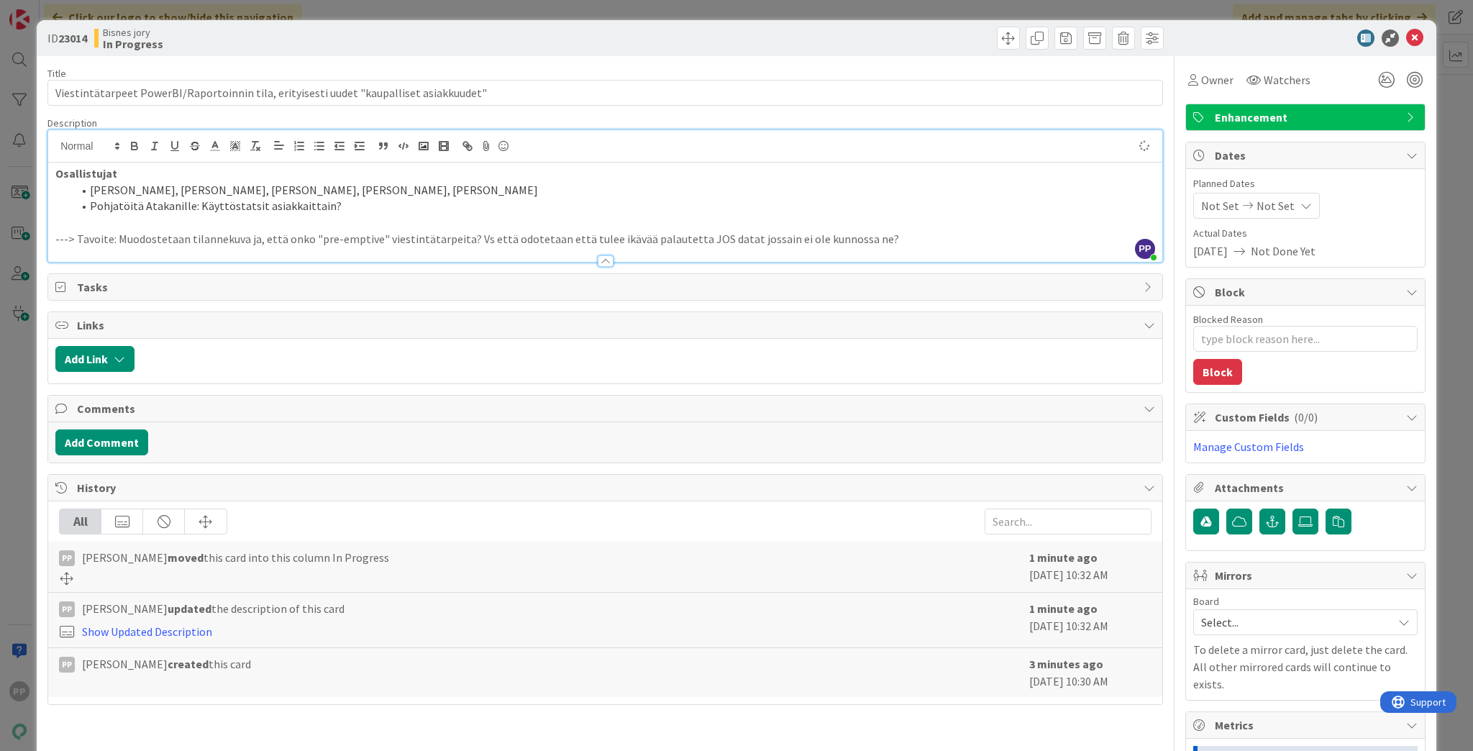
type textarea "x"
click at [422, 160] on div at bounding box center [605, 146] width 1114 height 32
click at [424, 167] on p "Osallistujat" at bounding box center [605, 173] width 1100 height 17
click at [452, 119] on div "Description" at bounding box center [605, 123] width 1116 height 13
click at [482, 55] on div "ID 23014 Bisnes jory In Progress" at bounding box center [737, 38] width 1400 height 36
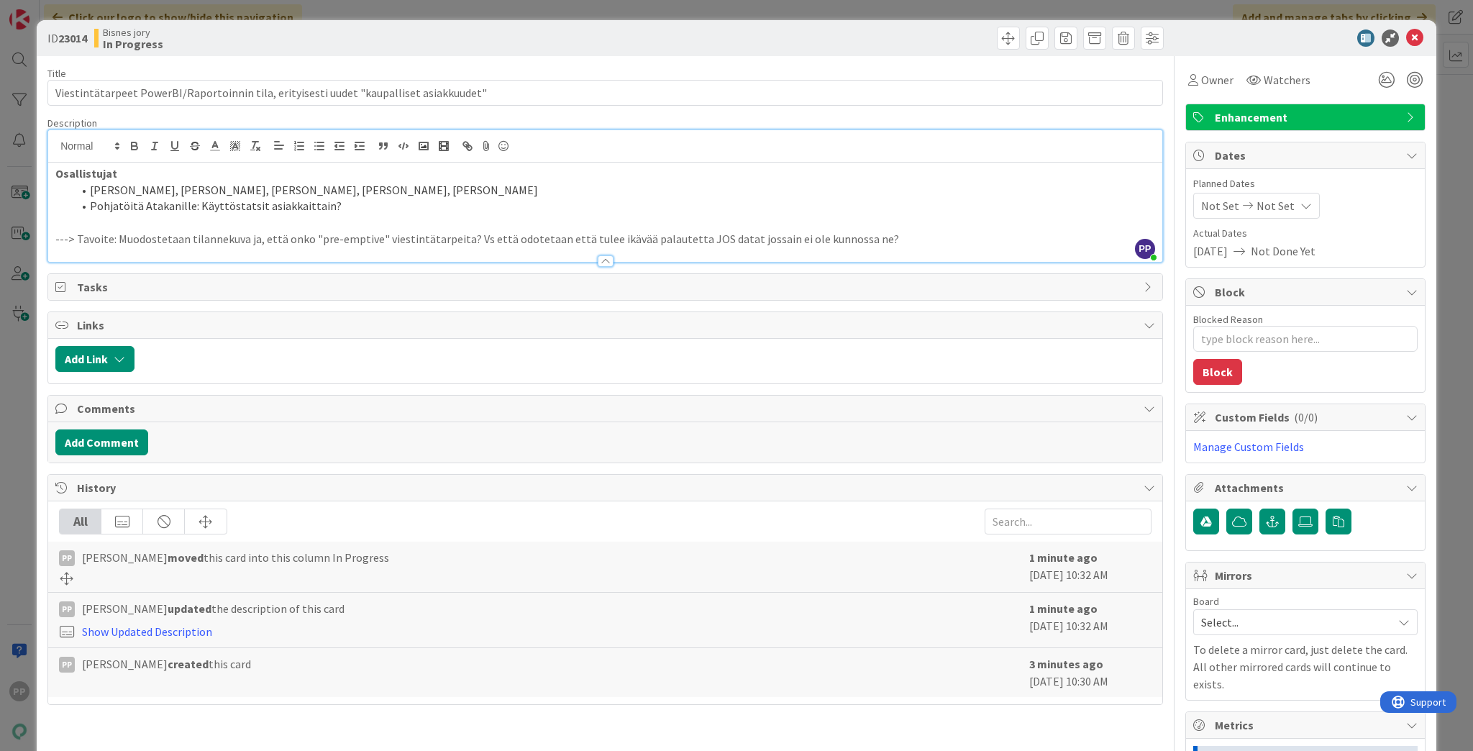
click at [504, 6] on div "ID 23014 Bisnes jory In Progress Title 87 / 128 Viestintätarpeet PowerBI/Raport…" at bounding box center [736, 375] width 1473 height 751
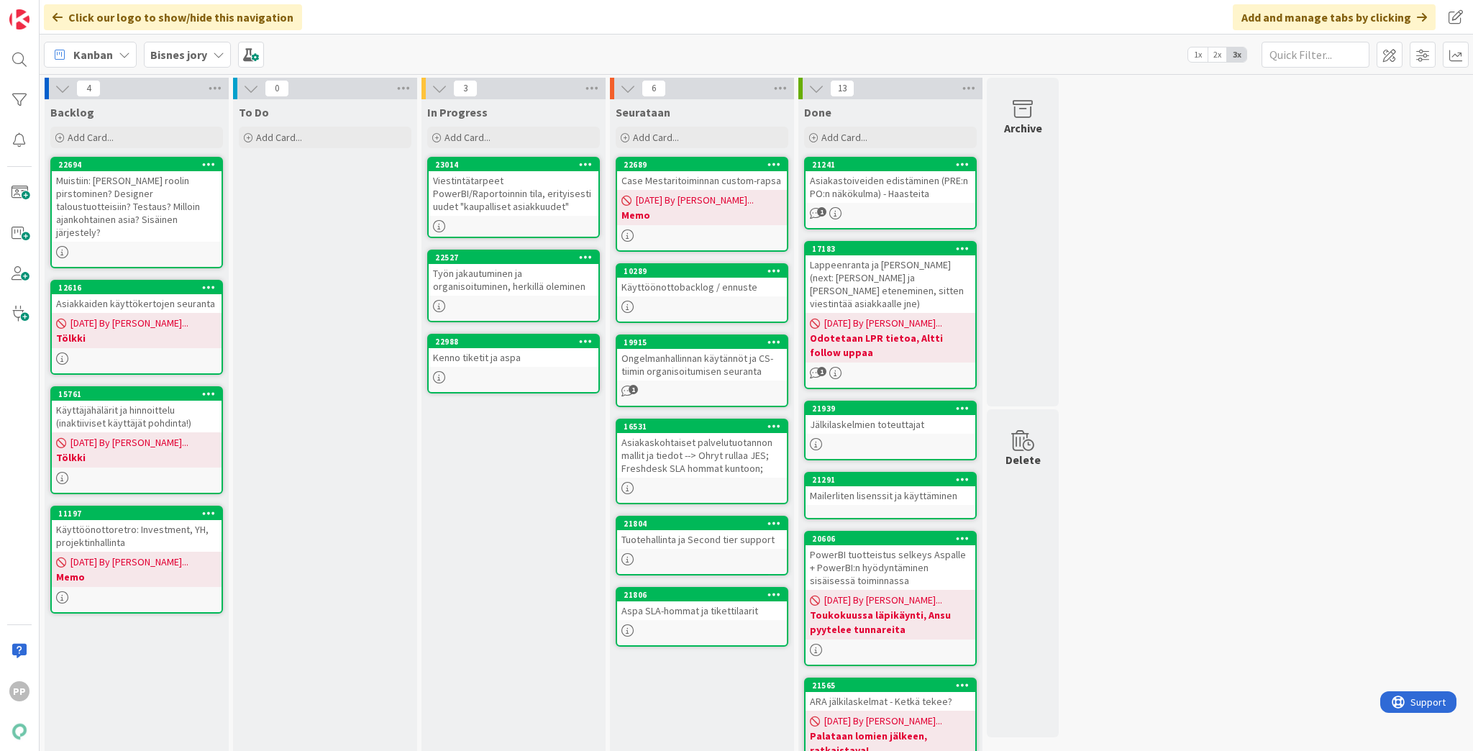
click at [360, 236] on div "To Do Add Card... Template Not Set Title 0 / 128 Label Enhancement Show More...…" at bounding box center [325, 614] width 184 height 1031
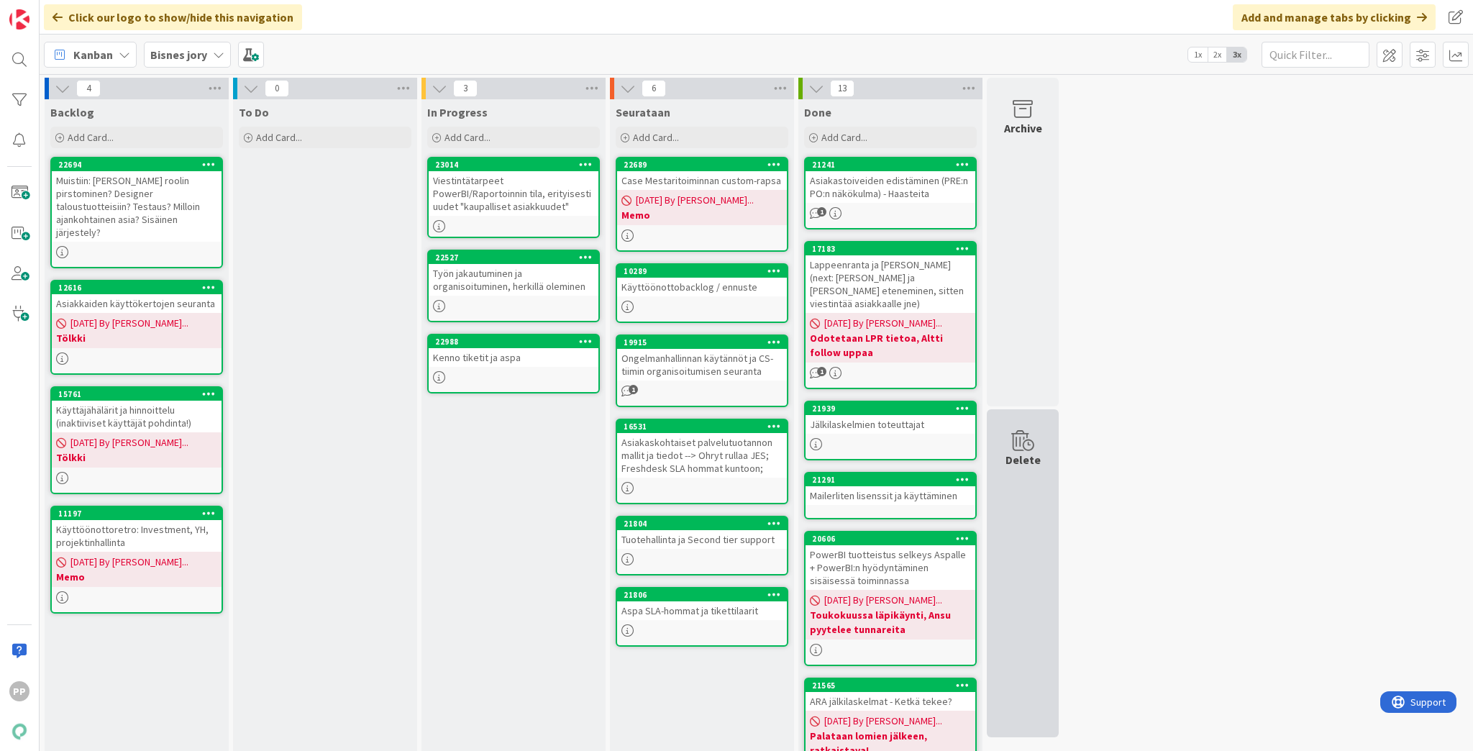
click at [1045, 431] on icon at bounding box center [1023, 441] width 55 height 20
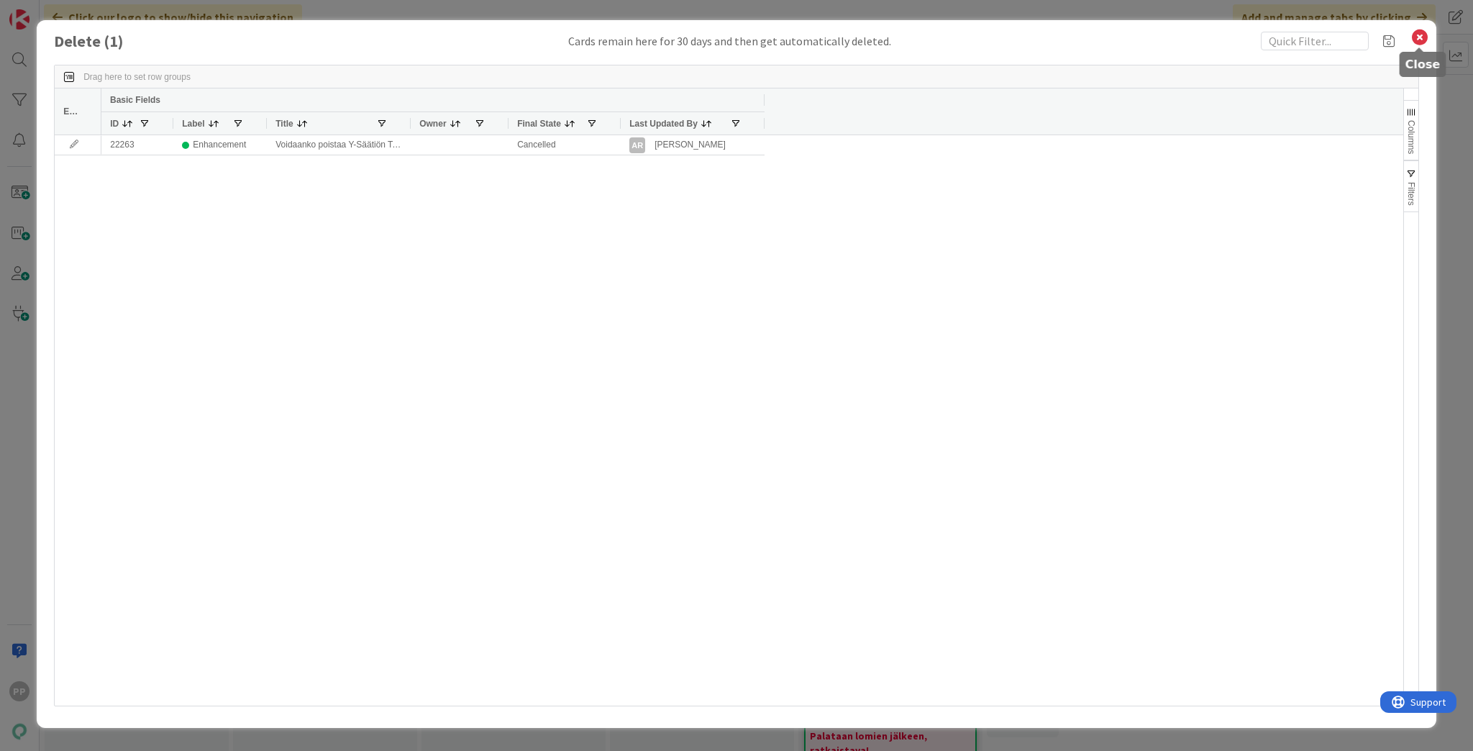
click at [1380, 40] on icon at bounding box center [1420, 37] width 19 height 20
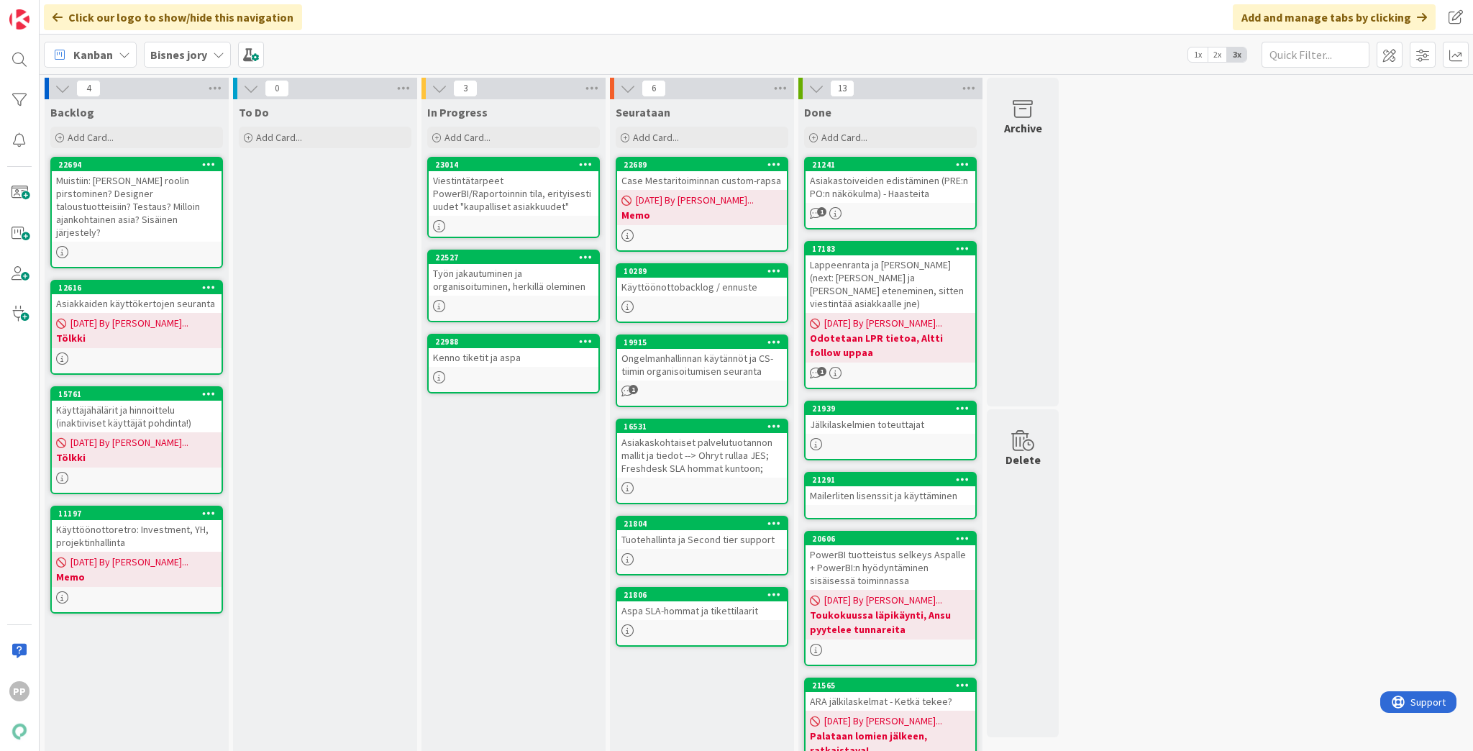
click at [1296, 455] on div "4 Backlog Add Card... 22694 Muistiin: [PERSON_NAME] roolin pirstominen? Designe…" at bounding box center [756, 608] width 1428 height 1060
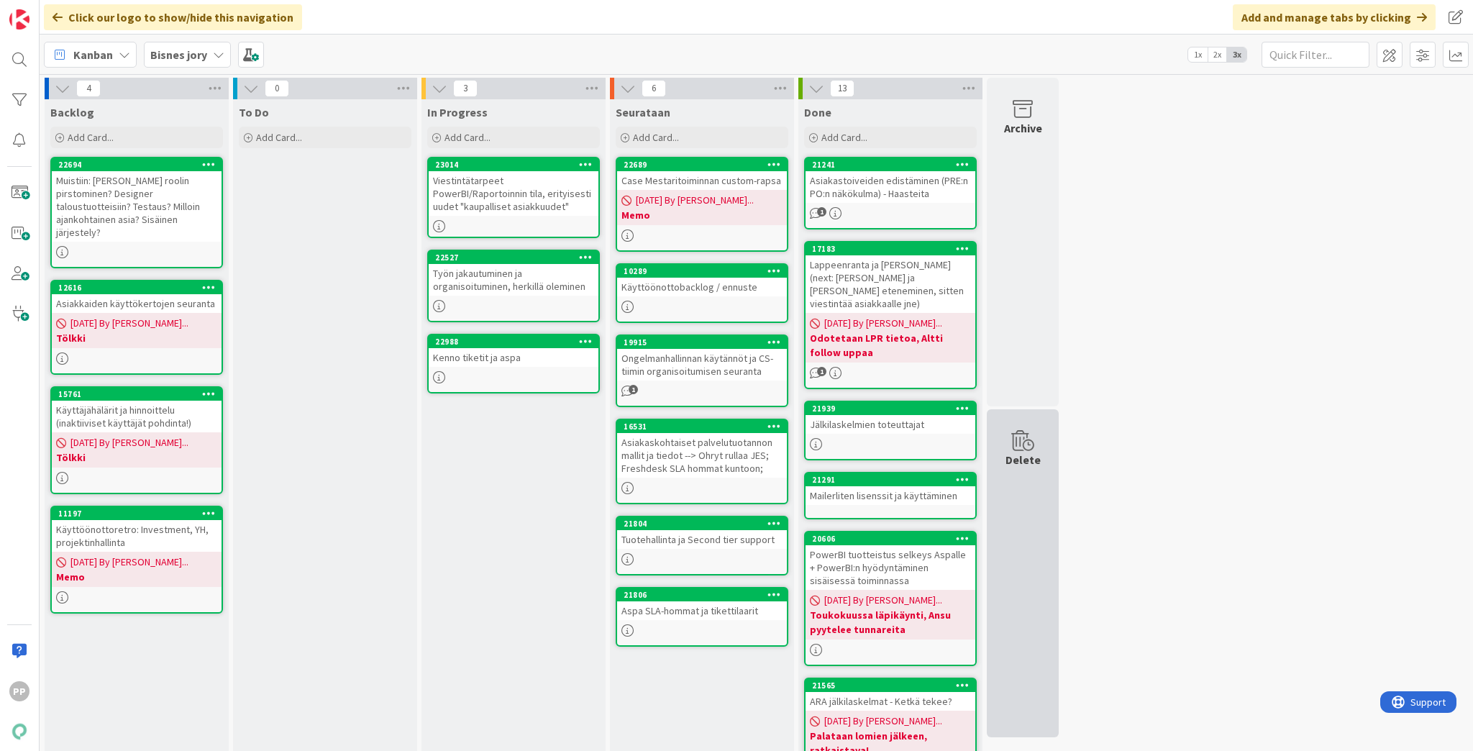
click at [1046, 522] on div "Delete" at bounding box center [1023, 573] width 72 height 329
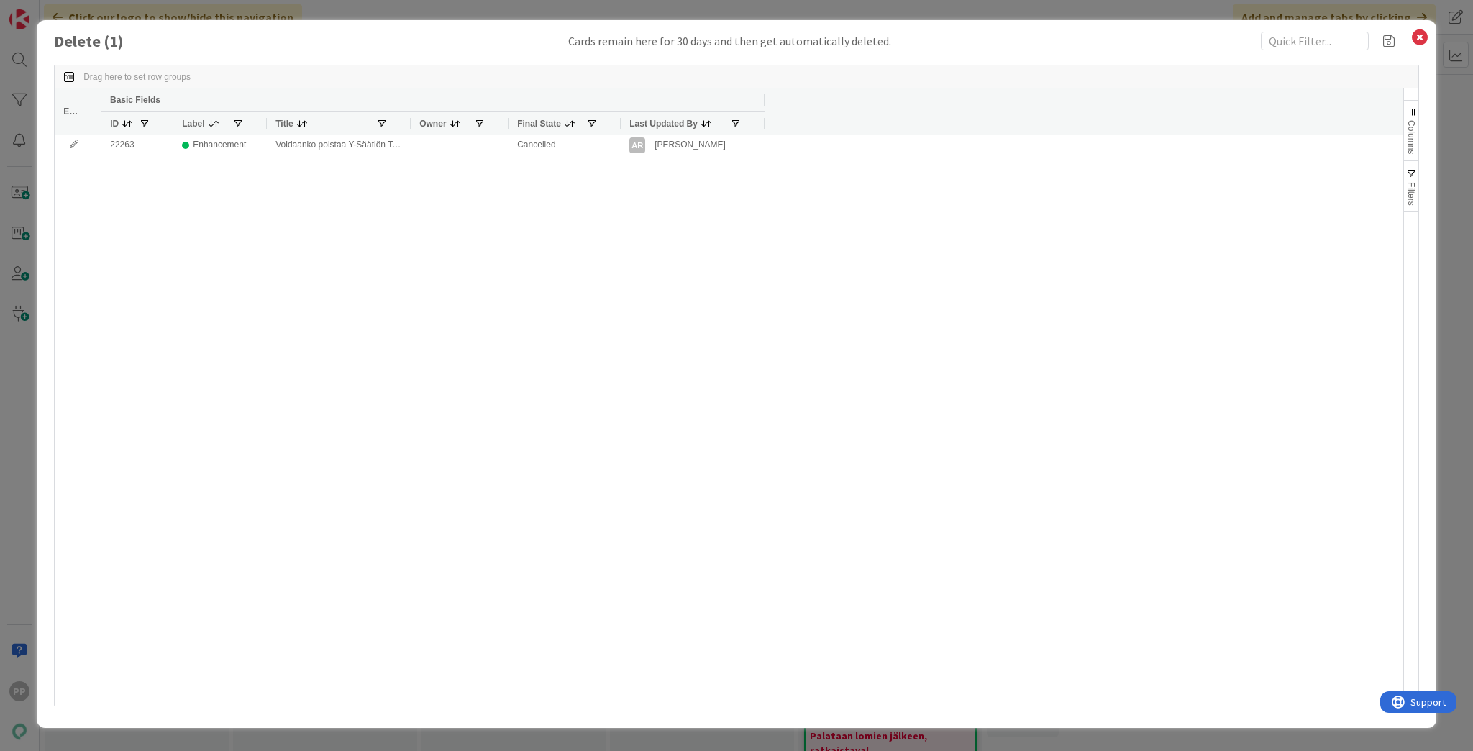
click at [1196, 14] on div "Delete ( 1 ) Cards remain here for 30 days and then get automatically deleted. …" at bounding box center [736, 375] width 1473 height 751
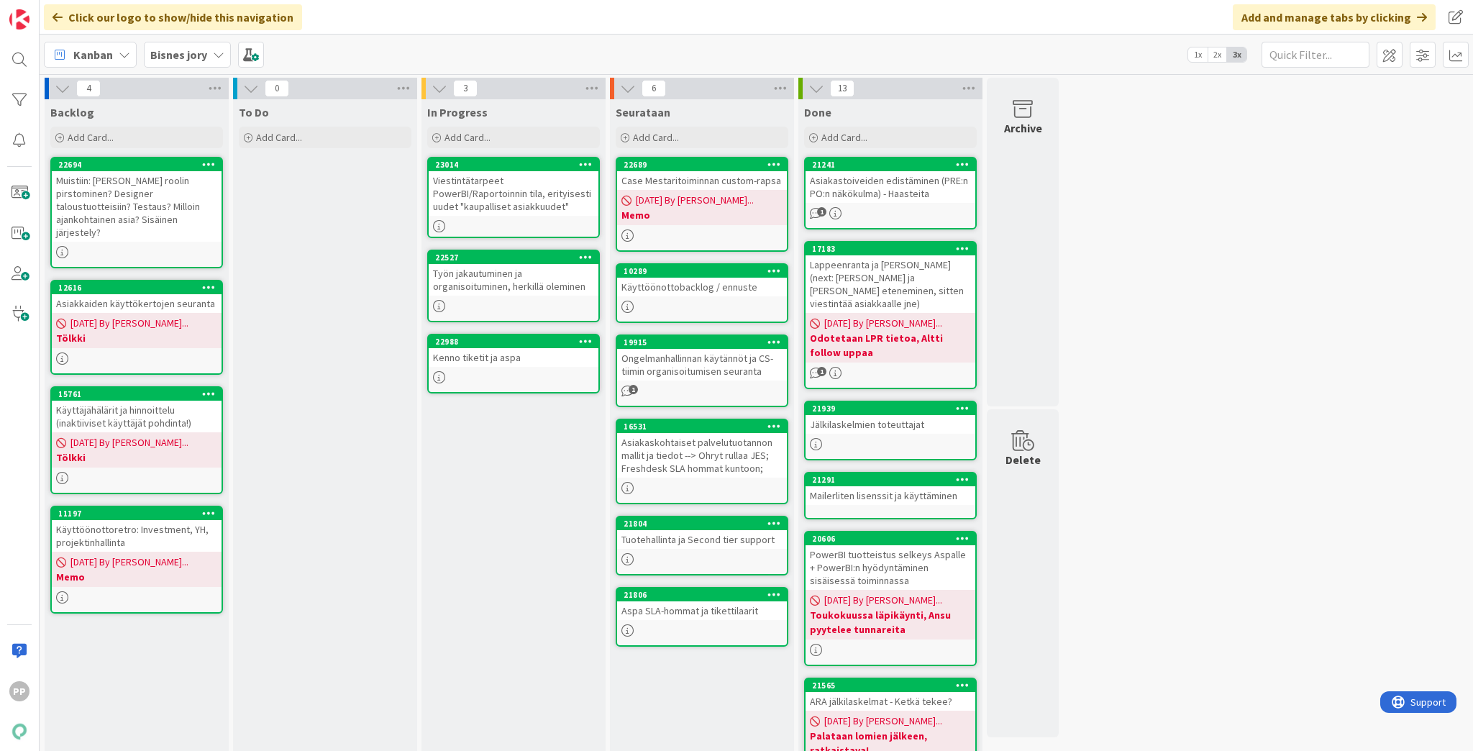
click at [1208, 477] on div "4 Backlog Add Card... 22694 Muistiin: [PERSON_NAME] roolin pirstominen? Designe…" at bounding box center [756, 608] width 1428 height 1060
click at [515, 545] on div "In Progress Add Card... 23014 Viestintätarpeet PowerBI/Raportoinnin tila, erity…" at bounding box center [514, 614] width 184 height 1031
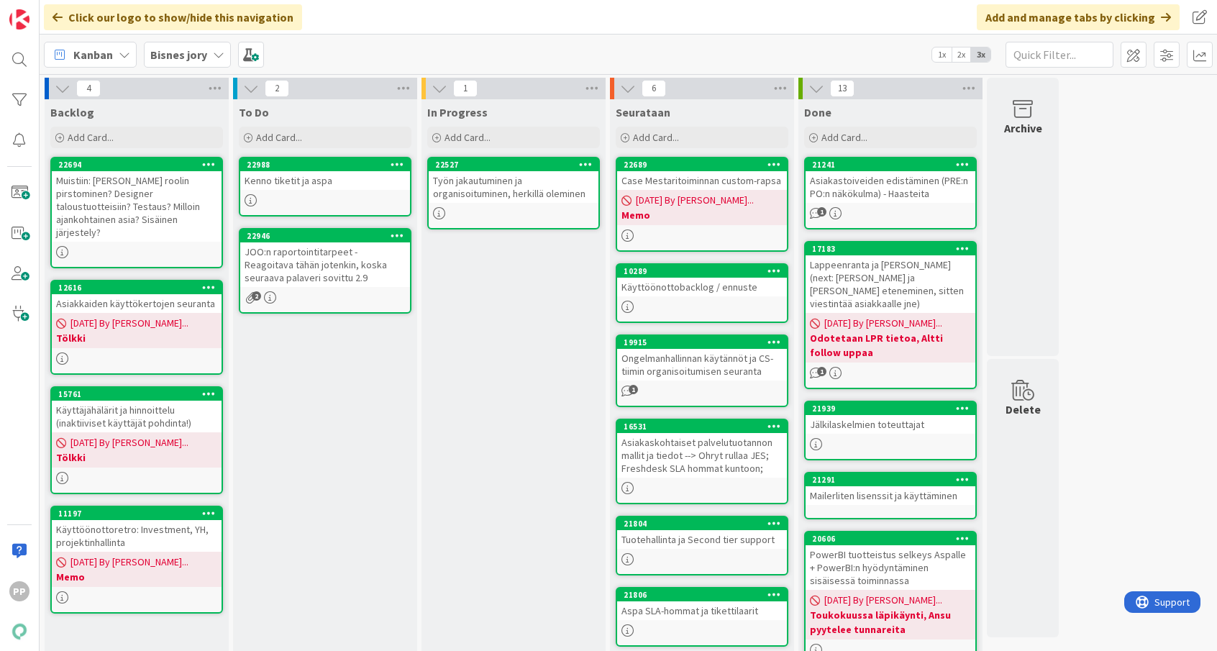
click at [213, 56] on icon at bounding box center [219, 55] width 12 height 12
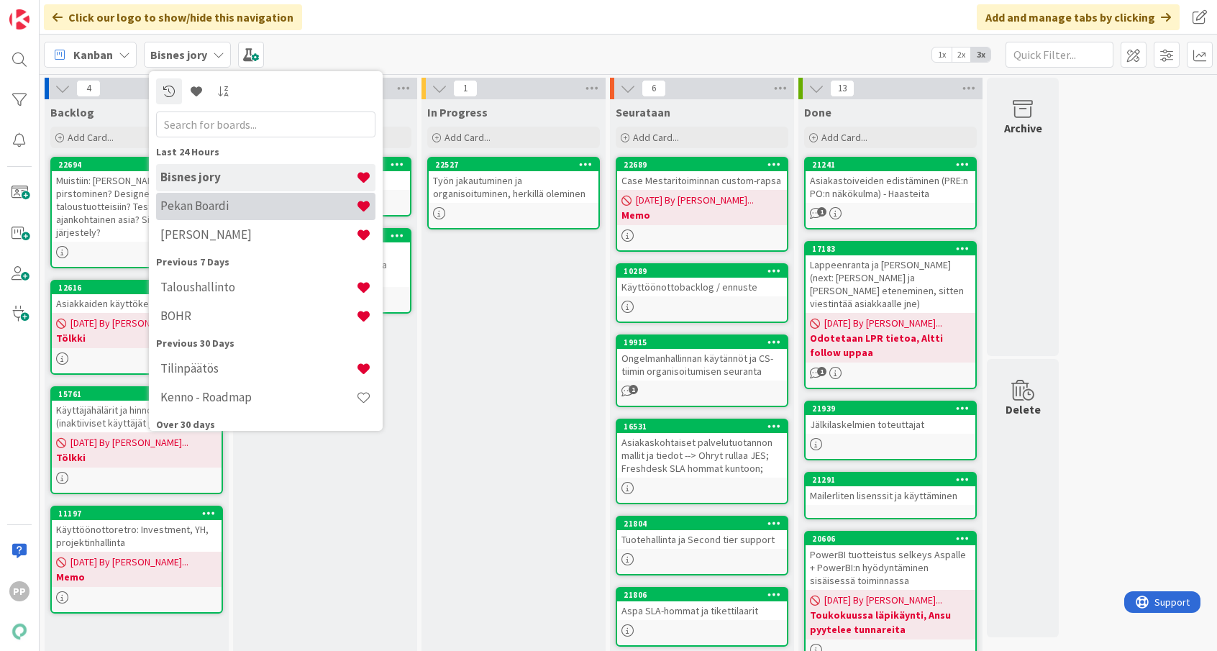
click at [226, 196] on div "Pekan Boardi" at bounding box center [265, 206] width 219 height 27
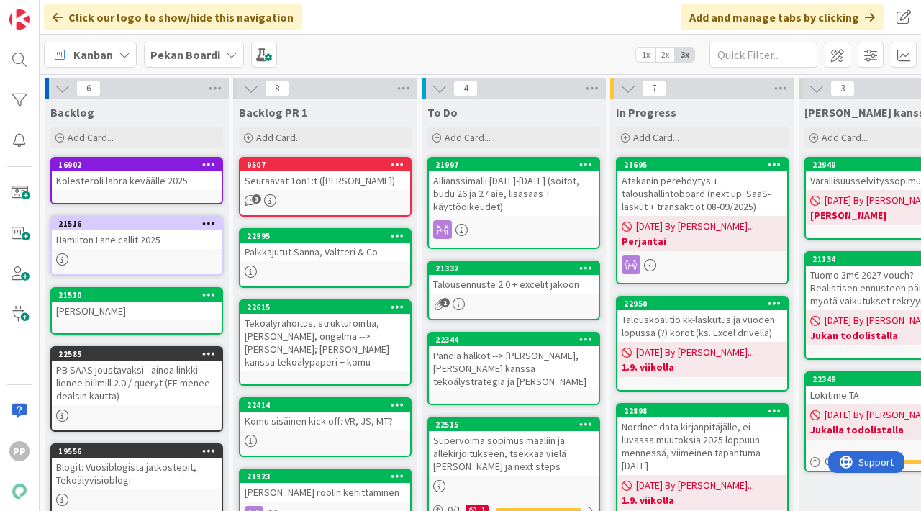
click at [365, 17] on div "Click our logo to show/hide this navigation Add and manage tabs by clicking" at bounding box center [480, 17] width 881 height 35
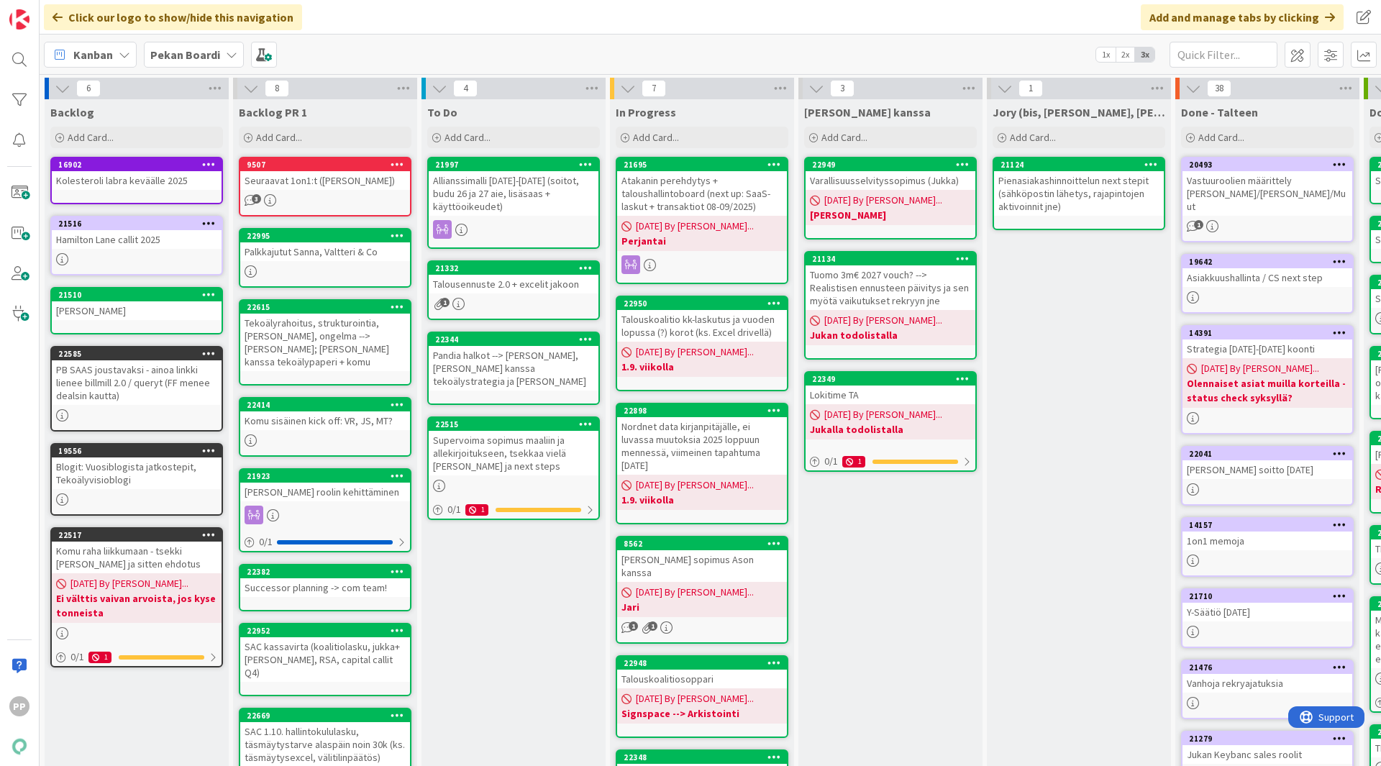
click at [450, 14] on div "Click our logo to show/hide this navigation Add and manage tabs by clicking" at bounding box center [711, 17] width 1342 height 35
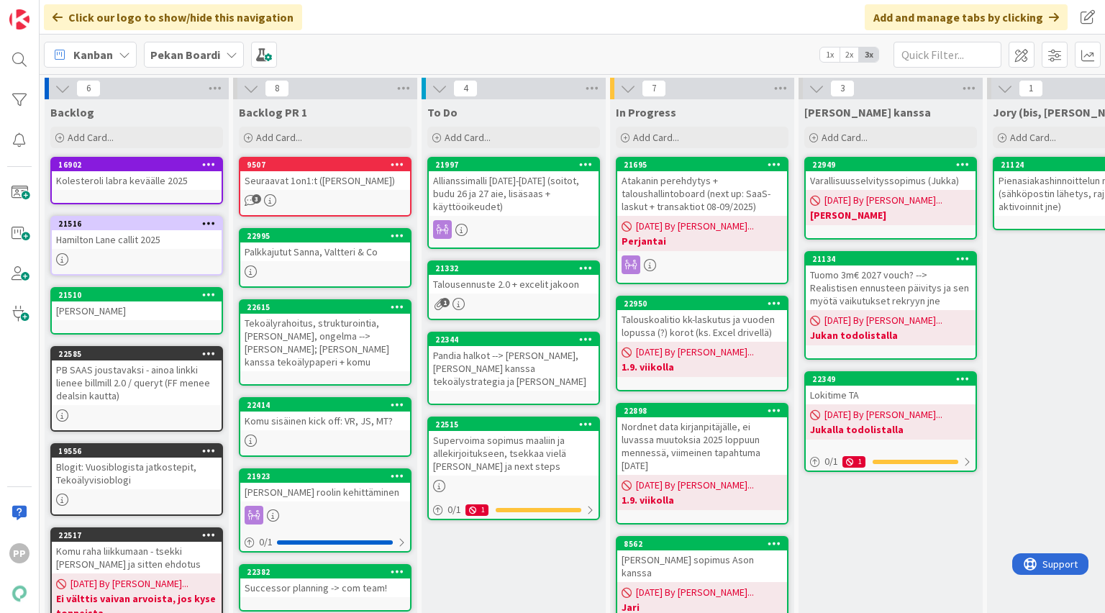
click at [544, 572] on div "To Do Add Card... 21997 Allianssimalli 2026-2027 (soitot, budu 26 ja 27 aie, li…" at bounding box center [514, 558] width 184 height 919
click at [527, 552] on div "To Do Add Card... 21997 Allianssimalli 2026-2027 (soitot, budu 26 ja 27 aie, li…" at bounding box center [514, 558] width 184 height 919
click at [522, 558] on div "To Do Add Card... 21997 Allianssimalli 2026-2027 (soitot, budu 26 ja 27 aie, li…" at bounding box center [514, 558] width 184 height 919
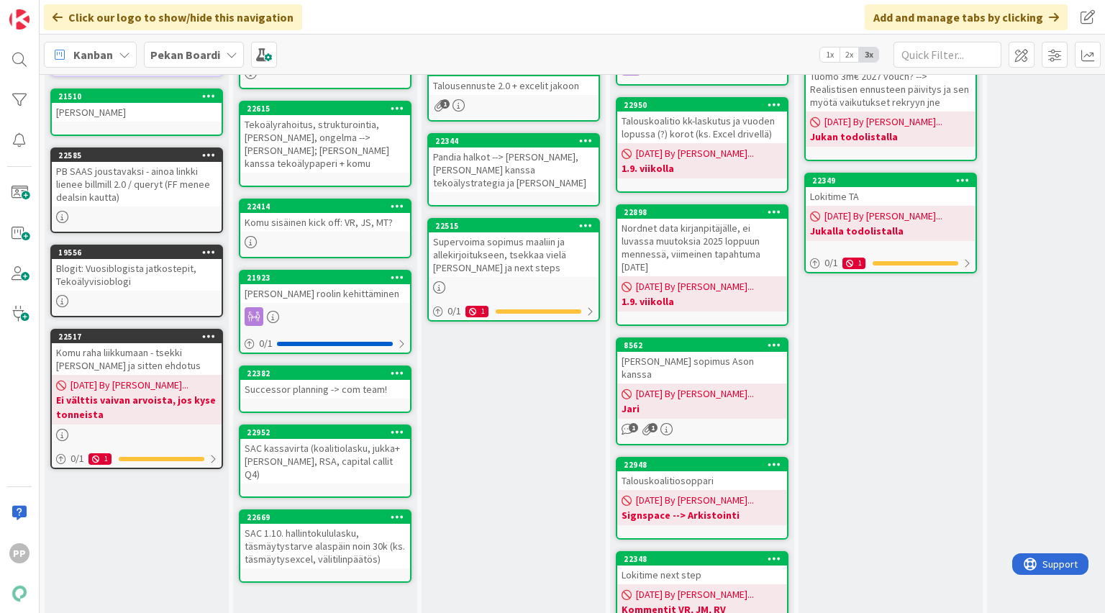
scroll to position [230, 0]
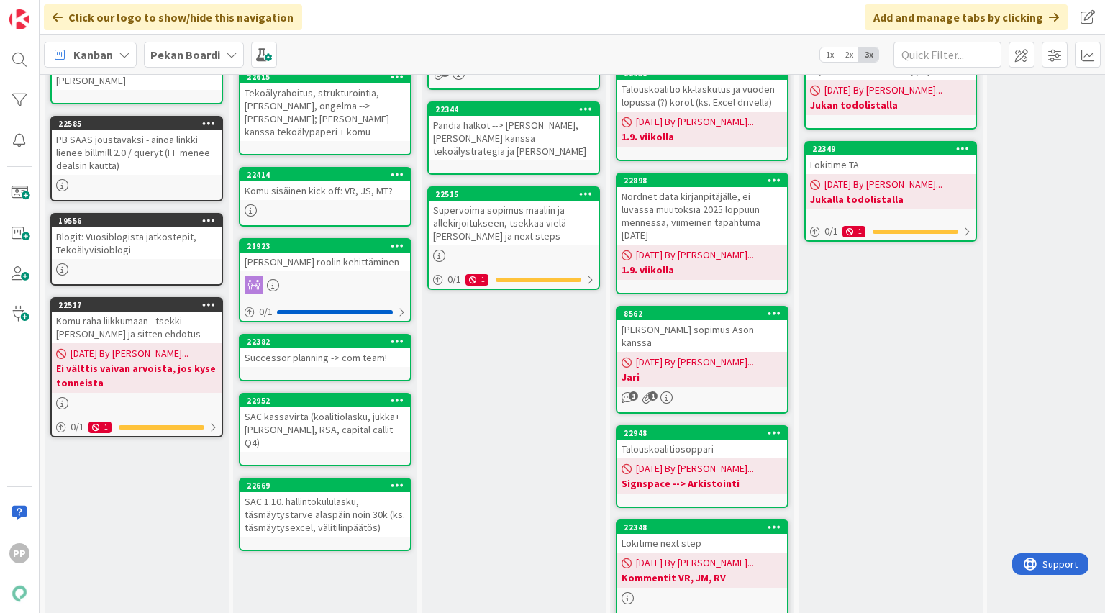
click at [211, 46] on span "Pekan Boardi" at bounding box center [185, 54] width 70 height 17
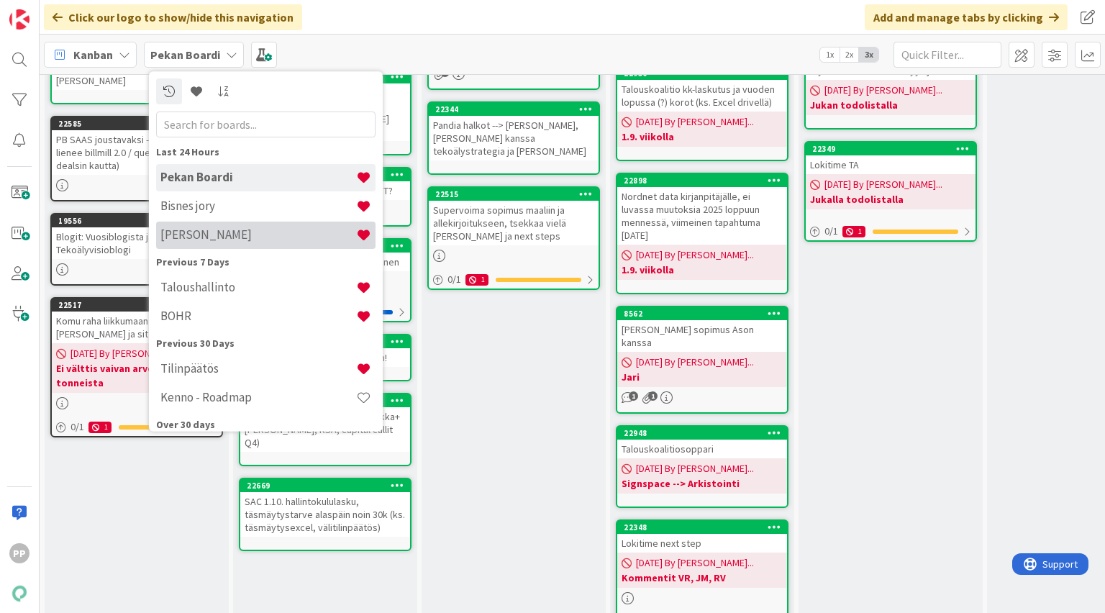
click at [234, 240] on h4 "[PERSON_NAME]" at bounding box center [258, 235] width 196 height 14
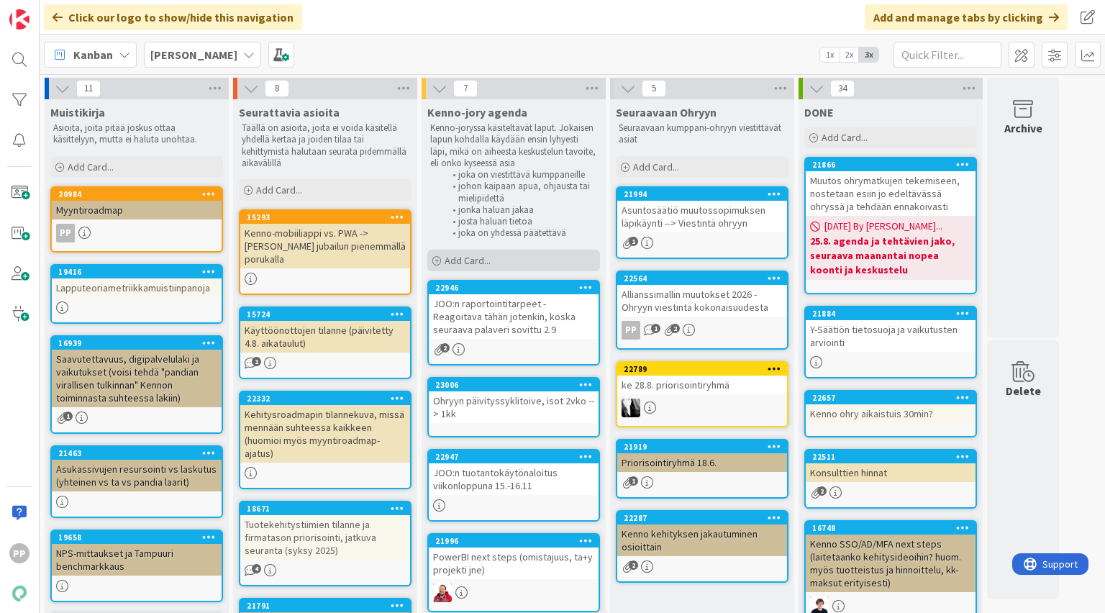
click at [499, 263] on div "Add Card..." at bounding box center [513, 261] width 173 height 22
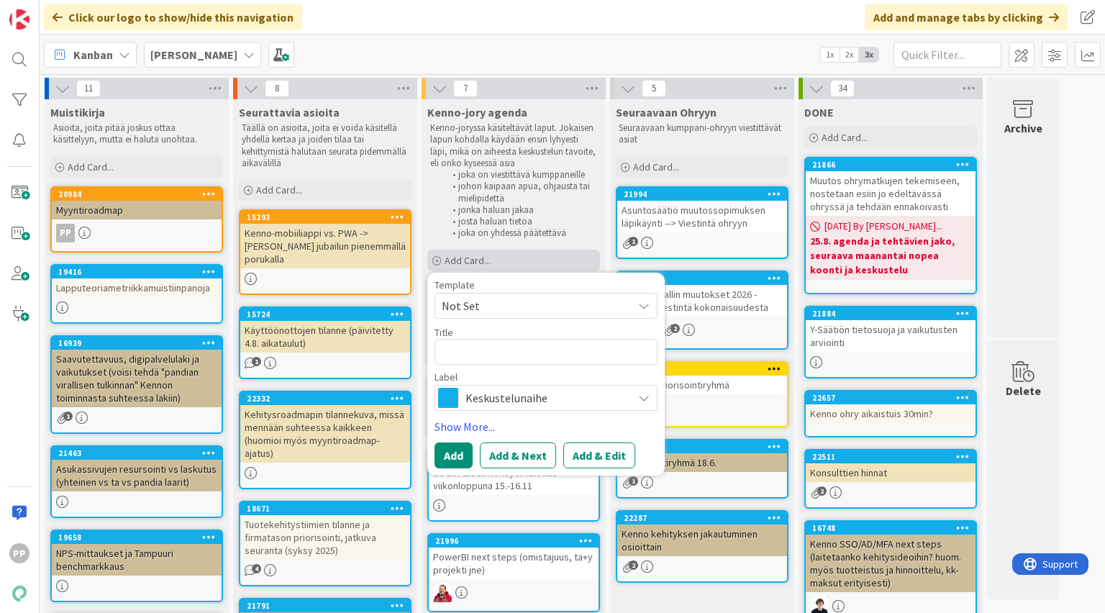
type textarea "x"
type textarea "O"
type textarea "x"
type textarea "Oh"
type textarea "x"
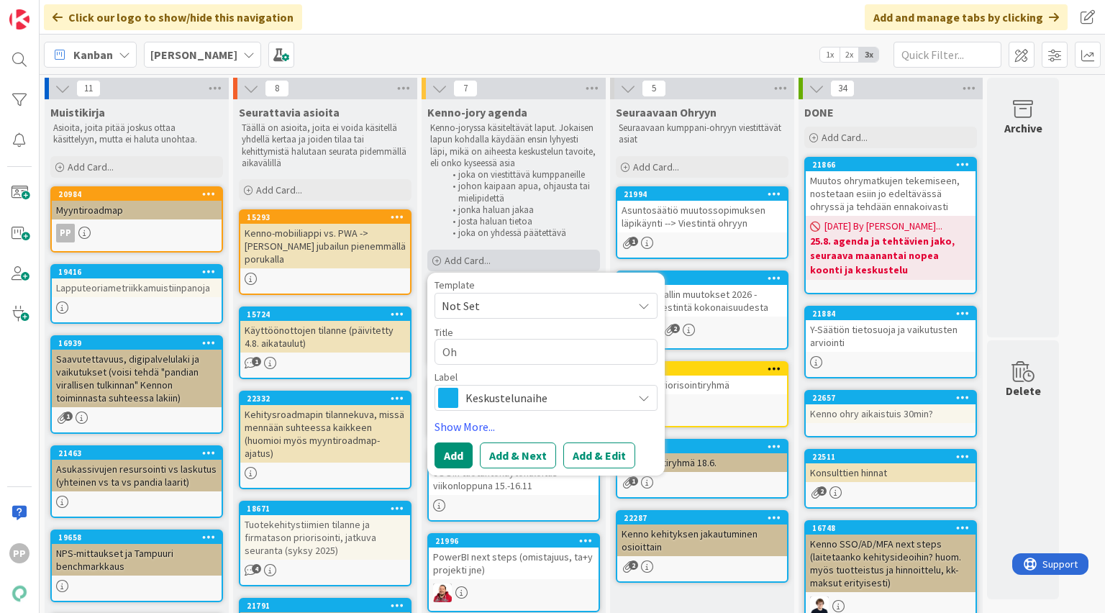
type textarea "Ohr"
type textarea "x"
type textarea "Ohry"
type textarea "x"
type textarea "Ohry a"
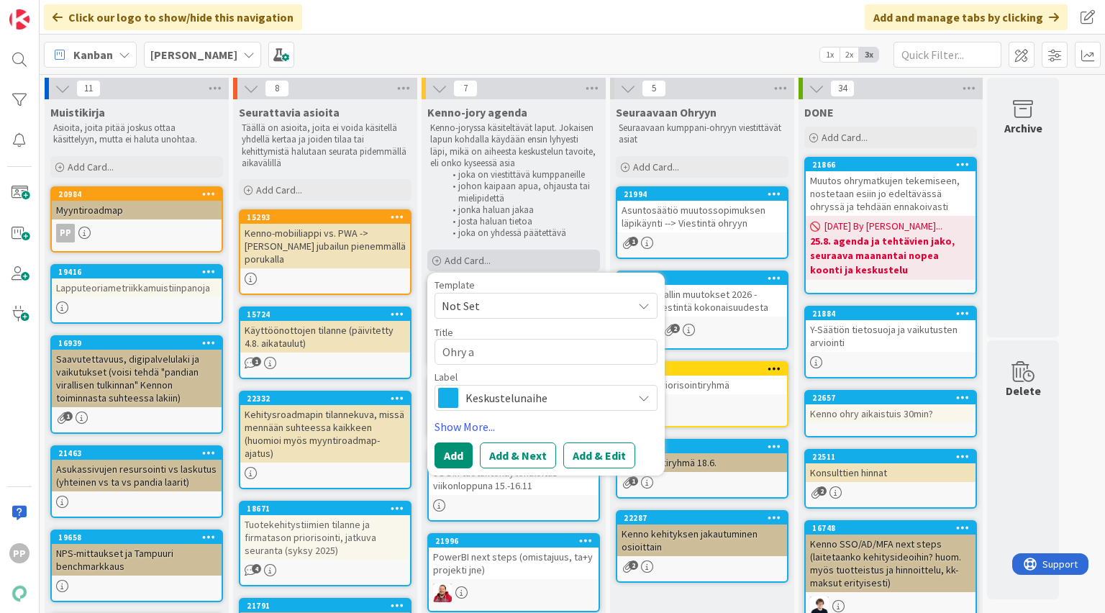
type textarea "x"
type textarea "Ohry ag"
type textarea "x"
type textarea "Ohry age"
type textarea "x"
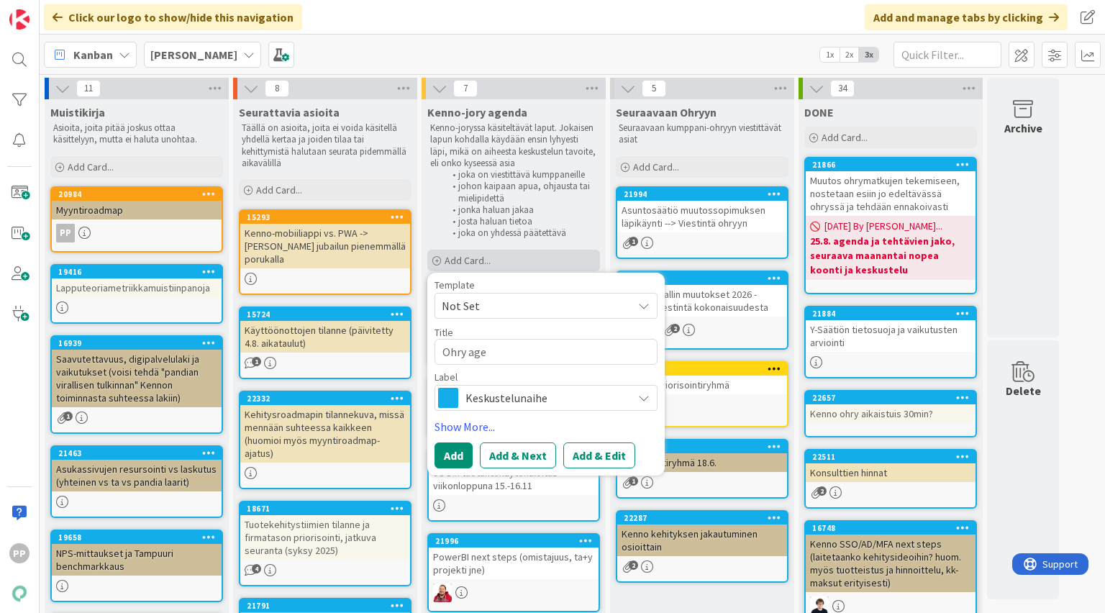
type textarea "Ohry agen"
type textarea "x"
type textarea "Ohry agend"
type textarea "x"
type textarea "Ohry agenda"
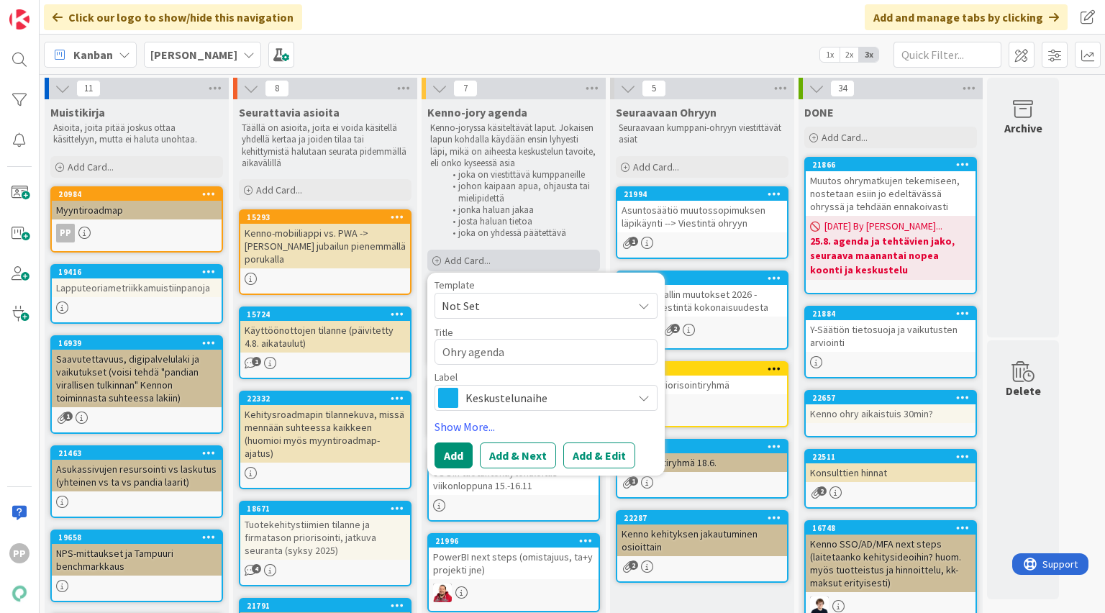
type textarea "x"
type textarea "Ohry agendal"
type textarea "x"
type textarea "Ohry agendall"
type textarea "x"
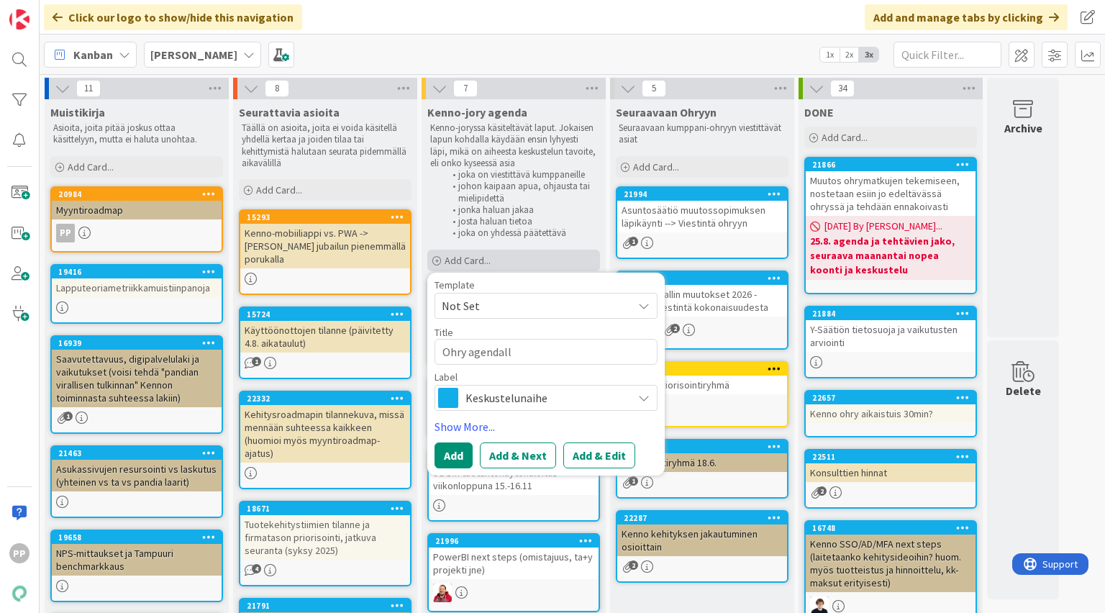
type textarea "Ohry agendalle"
type textarea "x"
type textarea "Ohry agendalle"
type textarea "x"
type textarea "Ohry agendalle P"
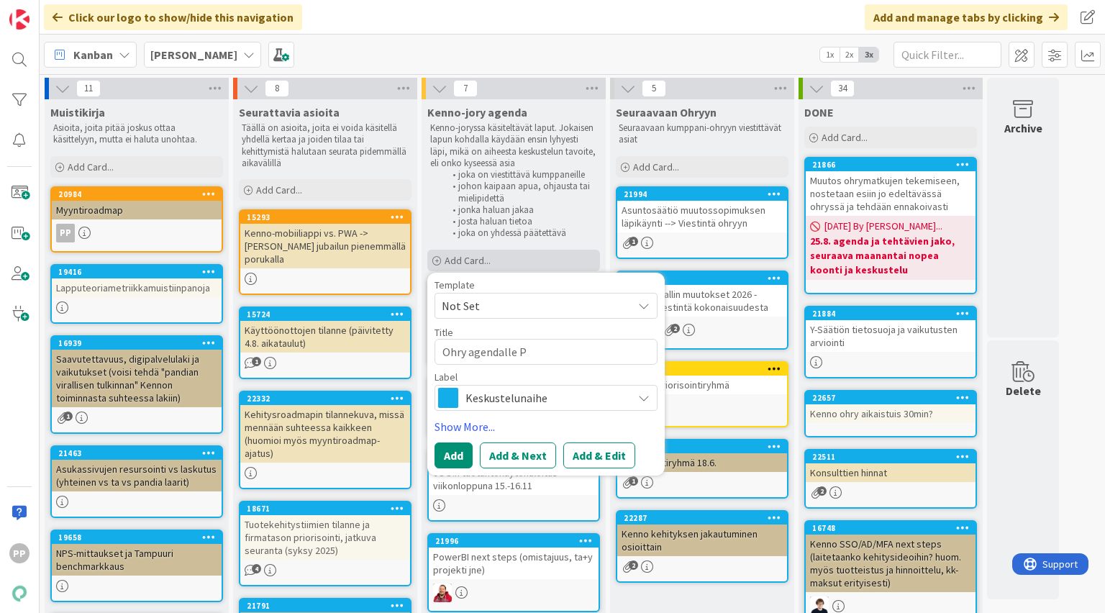
type textarea "x"
type textarea "Ohry agendalle Po"
type textarea "x"
type textarea "Ohry agendalle Powr"
type textarea "x"
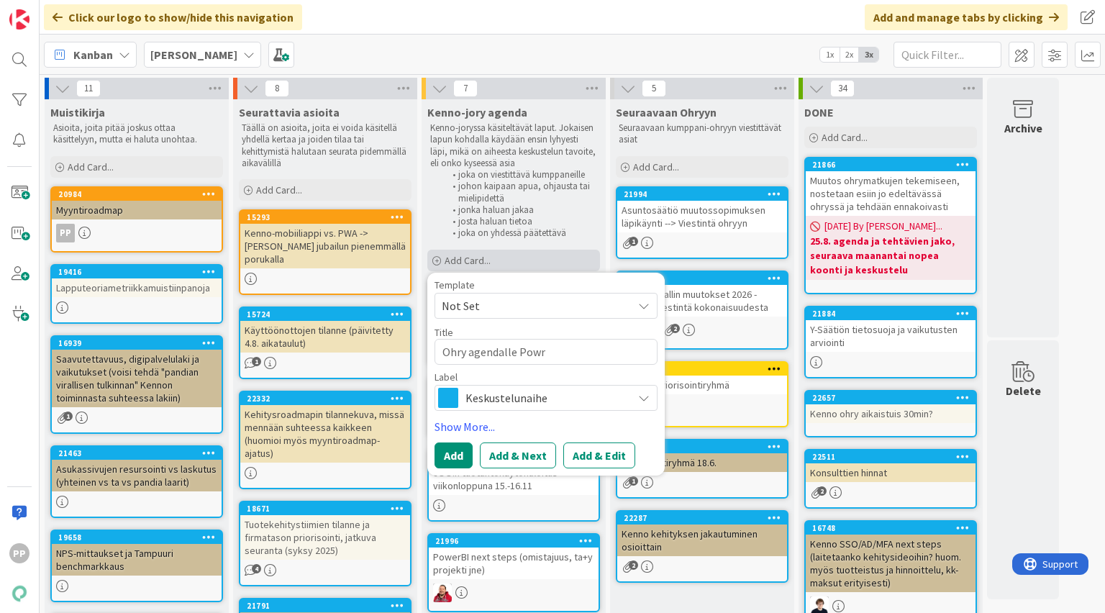
type textarea "Ohry agendalle Powre"
type textarea "x"
type textarea "Ohry agendalle PowreBI"
type textarea "x"
type textarea "Ohry agendalle PowreBI/"
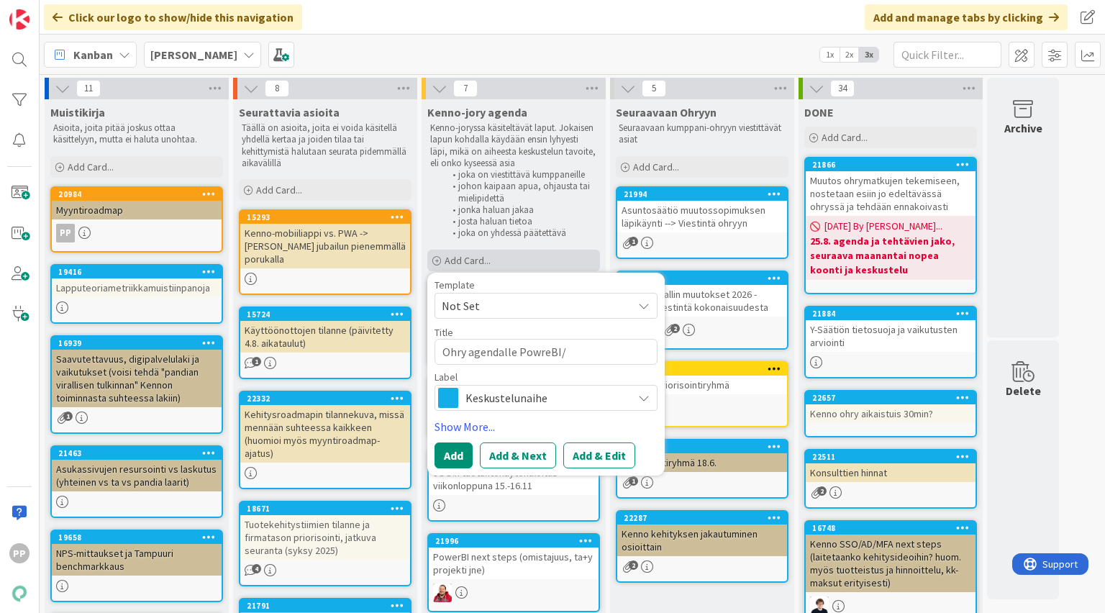
type textarea "x"
type textarea "Ohry agendalle PowreBI/D"
type textarea "x"
type textarea "Ohry agendalle PowreBI/Da"
type textarea "x"
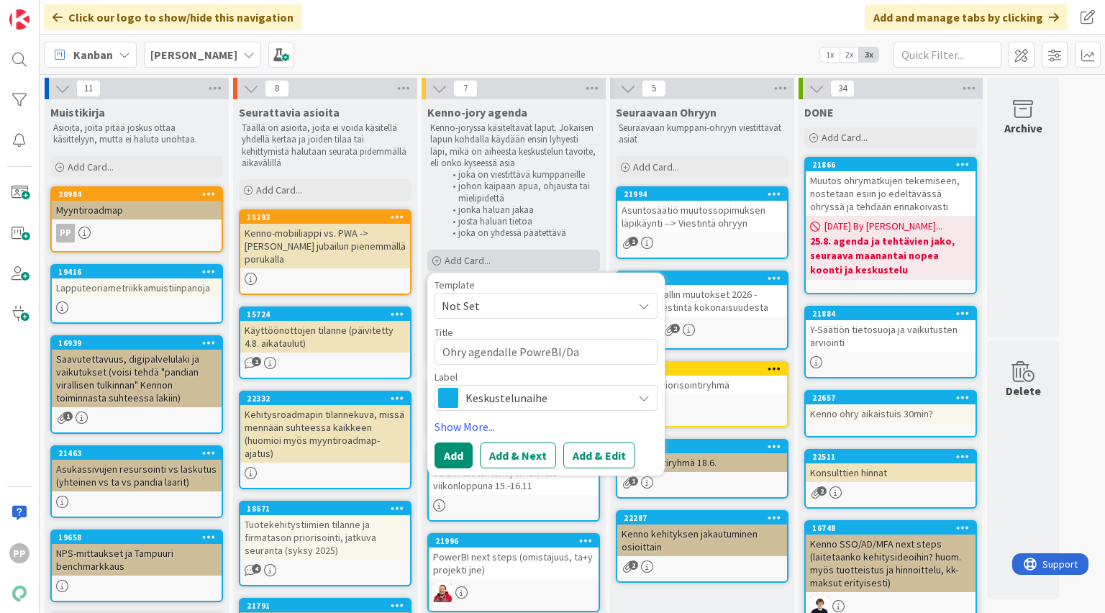
type textarea "Ohry agendalle PowreBI/Dat"
type textarea "x"
type textarea "Ohry agendalle PowreBI/Data"
type textarea "x"
type textarea "Ohry agendalle PowreBI/Datap"
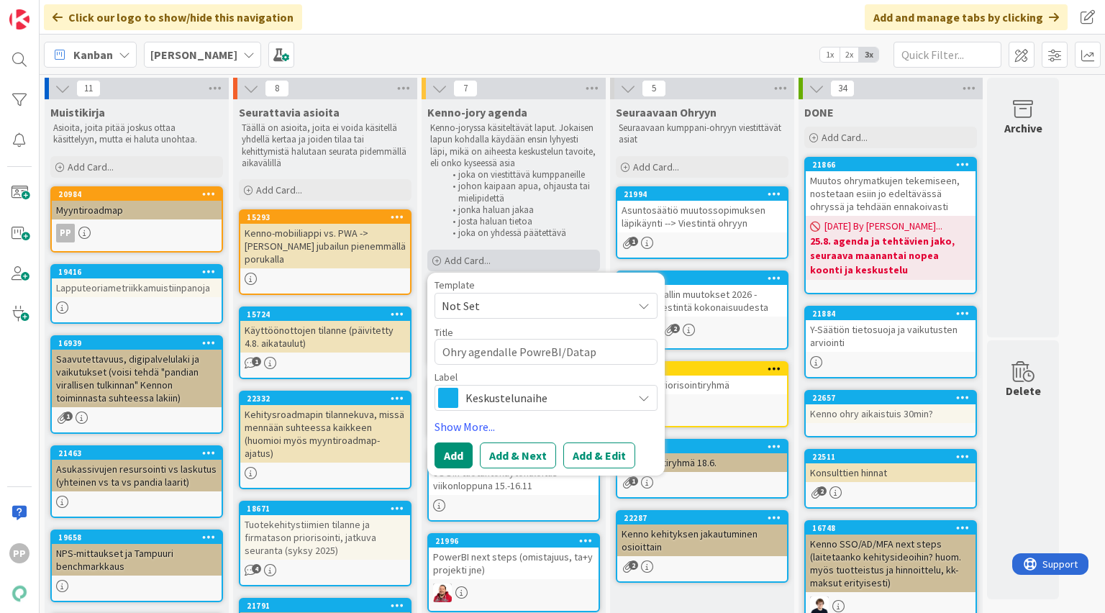
type textarea "x"
type textarea "Ohry agendalle PowreBI/Datapu"
type textarea "x"
type textarea "Ohry agendalle PowreBI/Dataput"
type textarea "x"
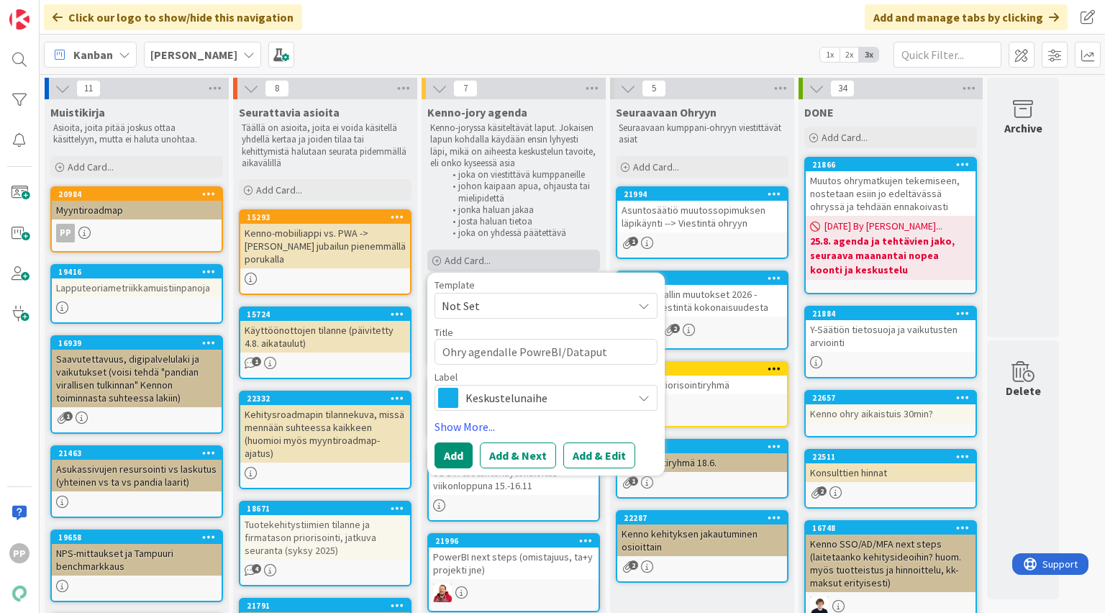
type textarea "Ohry agendalle PowreBI/Dataputk"
type textarea "x"
type textarea "Ohry agendalle PowreBI/Dataputki"
type textarea "x"
type textarea "Ohry agendalle PowreBI/Dataputki"
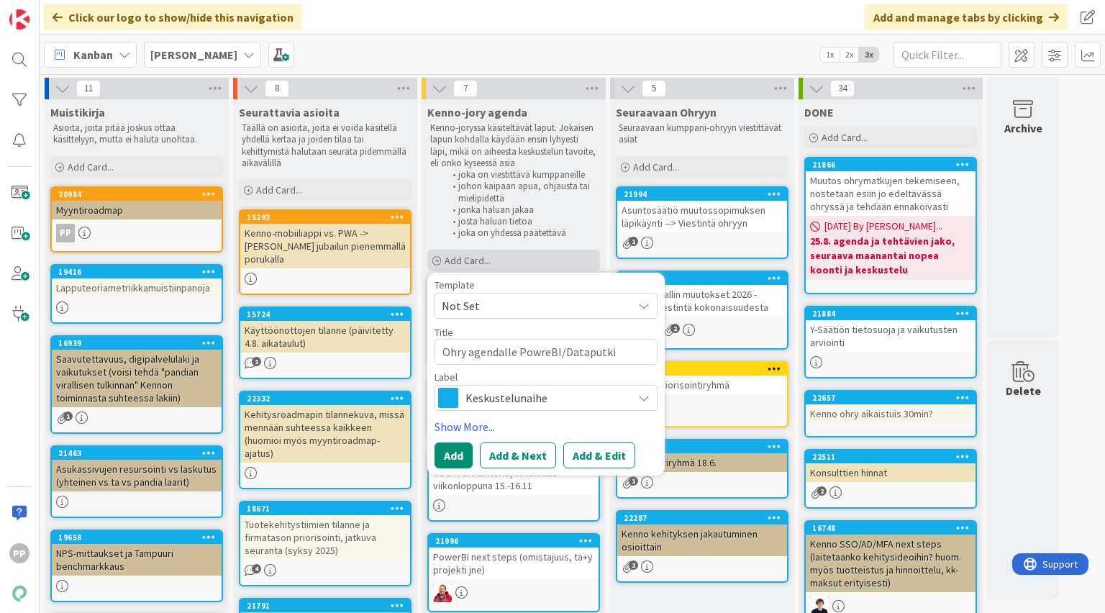
type textarea "x"
type textarea "Ohry agendalle PowreBI/Dataputki t"
type textarea "x"
type textarea "Ohry agendalle PowreBI/Dataputki ti"
type textarea "x"
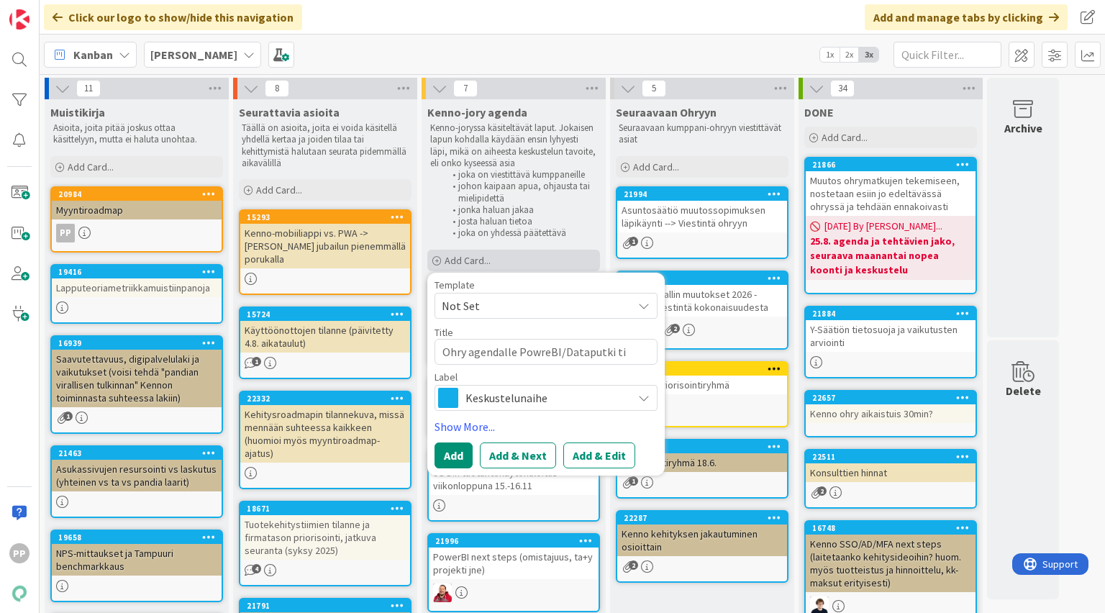
type textarea "Ohry agendalle PowreBI/Dataputki til"
type textarea "x"
type textarea "Ohry agendalle PowreBI/Dataputki tila"
type textarea "x"
type textarea "Ohry agendalle PowreBI/Dataputki tilan"
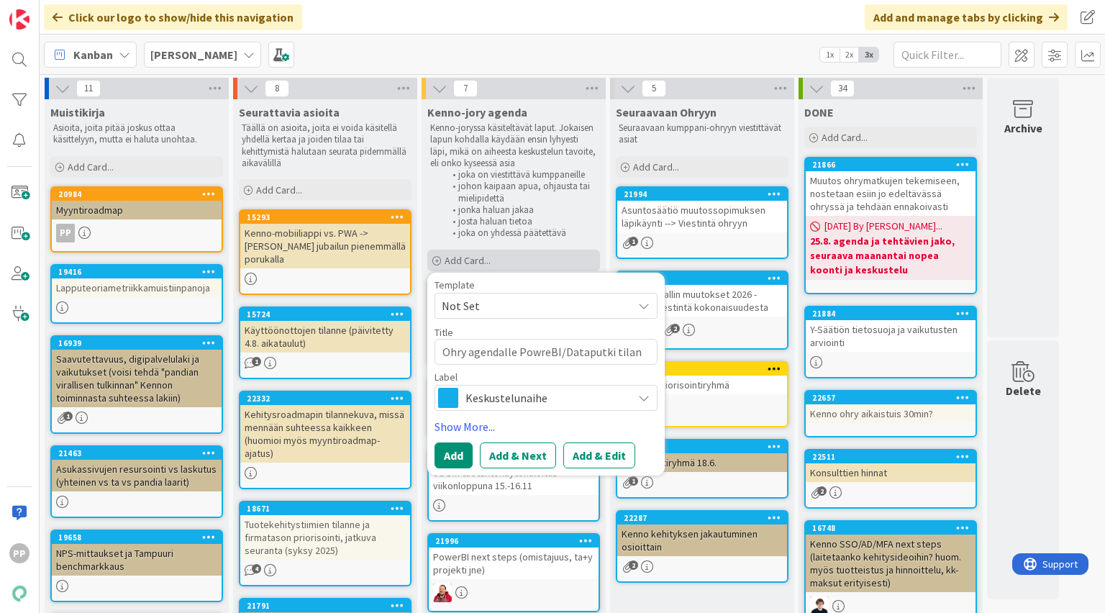
type textarea "x"
type textarea "Ohry agendalle PowreBI/Dataputki tilann"
type textarea "x"
type textarea "Ohry agendalle PowreBI/Dataputki tilanne"
type textarea "x"
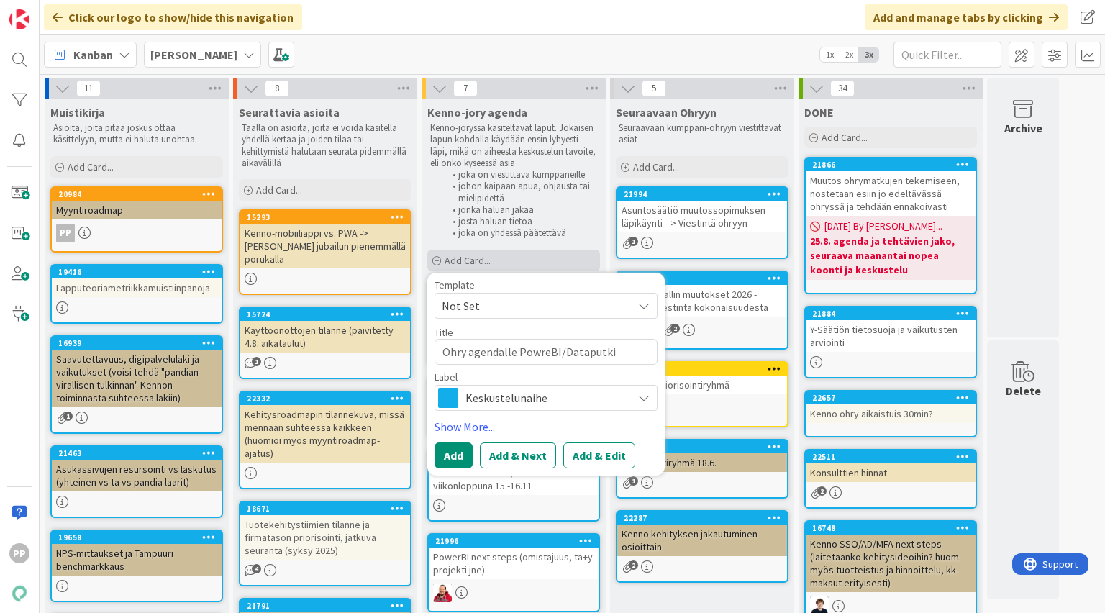
type textarea "Ohry agendalle PowreBI/Dataputki tilanne?"
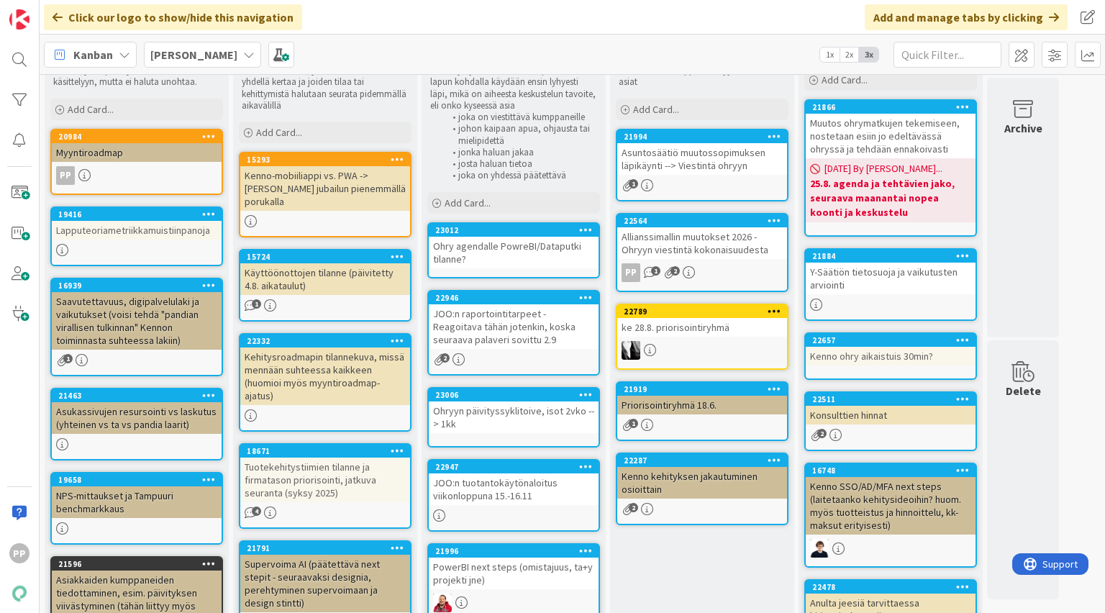
scroll to position [115, 0]
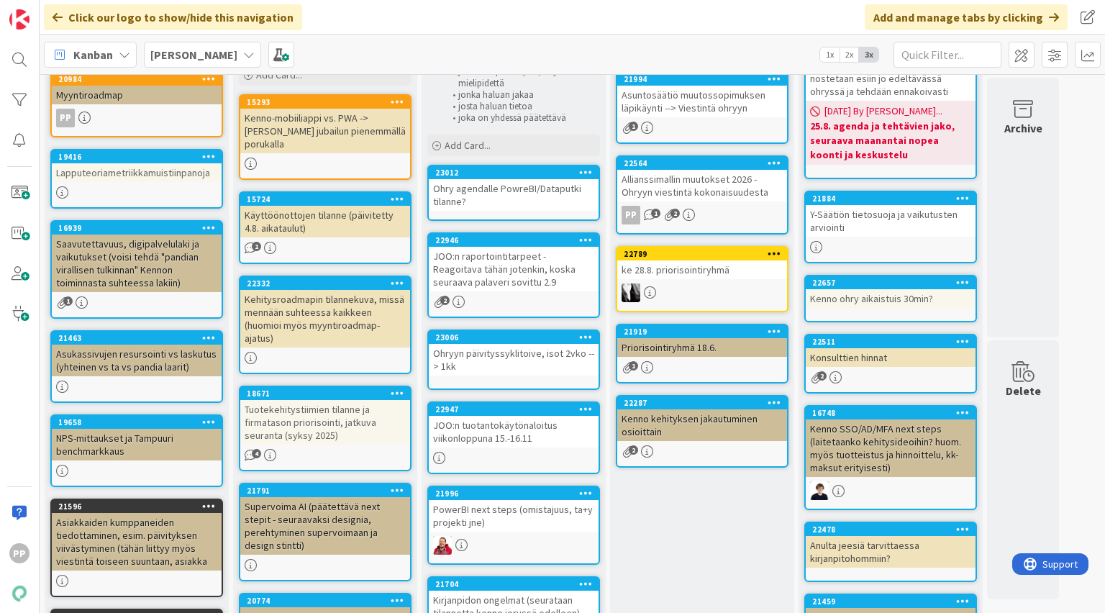
click at [670, 517] on div "Seuraavaan Ohryyn Seuraavaan kumppani-ohryyn viestittävät asiat Add Card... 219…" at bounding box center [702, 484] width 184 height 1001
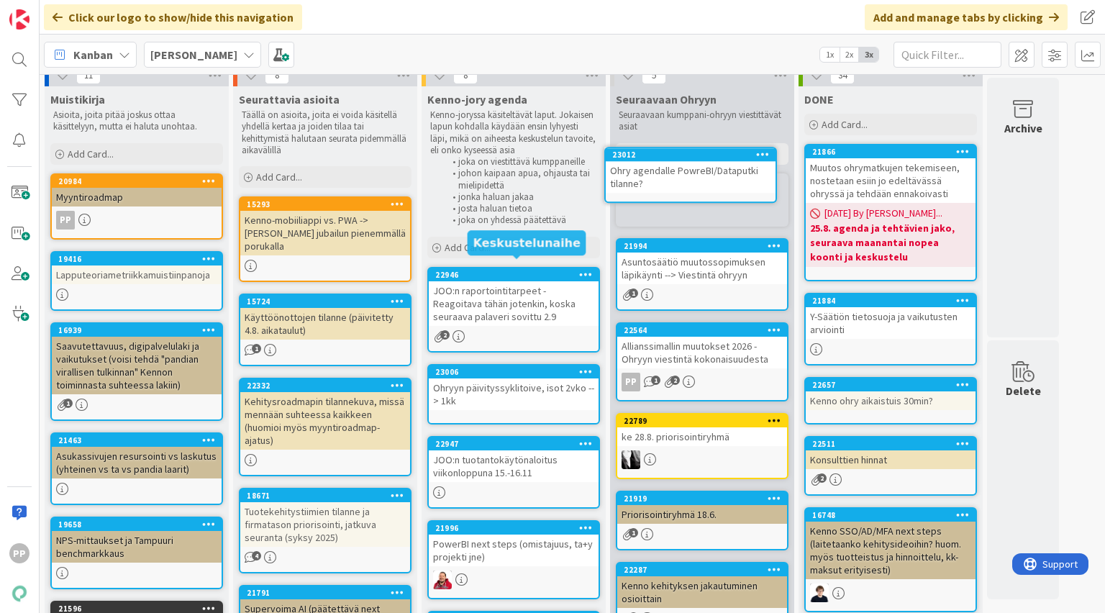
scroll to position [0, 0]
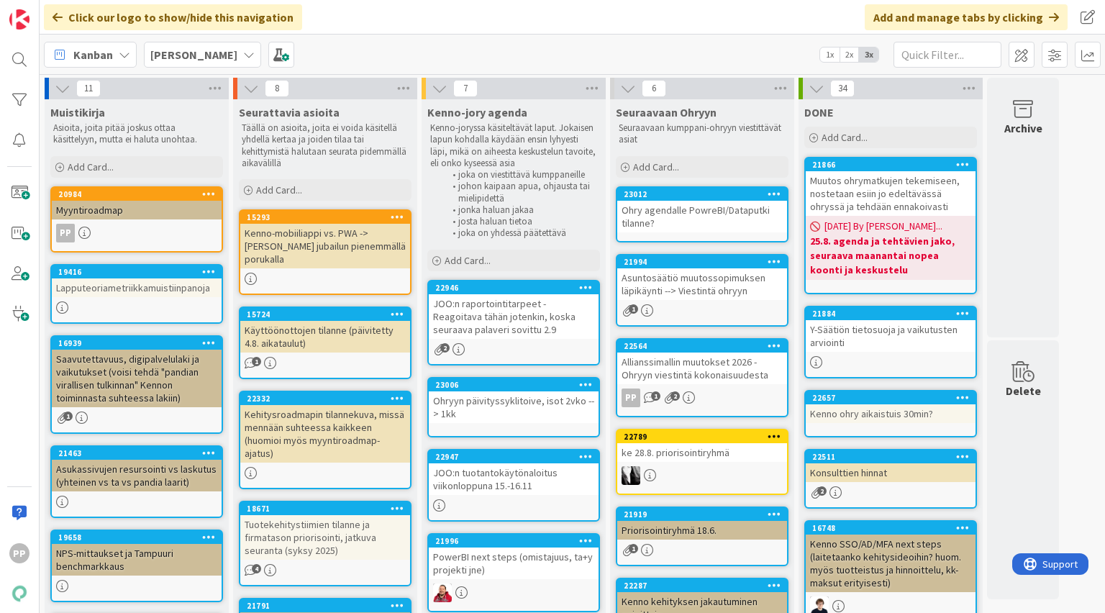
click at [538, 329] on div "JOO:n raportointitarpeet - Reagoitava tähän jotenkin, koska seuraava palaveri s…" at bounding box center [514, 316] width 170 height 45
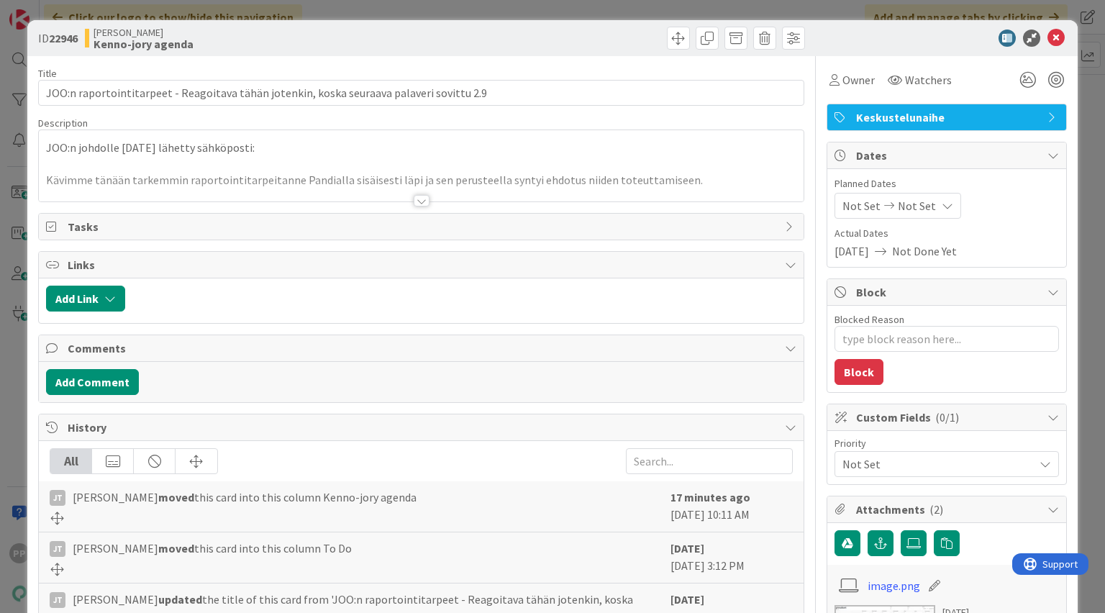
type textarea "x"
click at [417, 174] on div at bounding box center [421, 183] width 764 height 37
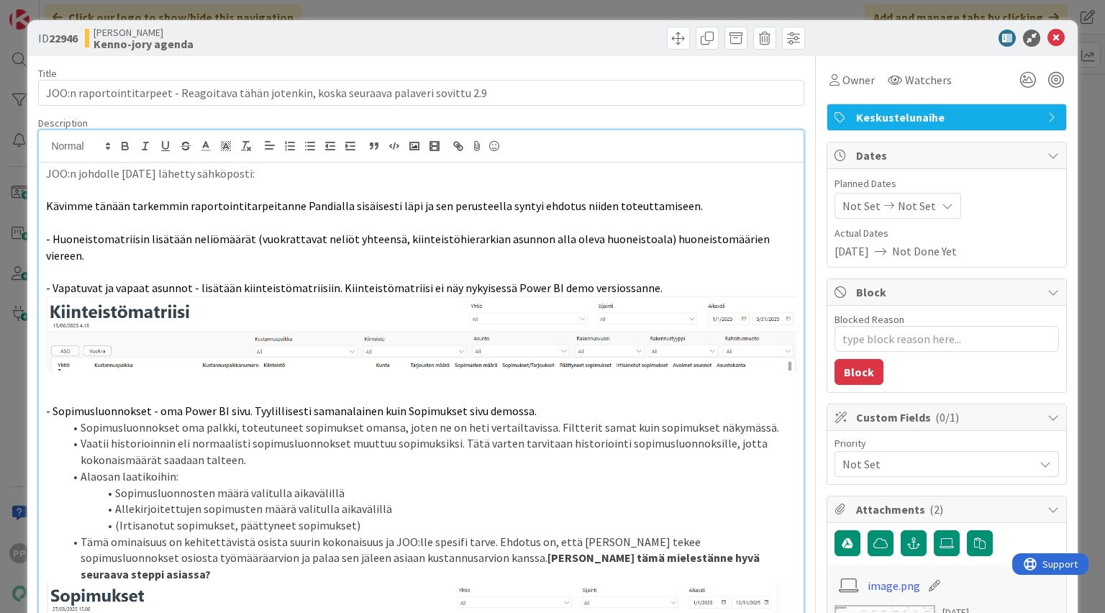
click at [417, 199] on span "Kävimme tänään tarkemmin raportointitarpeitanne Pandialla sisäisesti läpi ja se…" at bounding box center [374, 206] width 657 height 14
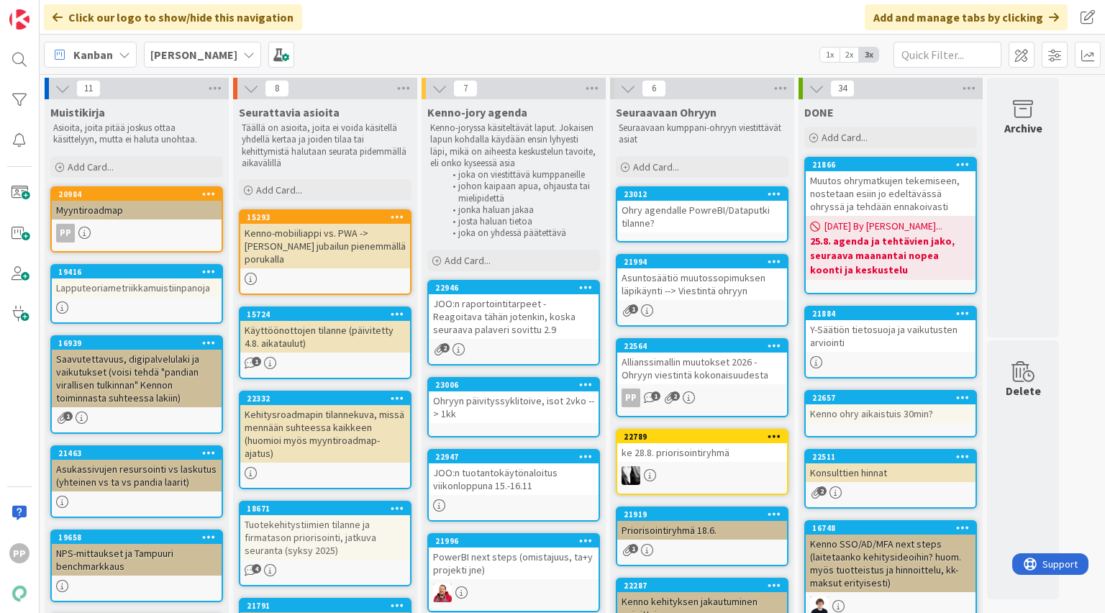
click at [1073, 309] on div "11 Muistikirja Asioita, joita pitää joskus ottaa käsittelyyn, mutta ei haluta u…" at bounding box center [572, 592] width 1060 height 1029
